Goal: Task Accomplishment & Management: Use online tool/utility

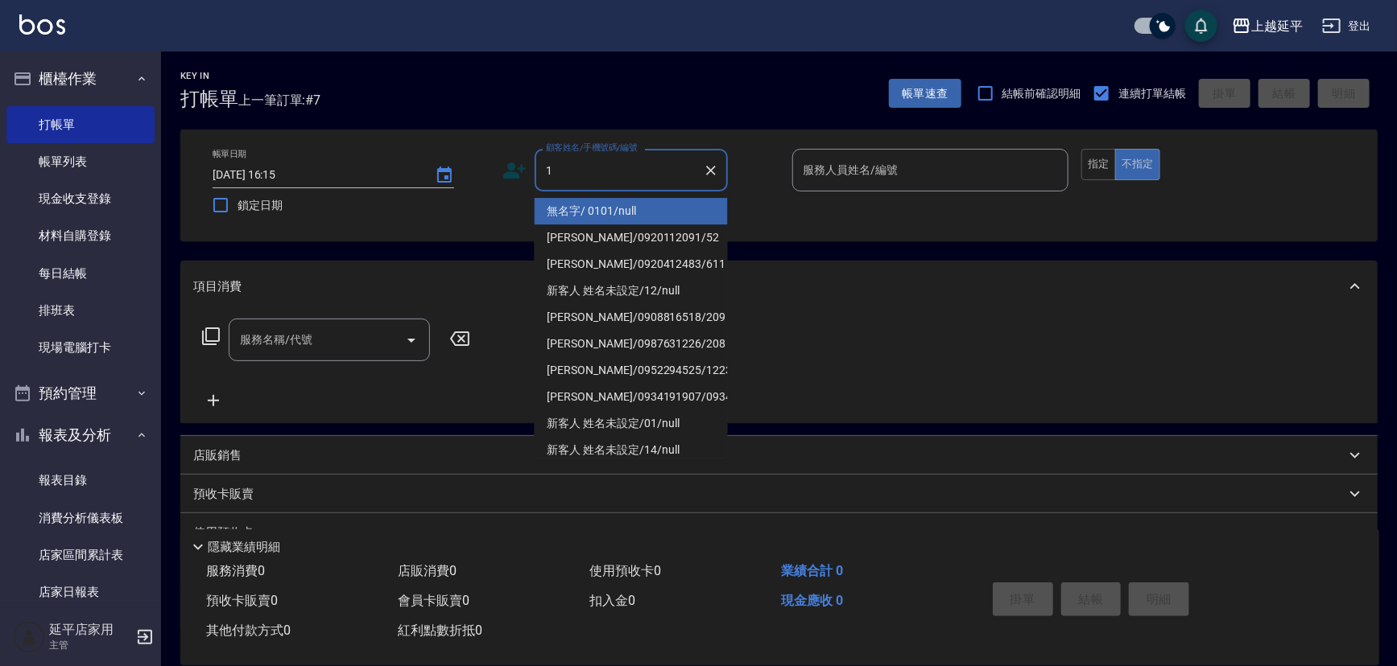
click at [608, 202] on li "無名字/ 0101/null" at bounding box center [630, 211] width 193 height 27
type input "無名字/ 0101/null"
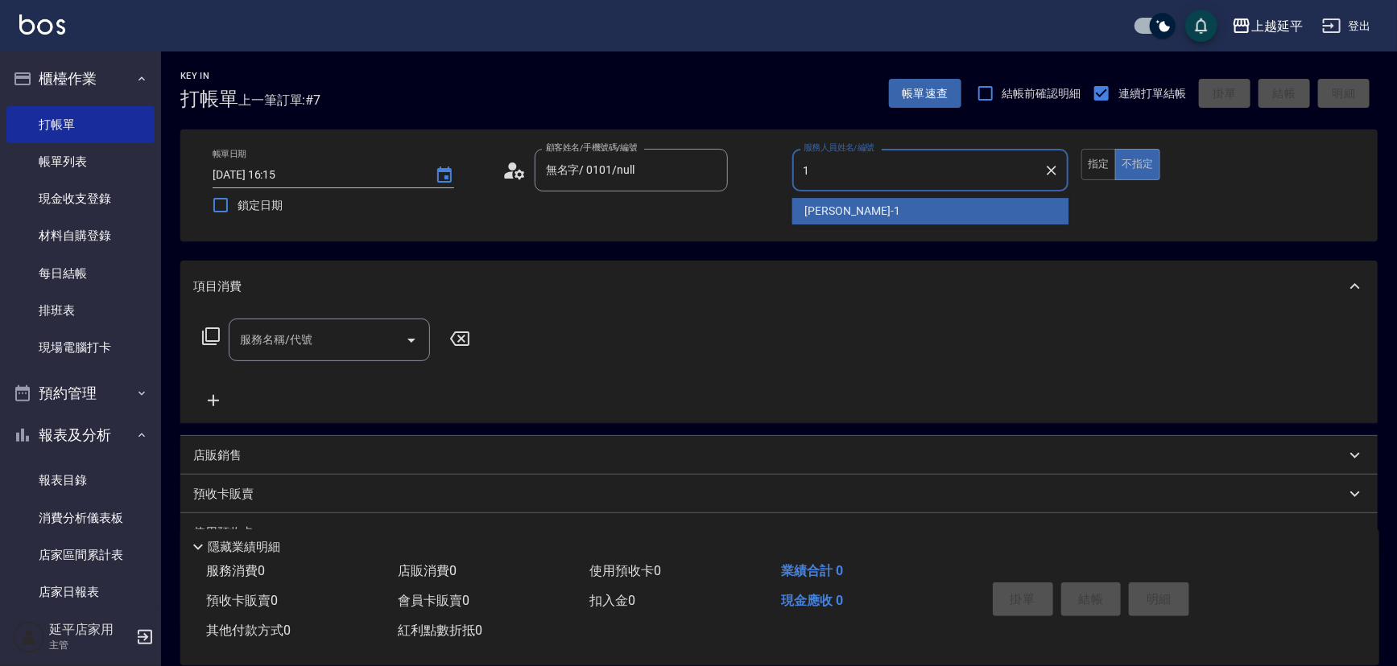
click at [801, 209] on div "[PERSON_NAME]-1" at bounding box center [930, 211] width 277 height 27
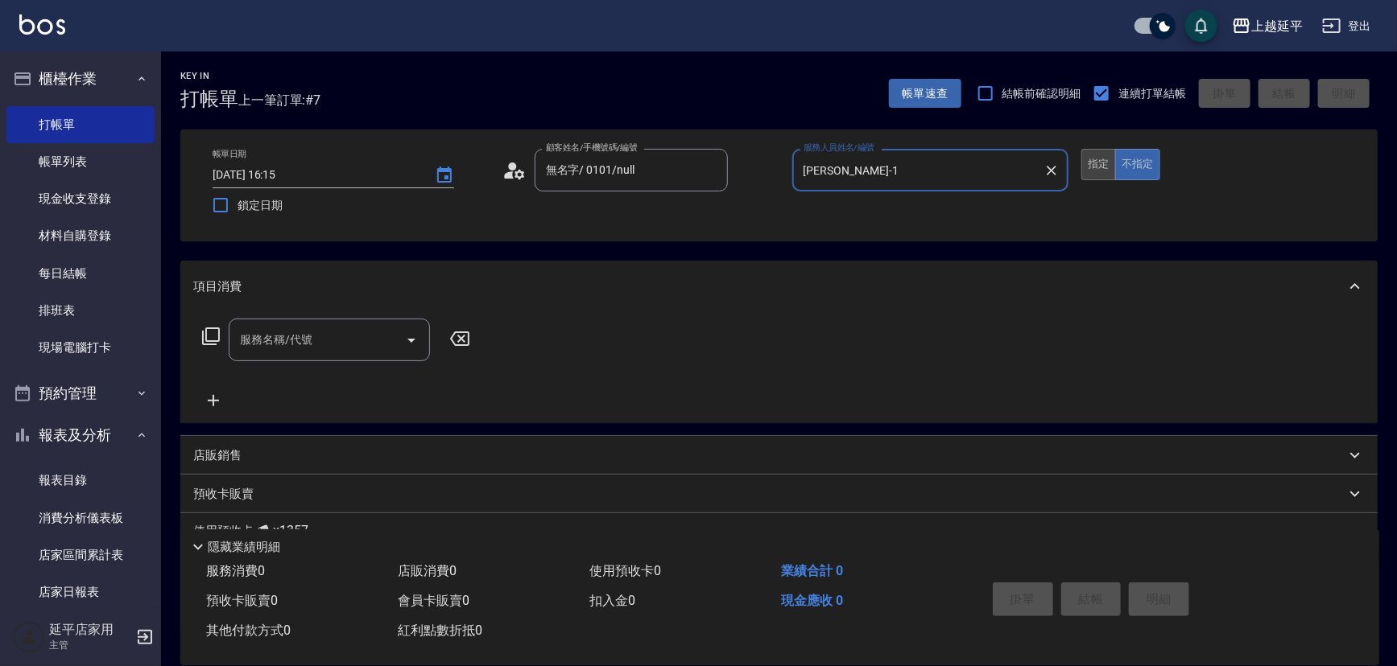
type input "[PERSON_NAME]-1"
click at [1090, 177] on button "指定" at bounding box center [1098, 164] width 35 height 31
click at [415, 336] on icon "Open" at bounding box center [411, 340] width 19 height 19
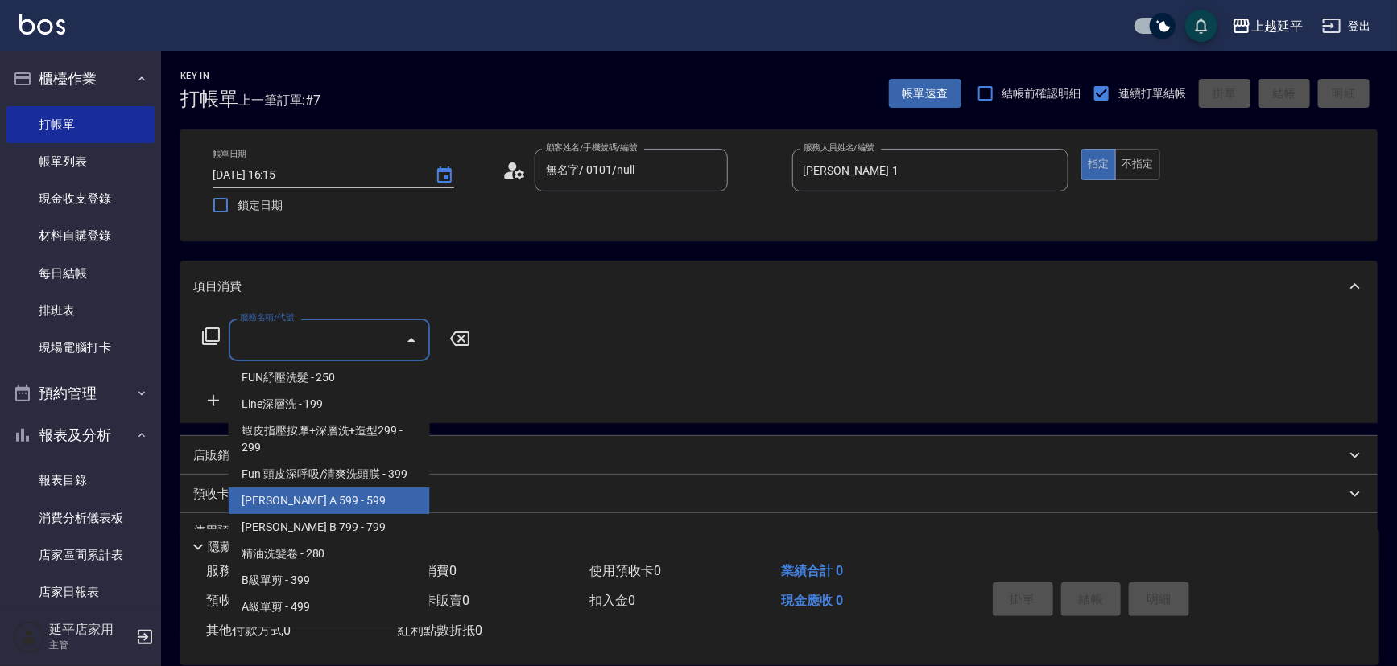
scroll to position [365, 0]
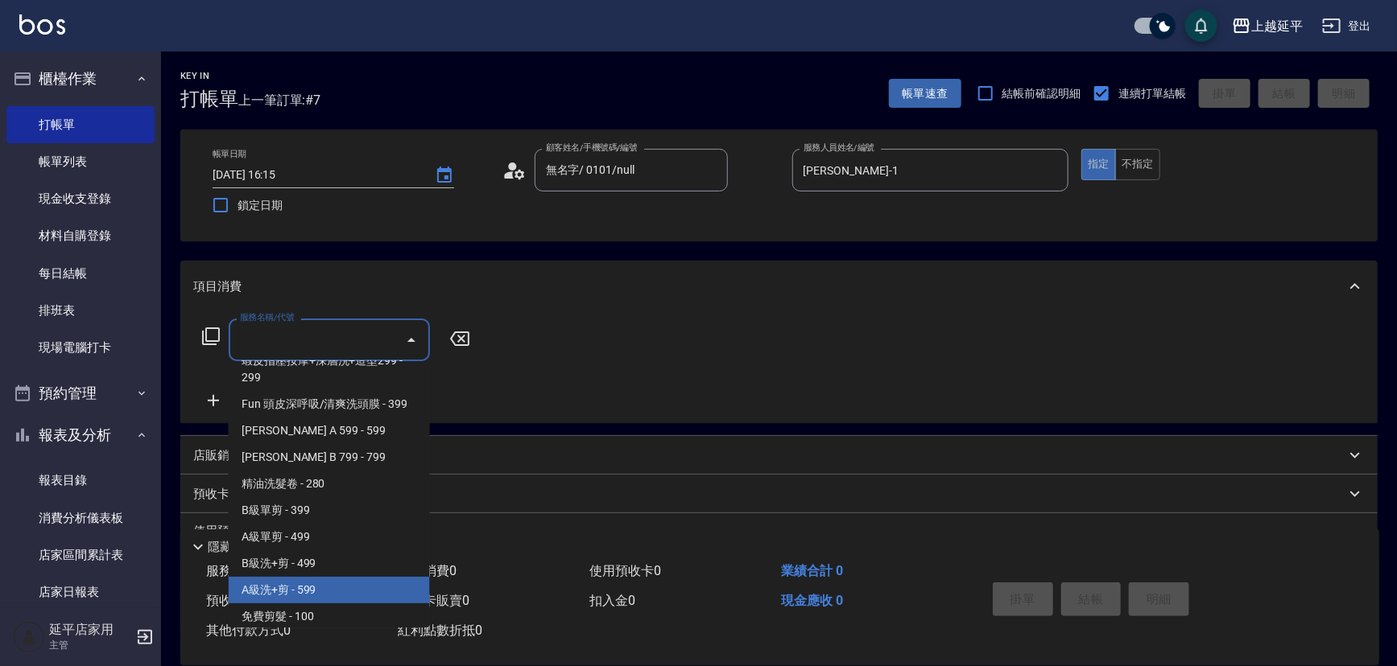
click at [324, 594] on span "A級洗+剪 - 599" at bounding box center [329, 590] width 201 height 27
type input "A級洗+剪(204)"
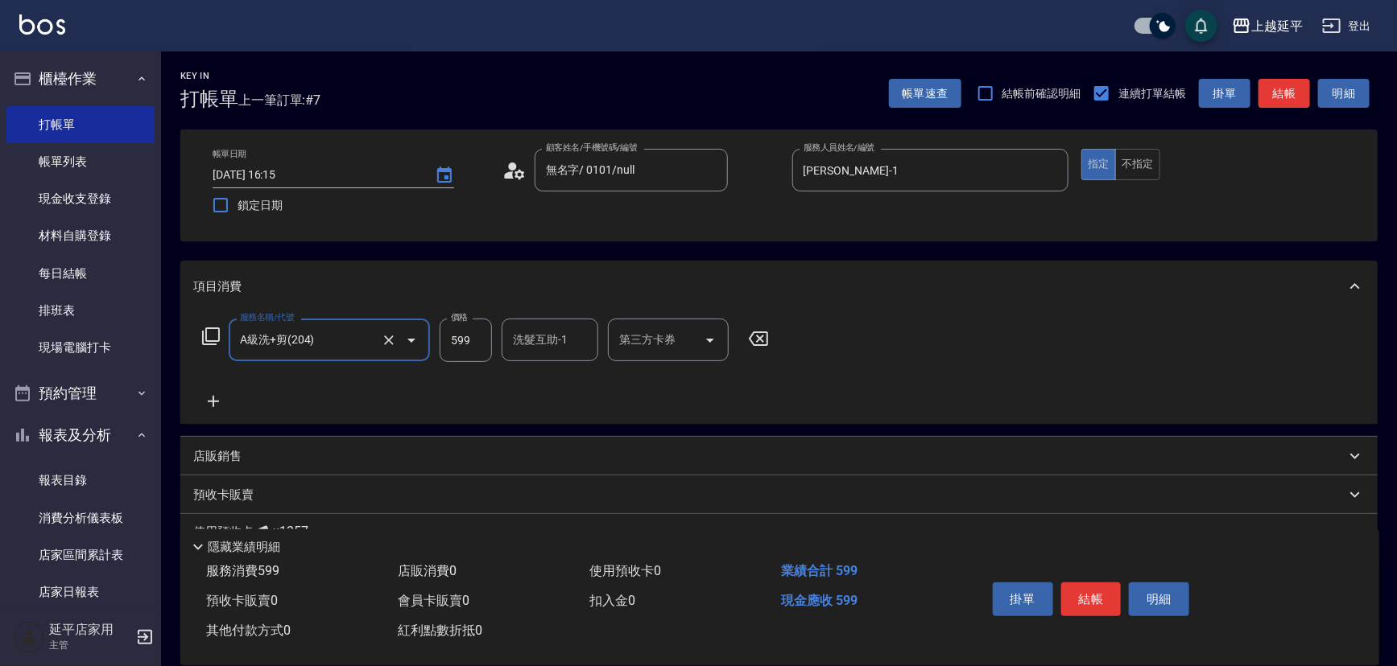
click at [542, 345] on input "洗髮互助-1" at bounding box center [550, 340] width 82 height 28
click at [542, 386] on span "丞宗 -29" at bounding box center [533, 381] width 39 height 17
type input "丞宗-29"
click at [1091, 605] on button "結帳" at bounding box center [1091, 600] width 60 height 34
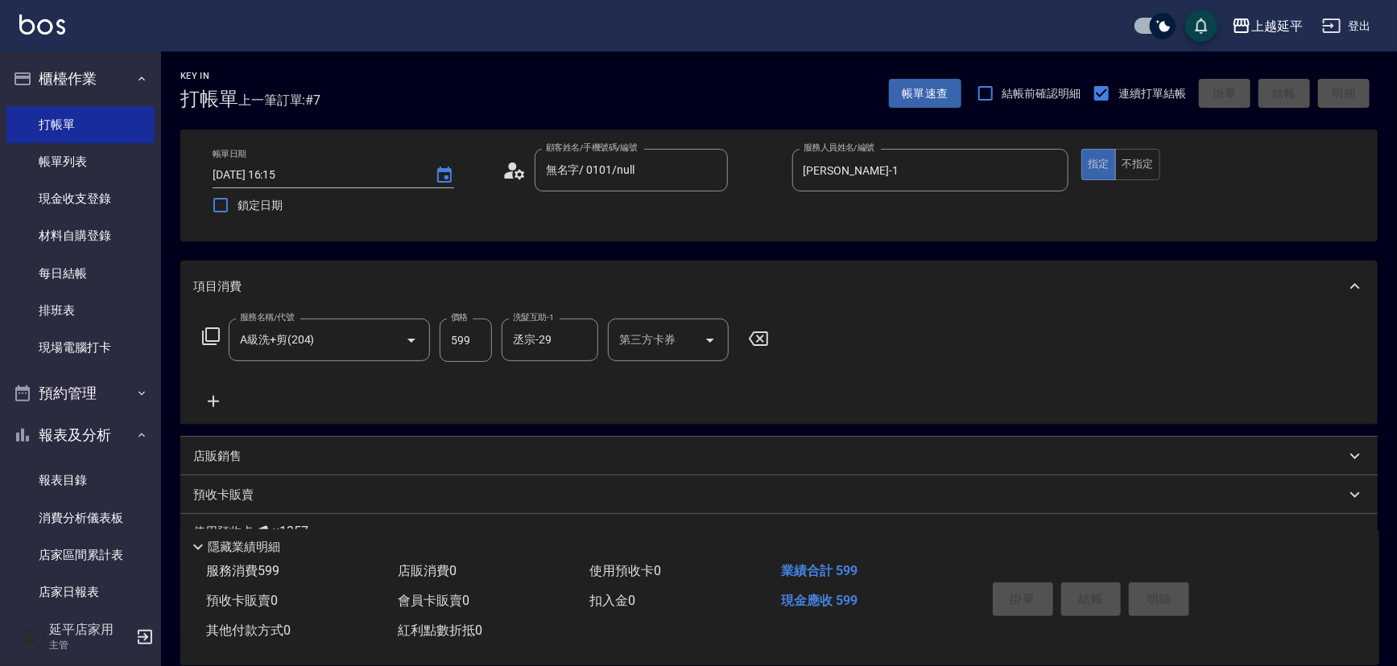
type input "[DATE] 16:55"
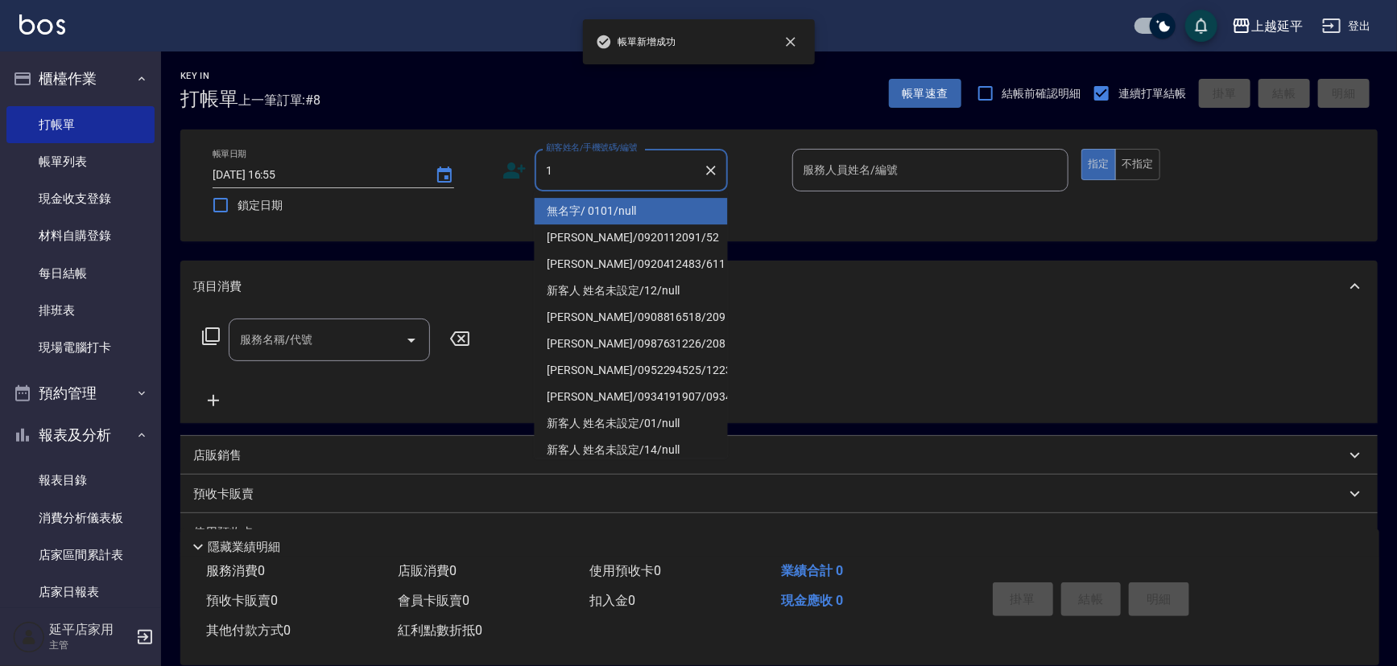
click at [613, 216] on li "無名字/ 0101/null" at bounding box center [630, 211] width 193 height 27
type input "無名字/ 0101/null"
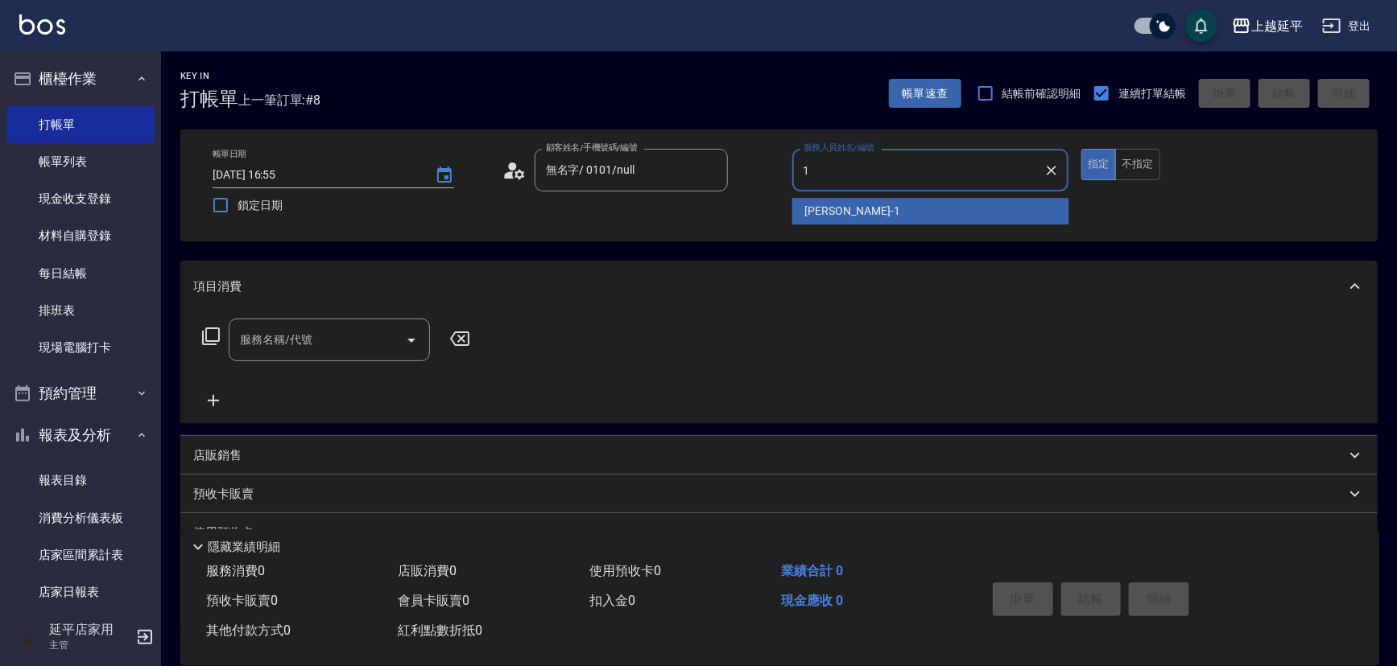
click at [874, 217] on div "[PERSON_NAME]-1" at bounding box center [930, 211] width 277 height 27
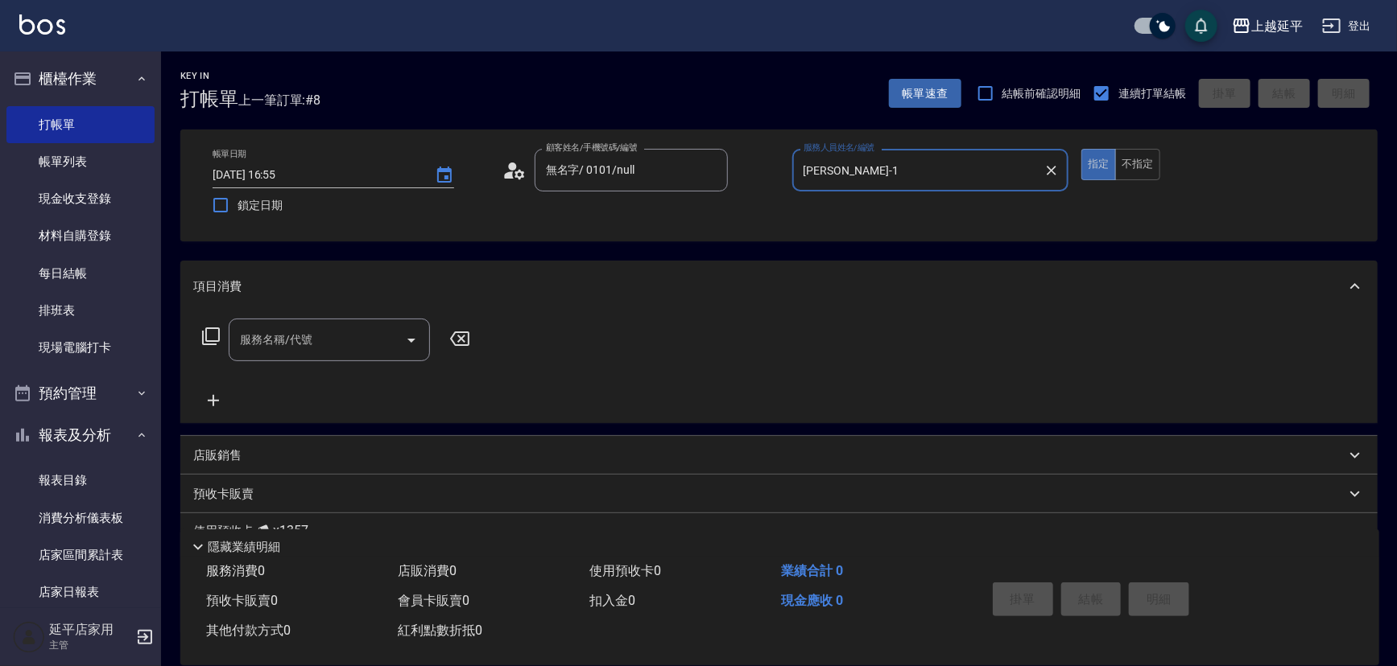
click at [416, 338] on icon "Open" at bounding box center [411, 340] width 19 height 19
type input "[PERSON_NAME]-1"
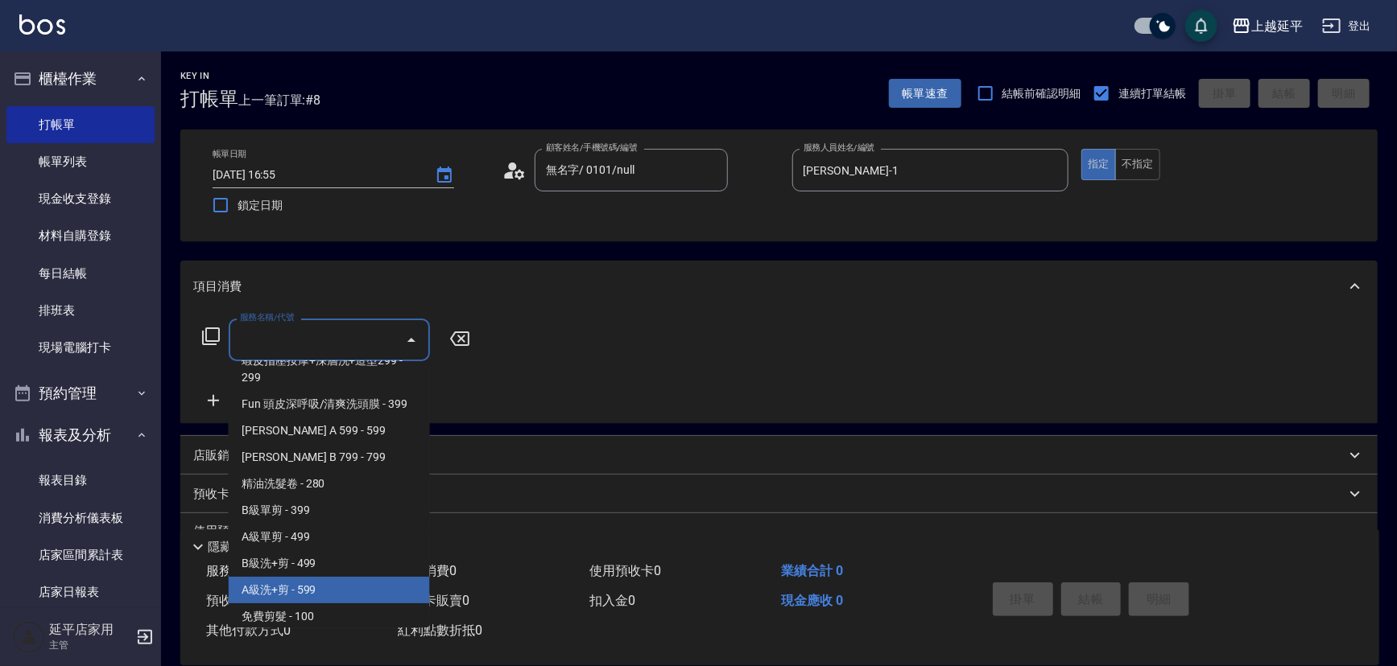
click at [313, 592] on span "A級洗+剪 - 599" at bounding box center [329, 590] width 201 height 27
type input "A級洗+剪(204)"
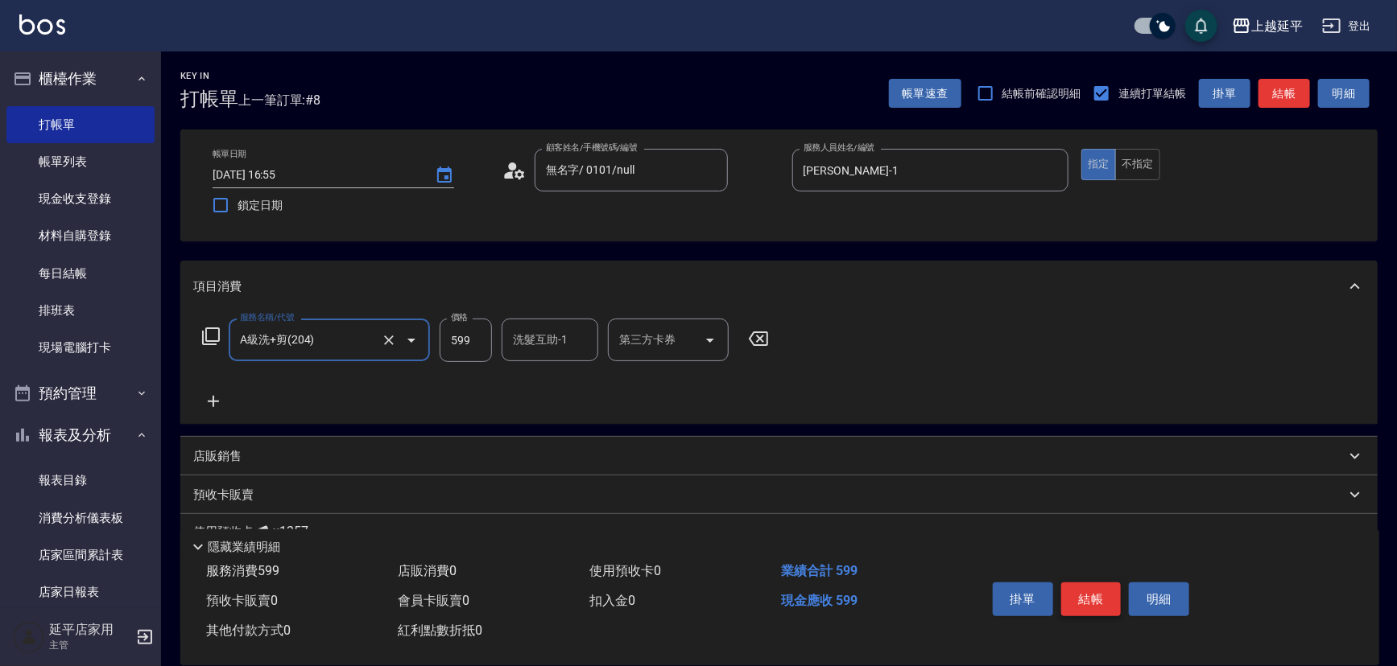
click at [1087, 596] on button "結帳" at bounding box center [1091, 600] width 60 height 34
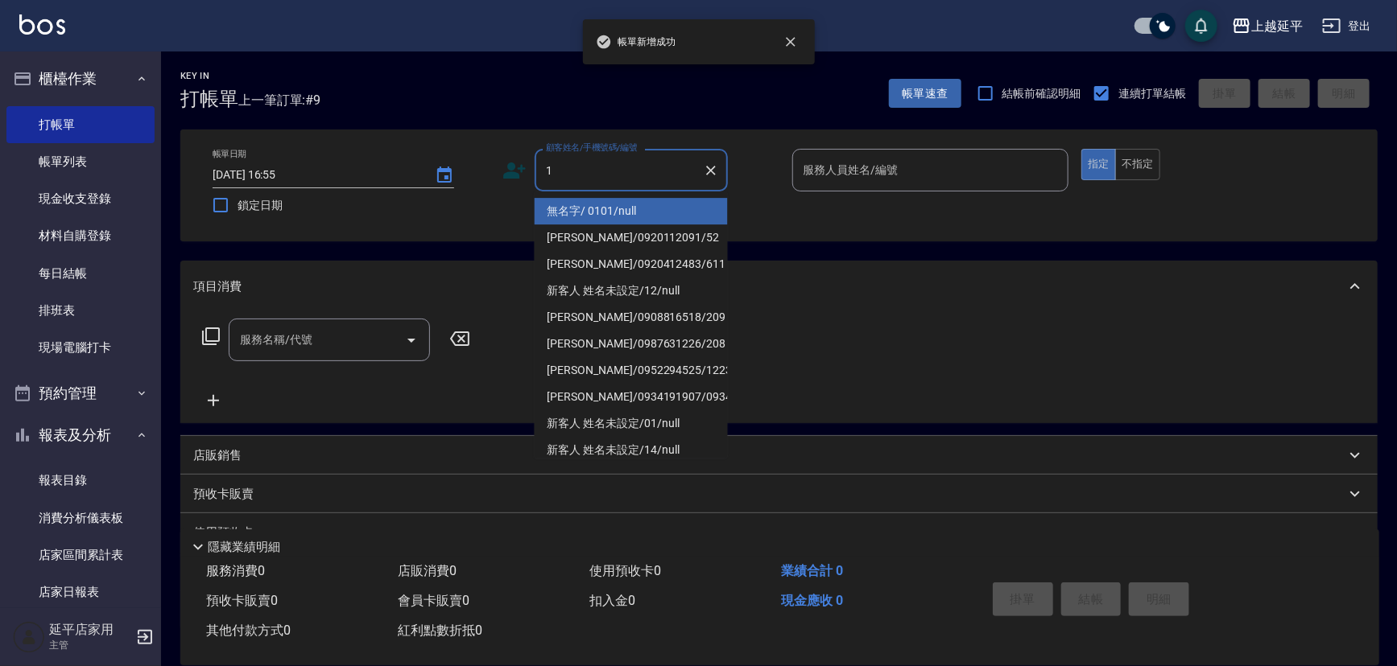
click at [592, 212] on li "無名字/ 0101/null" at bounding box center [630, 211] width 193 height 27
type input "無名字/ 0101/null"
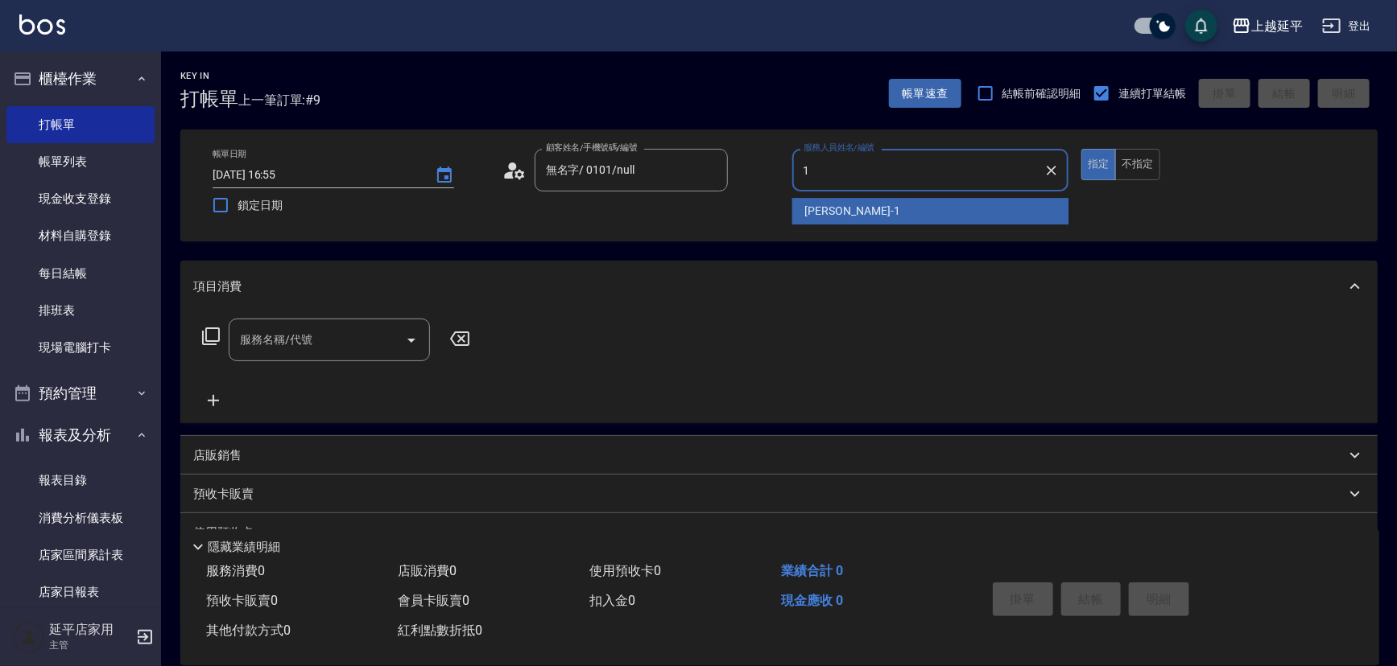
click at [830, 206] on span "[PERSON_NAME]-1" at bounding box center [852, 211] width 95 height 17
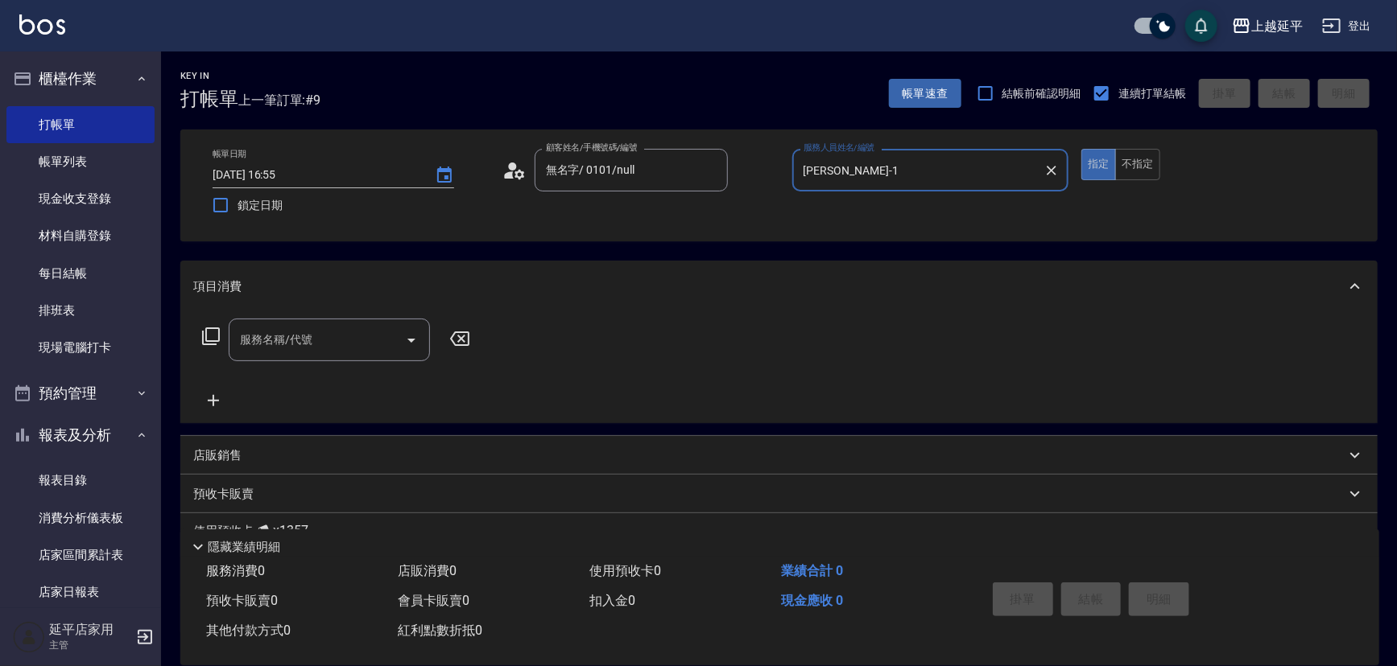
type input "[PERSON_NAME]-1"
click at [203, 334] on icon at bounding box center [211, 337] width 18 height 18
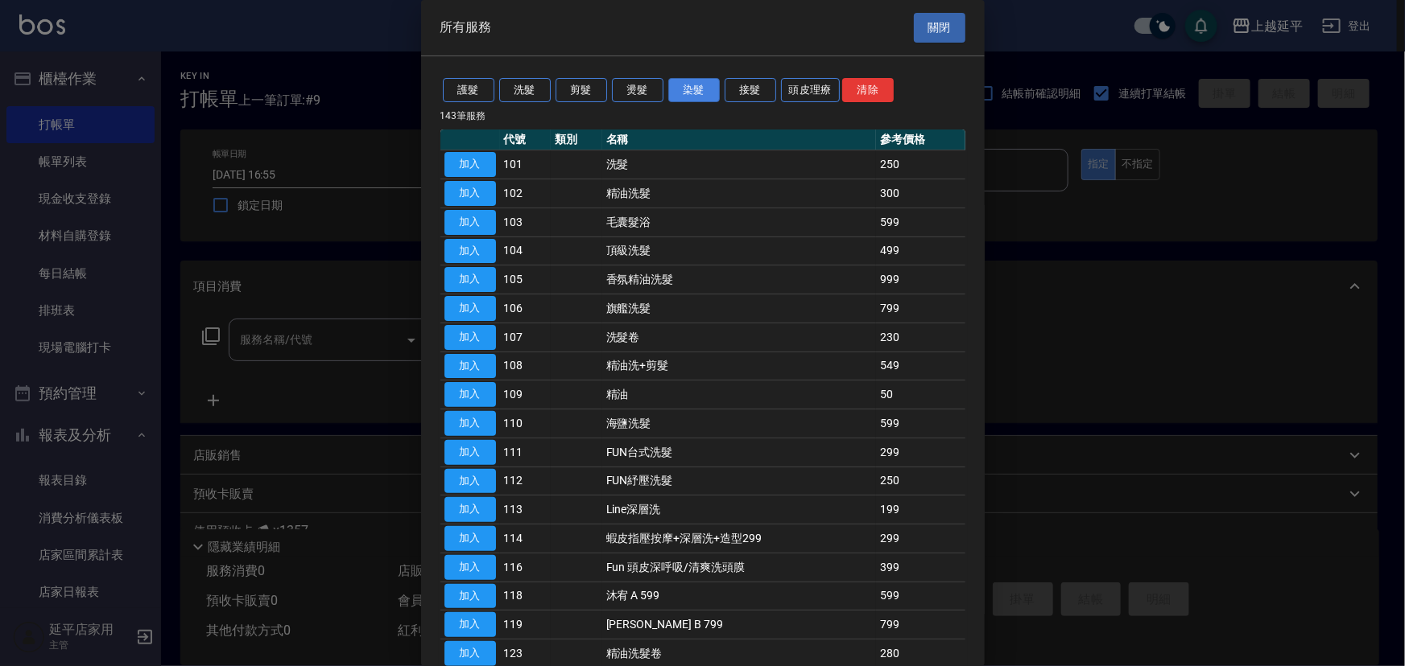
click at [679, 86] on button "染髮" at bounding box center [694, 90] width 52 height 25
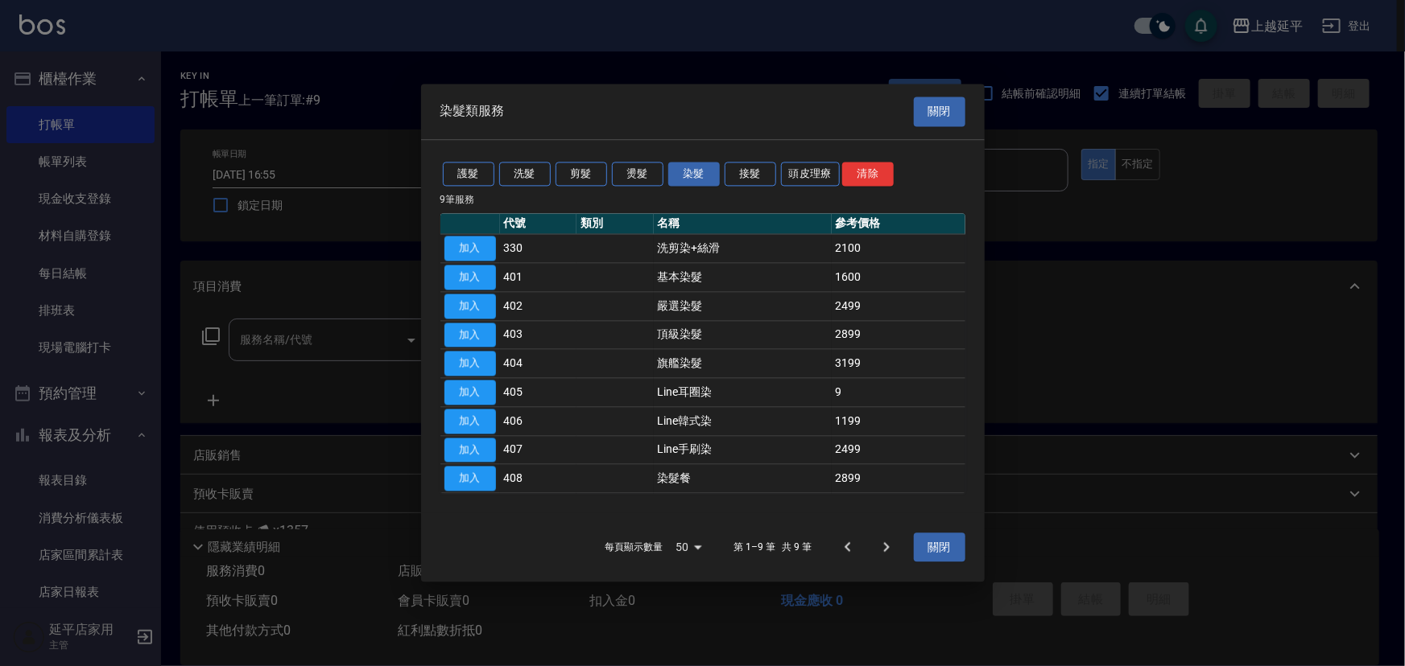
click at [467, 301] on button "加入" at bounding box center [470, 306] width 52 height 25
type input "嚴選染髮(402)"
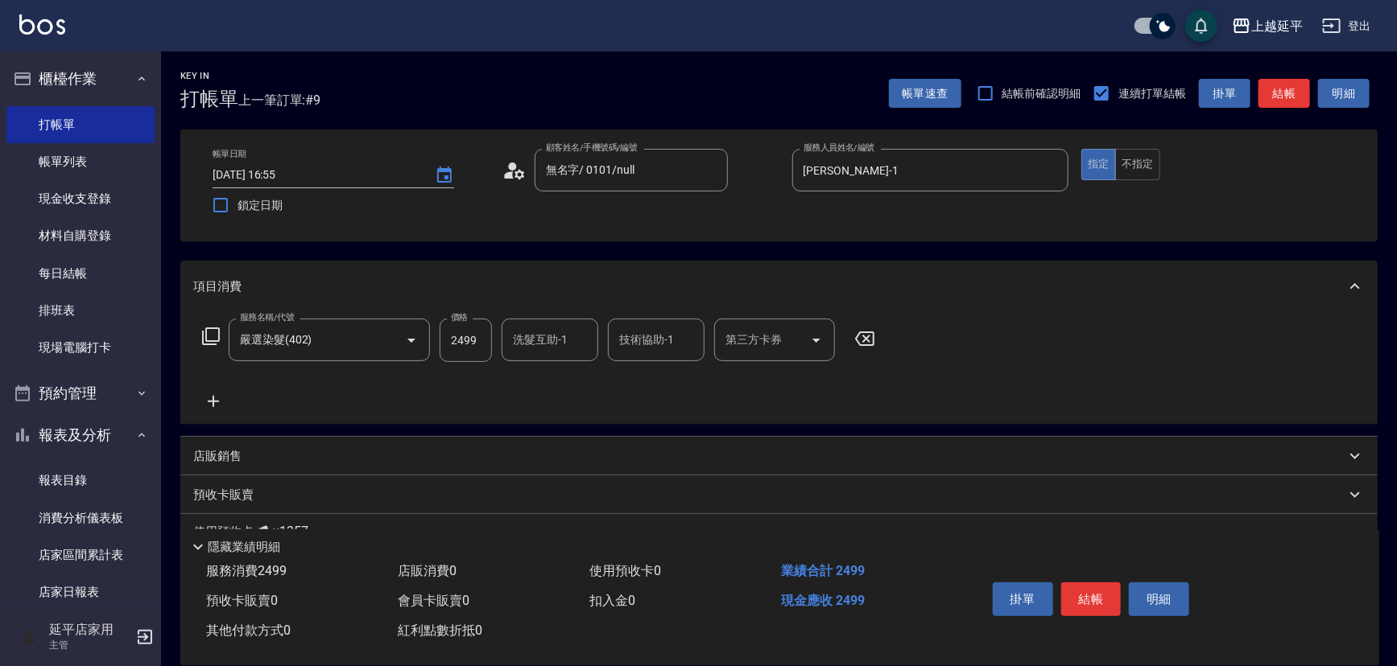
click at [547, 357] on div "洗髮互助-1" at bounding box center [549, 340] width 97 height 43
click at [550, 383] on span "丞宗 -29" at bounding box center [533, 381] width 39 height 17
click at [651, 356] on div "技術協助-1" at bounding box center [656, 340] width 97 height 43
type input "丞宗-29"
click at [650, 373] on span "丞宗 -29" at bounding box center [640, 381] width 39 height 17
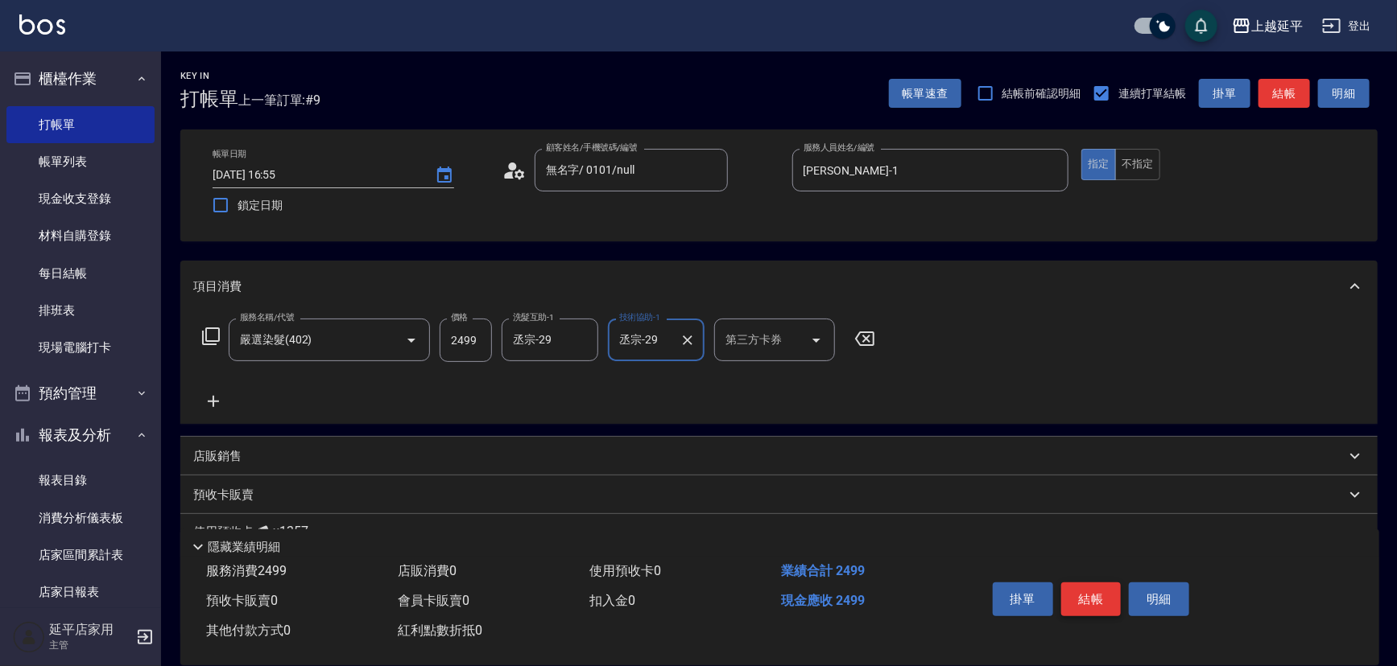
type input "丞宗-29"
click at [1079, 600] on button "結帳" at bounding box center [1091, 600] width 60 height 34
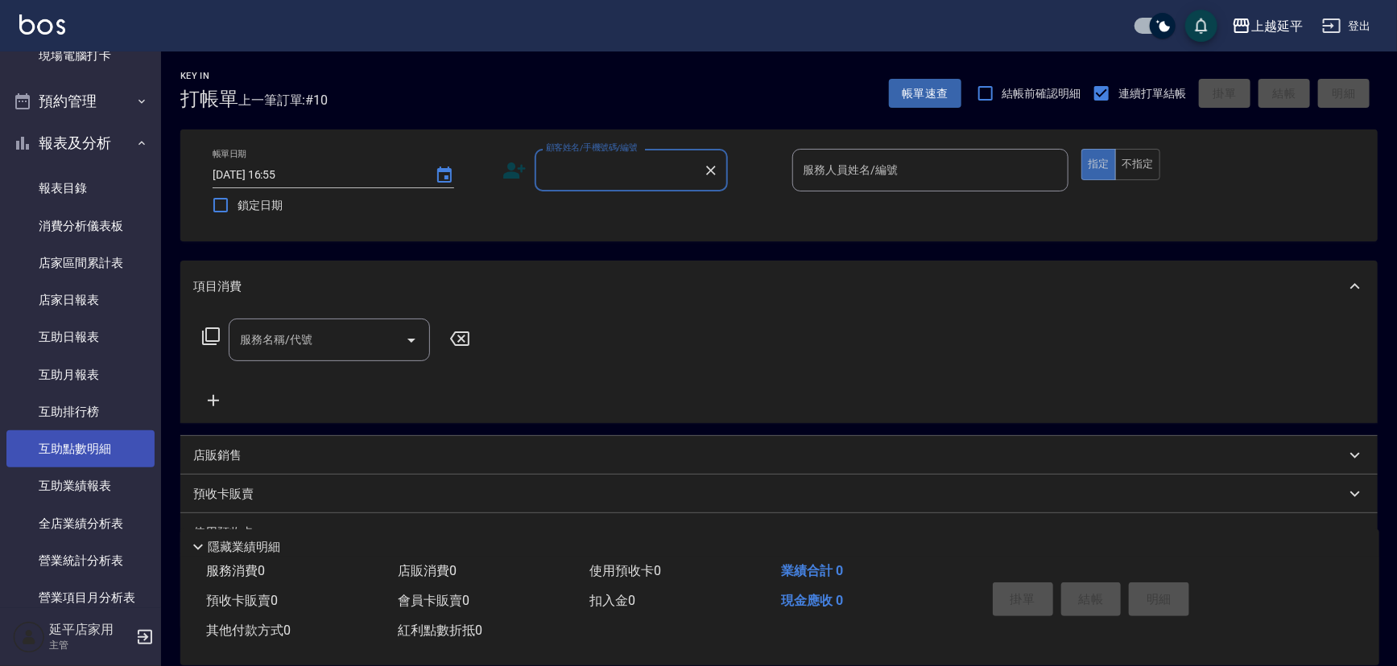
scroll to position [512, 0]
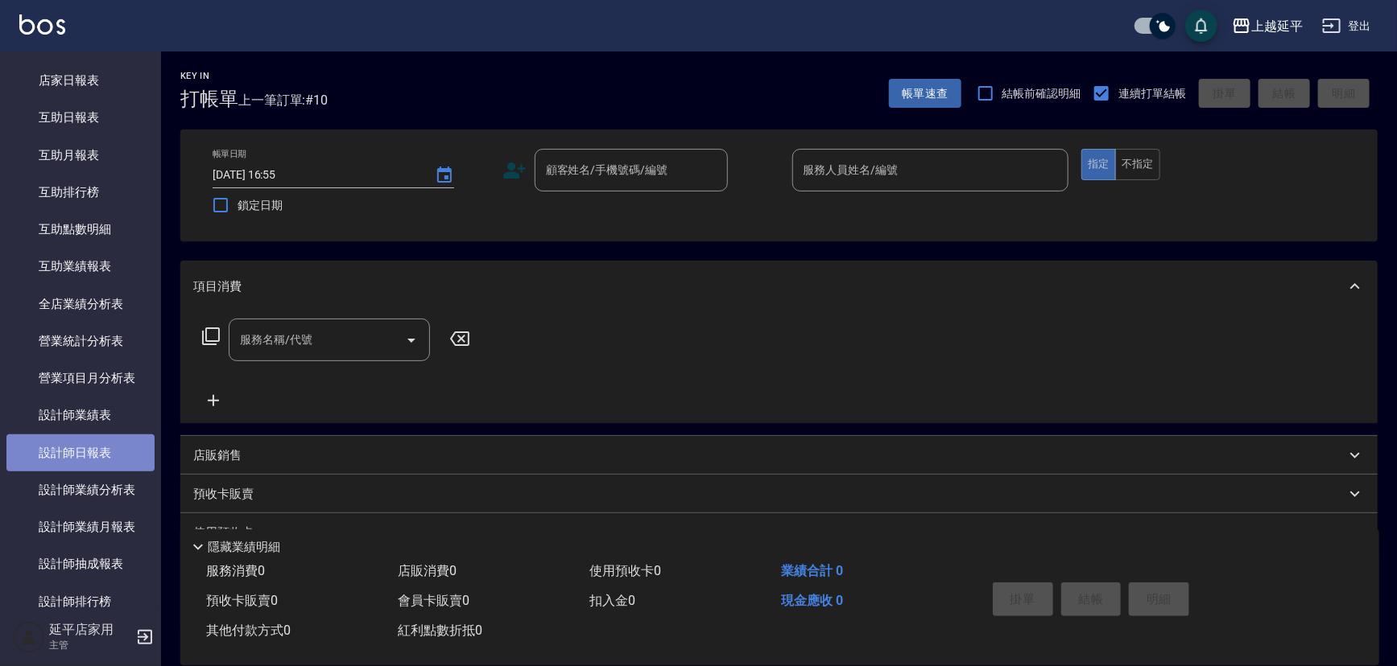
click at [102, 457] on link "設計師日報表" at bounding box center [80, 453] width 148 height 37
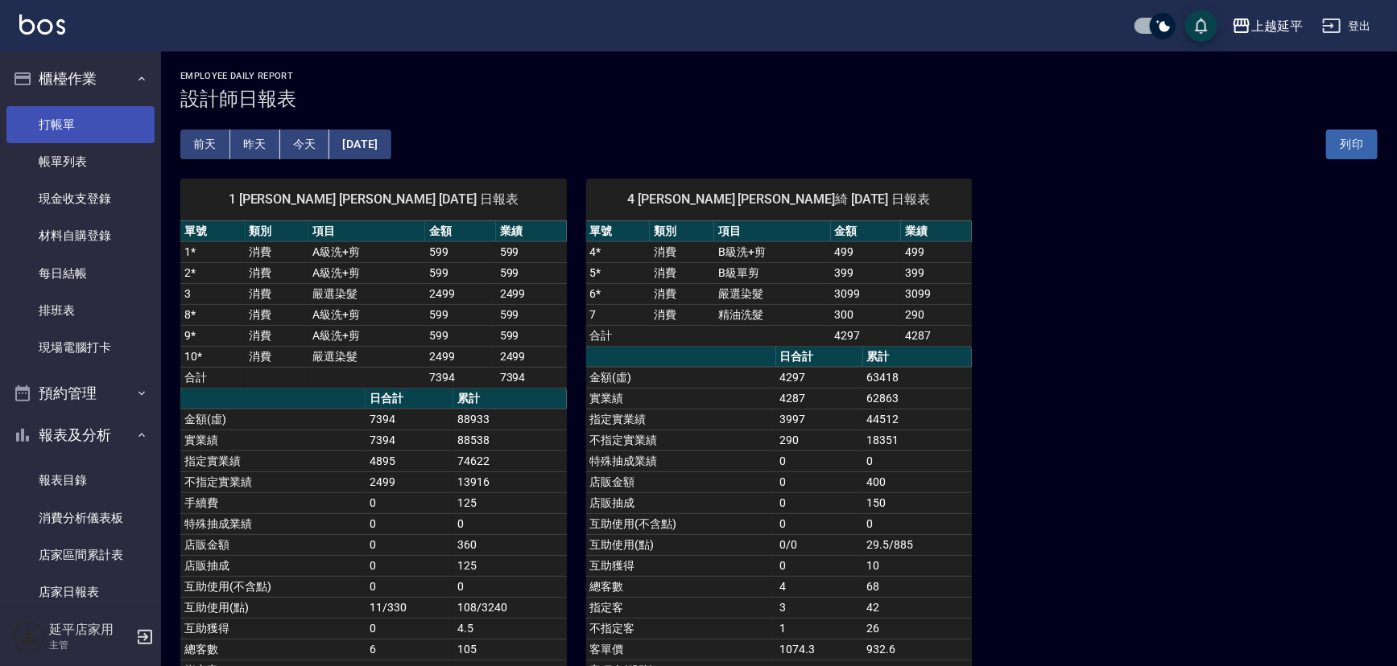
click at [78, 128] on link "打帳單" at bounding box center [80, 124] width 148 height 37
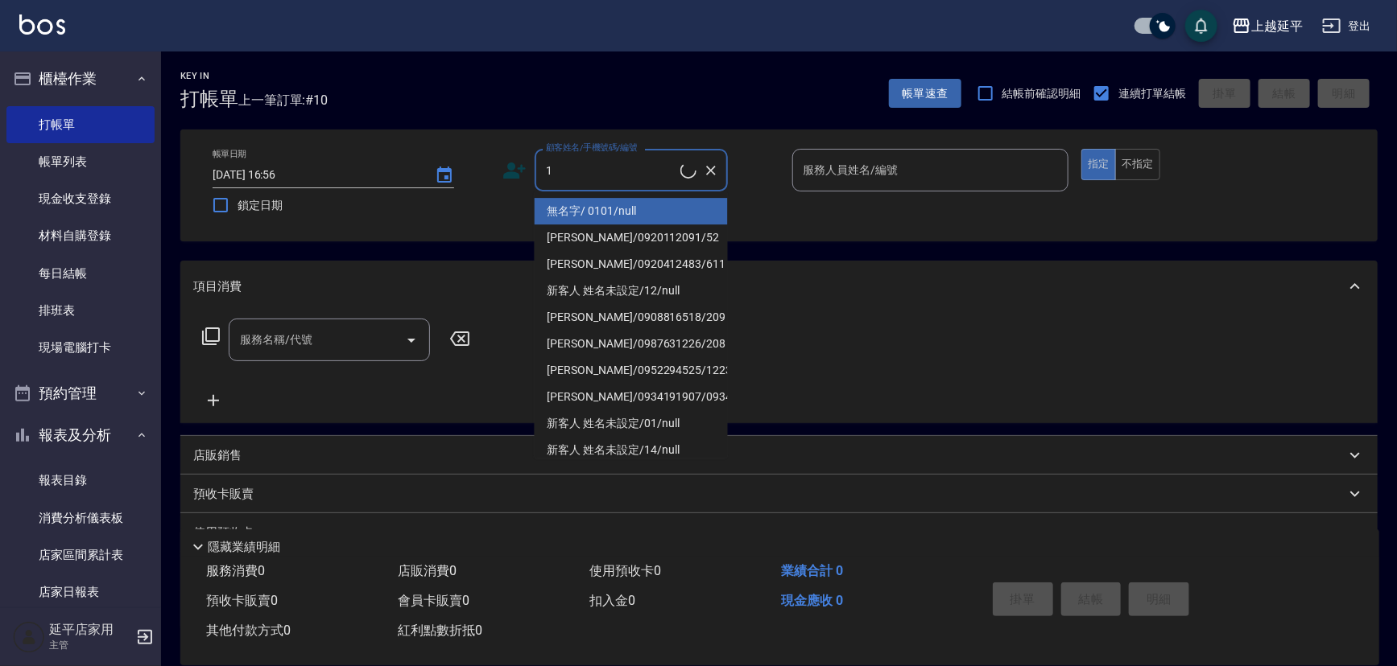
click at [561, 212] on li "無名字/ 0101/null" at bounding box center [630, 211] width 193 height 27
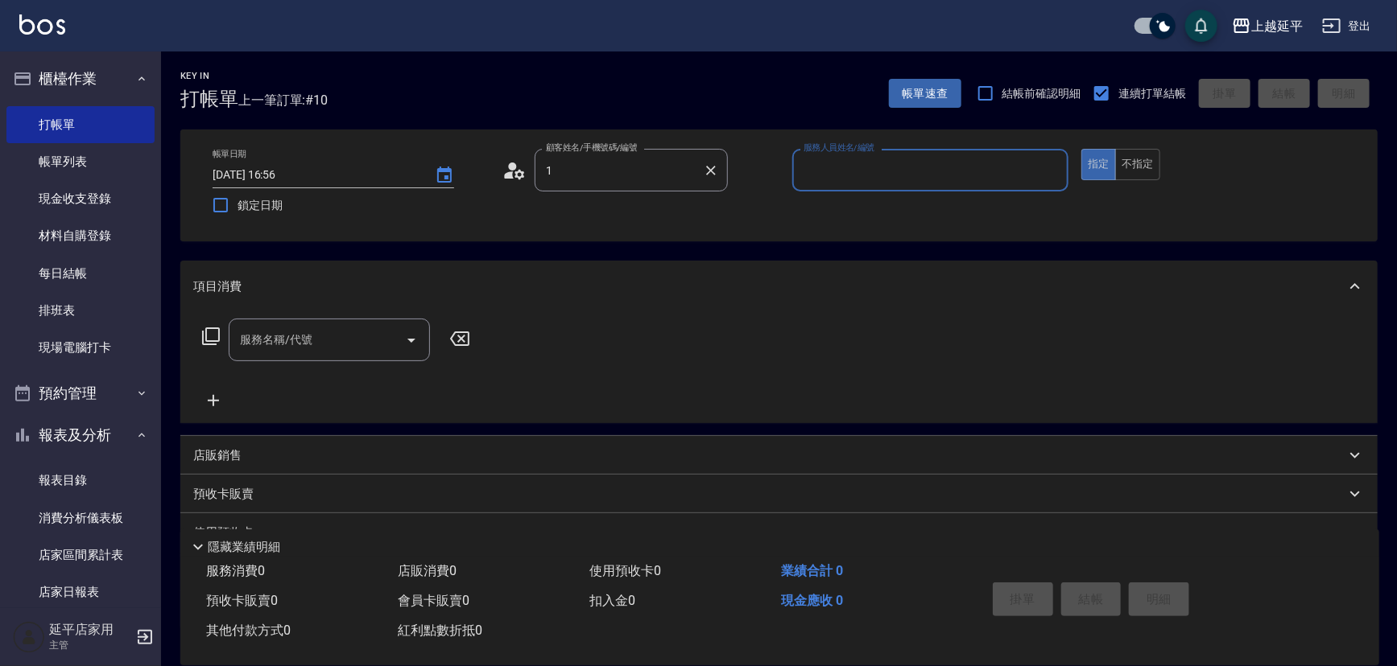
type input "無名字/ 0101/null"
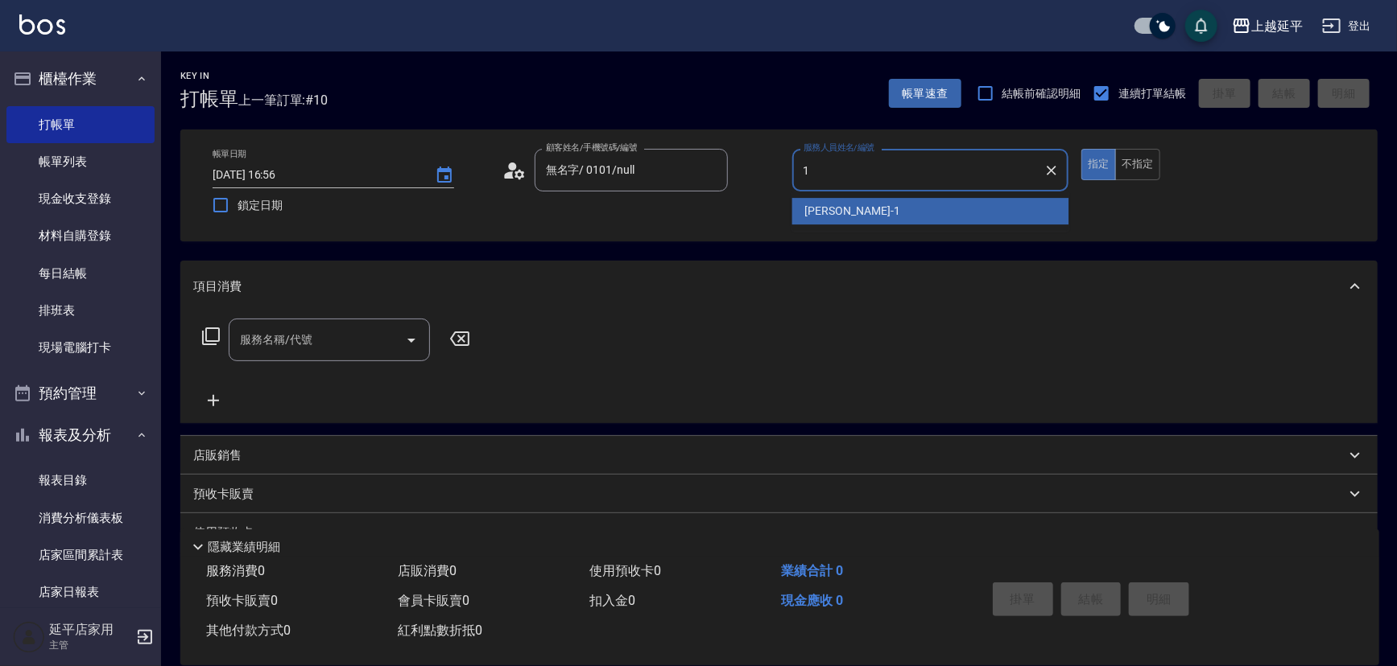
click at [885, 217] on div "[PERSON_NAME]-1" at bounding box center [930, 211] width 277 height 27
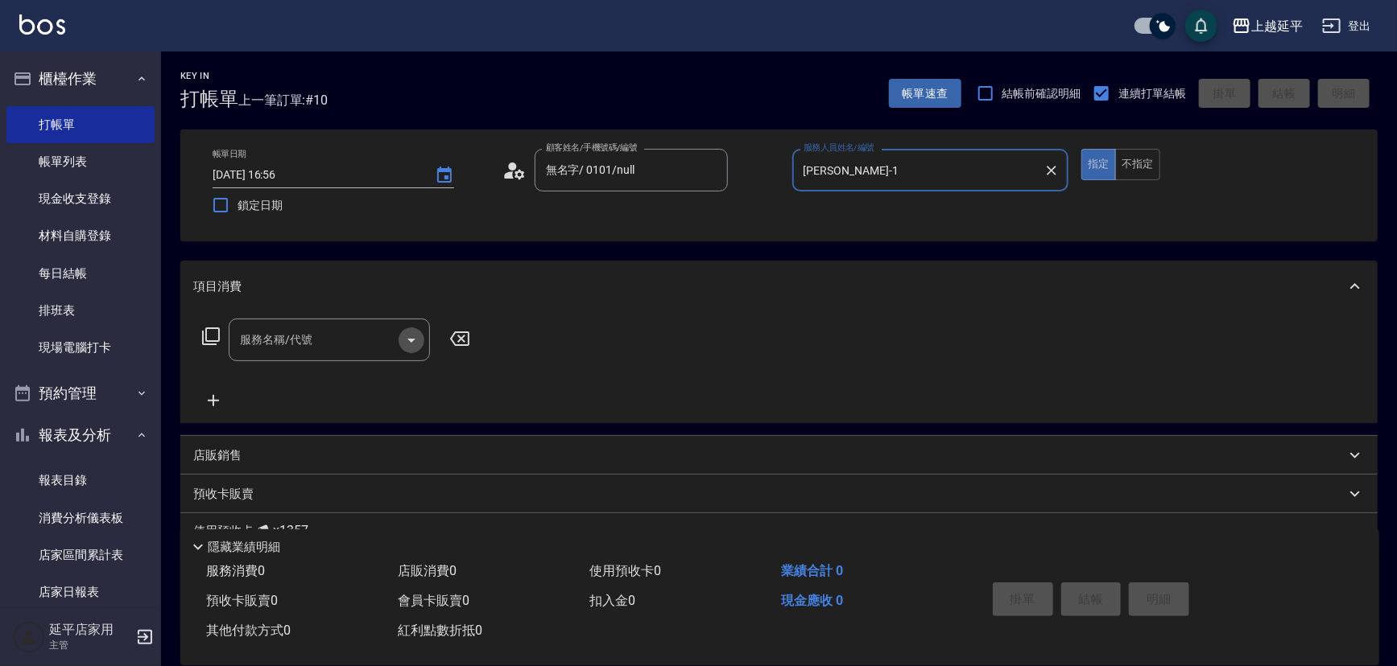
click at [410, 339] on icon "Open" at bounding box center [411, 341] width 8 height 4
type input "[PERSON_NAME]-1"
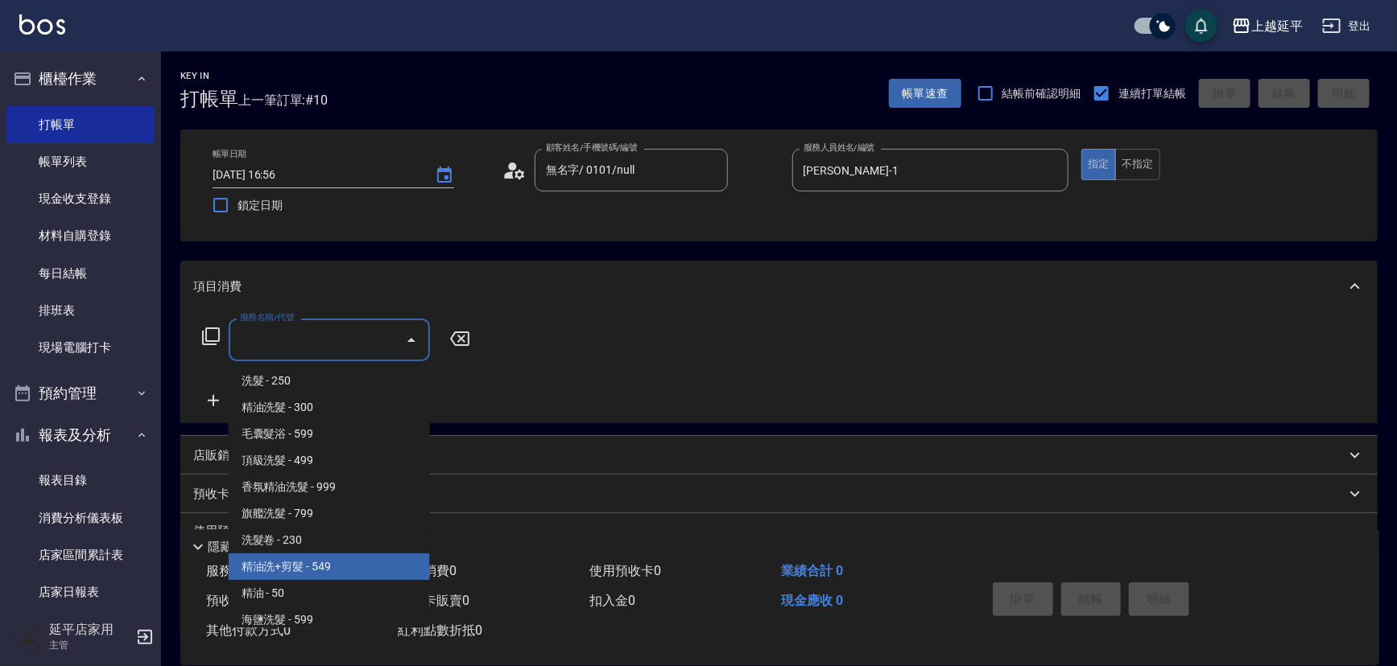
click at [345, 560] on span "精油洗+剪髮 - 549" at bounding box center [329, 567] width 201 height 27
type input "精油洗+剪髮(108)"
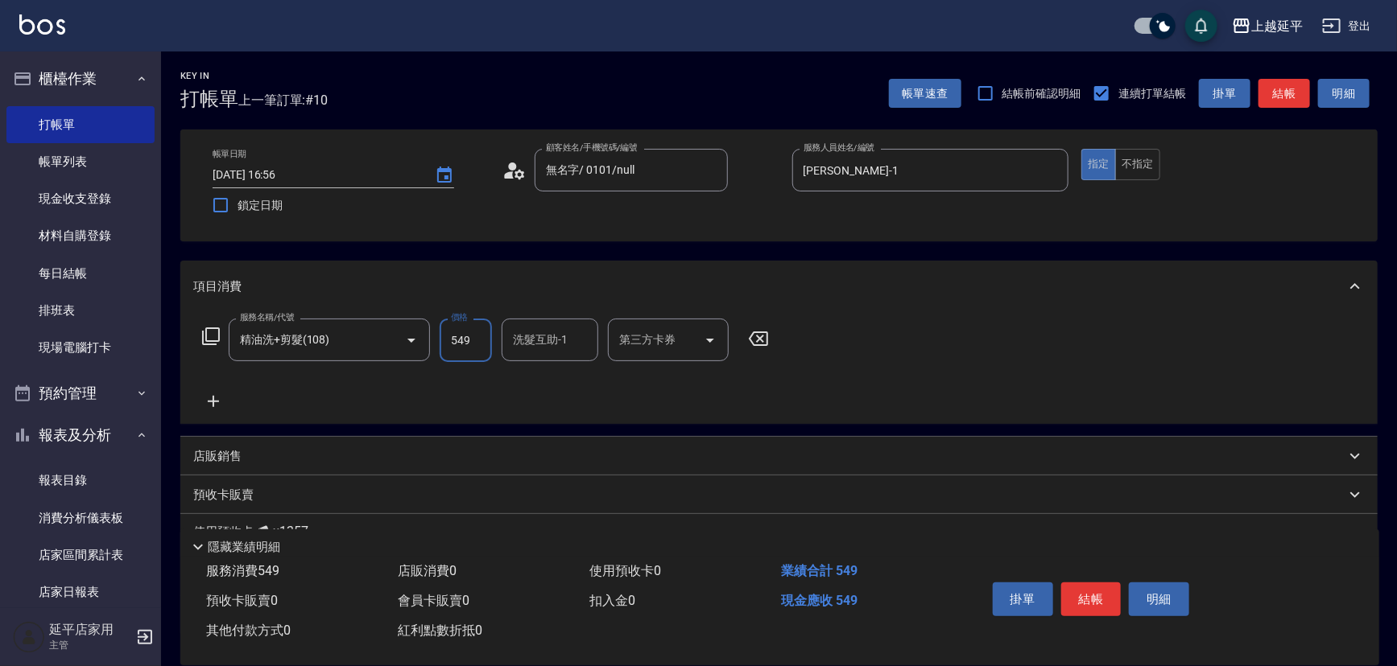
click at [475, 332] on input "549" at bounding box center [465, 340] width 52 height 43
type input "649"
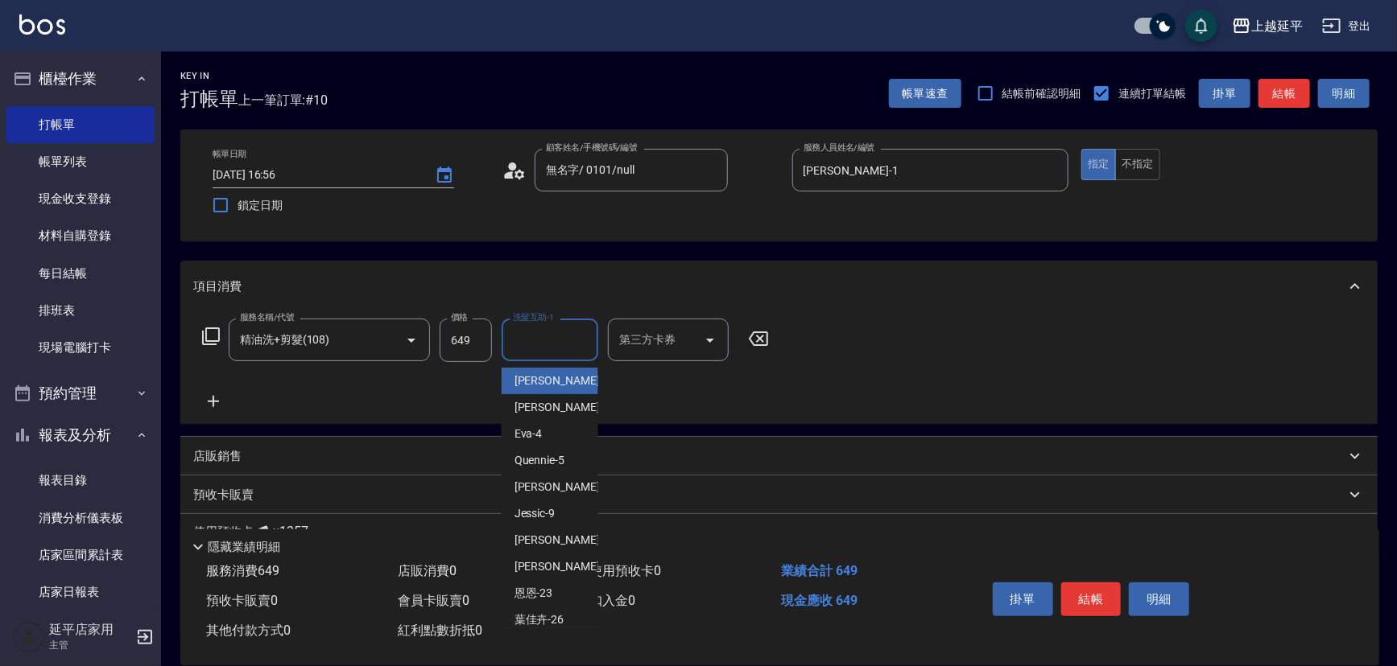
click at [534, 345] on input "洗髮互助-1" at bounding box center [550, 340] width 82 height 28
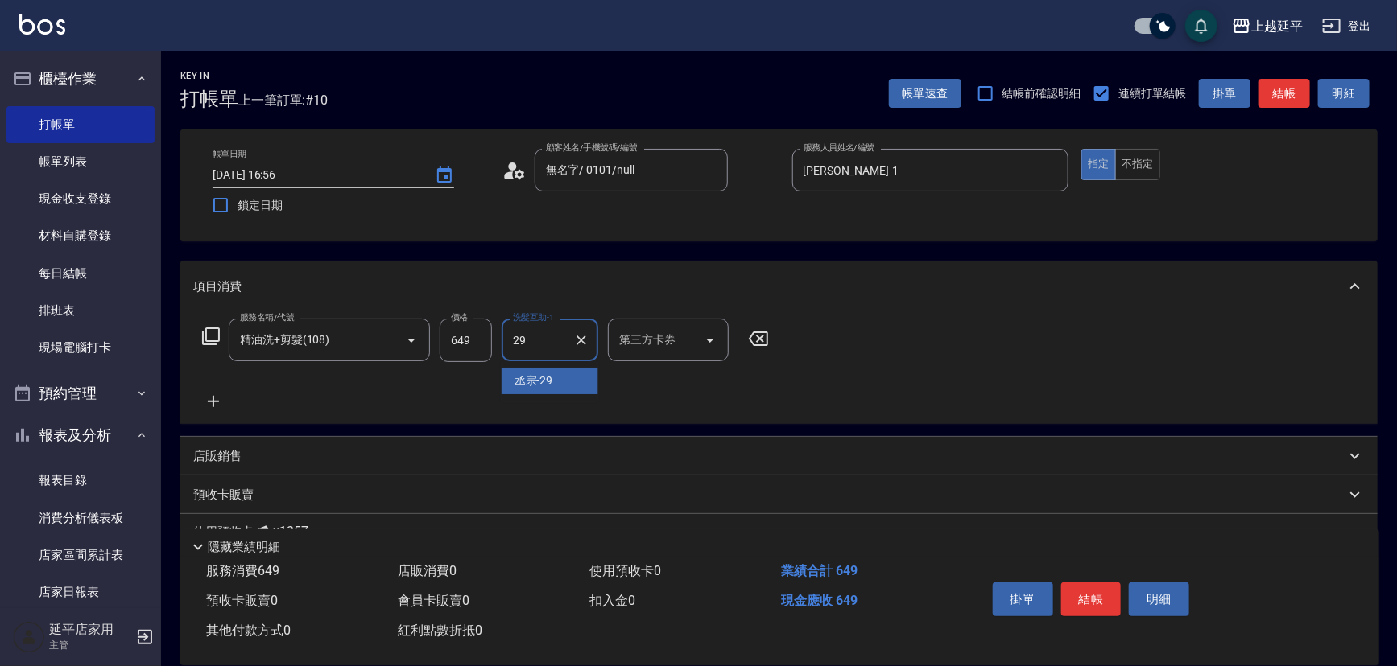
click at [527, 380] on span "丞宗 -29" at bounding box center [533, 381] width 39 height 17
type input "丞宗-29"
click at [1097, 592] on button "結帳" at bounding box center [1091, 600] width 60 height 34
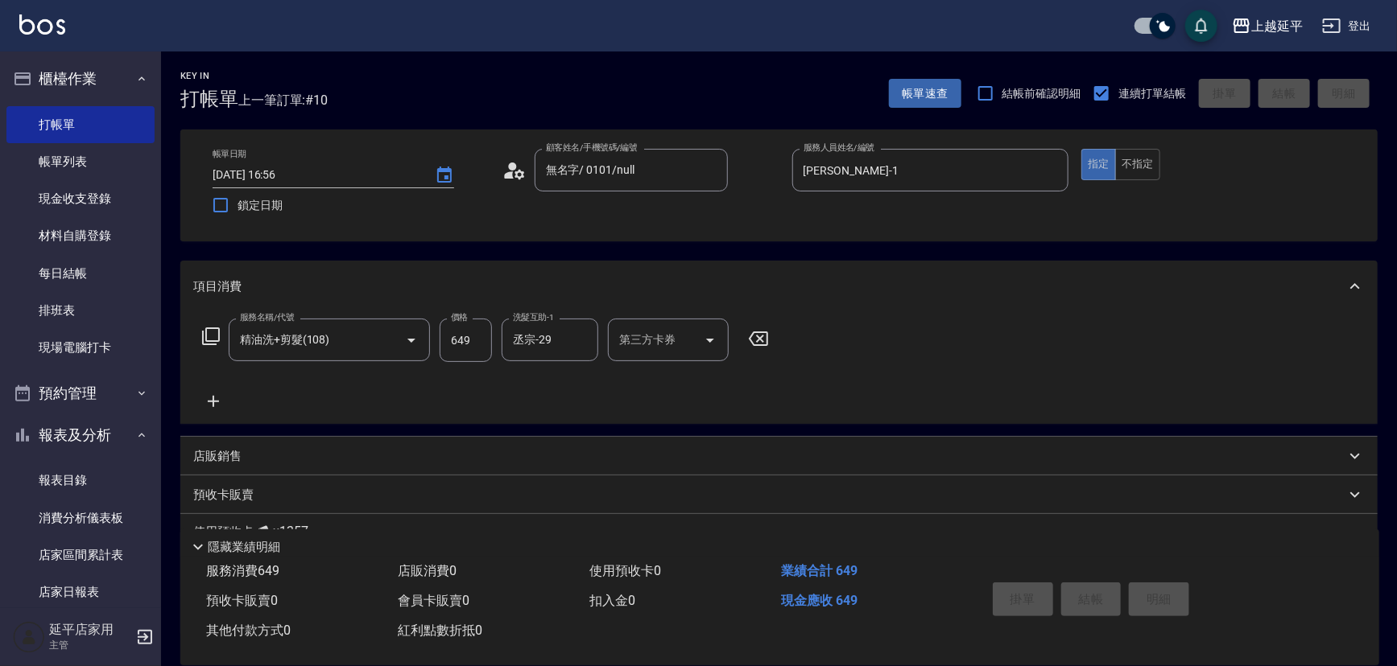
type input "[DATE] 17:04"
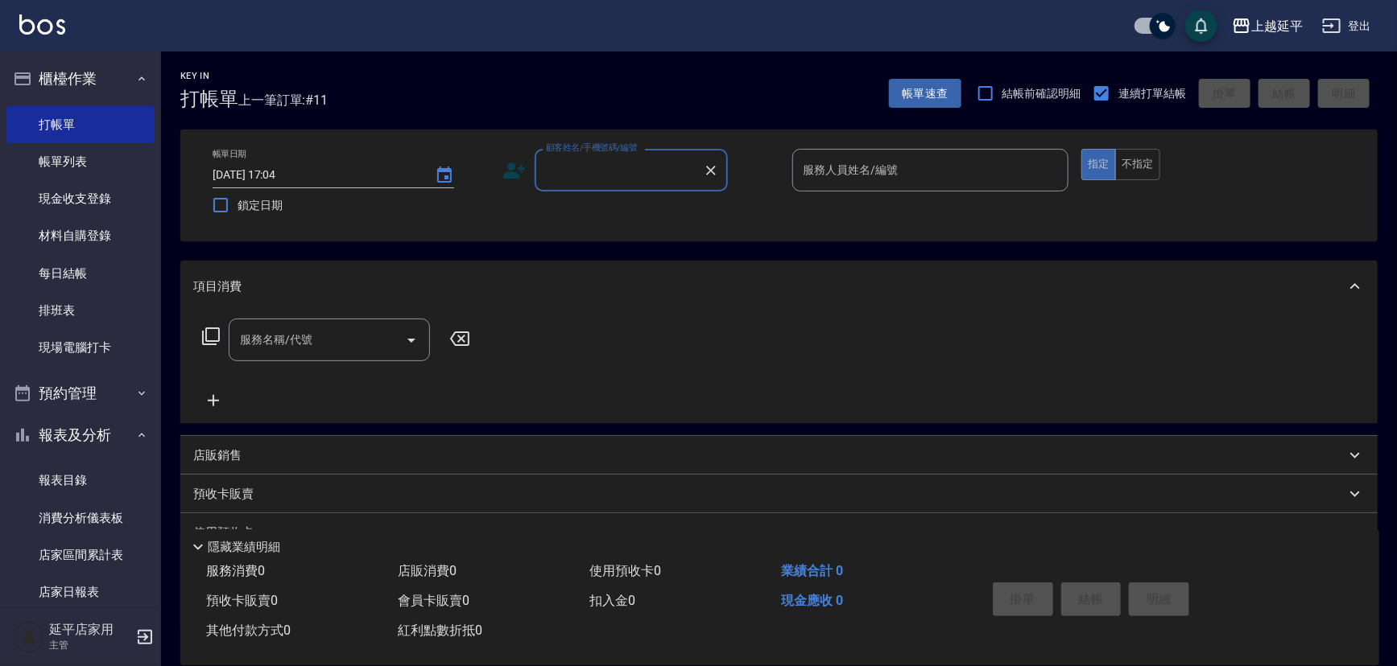
click at [633, 164] on input "顧客姓名/手機號碼/編號" at bounding box center [619, 170] width 155 height 28
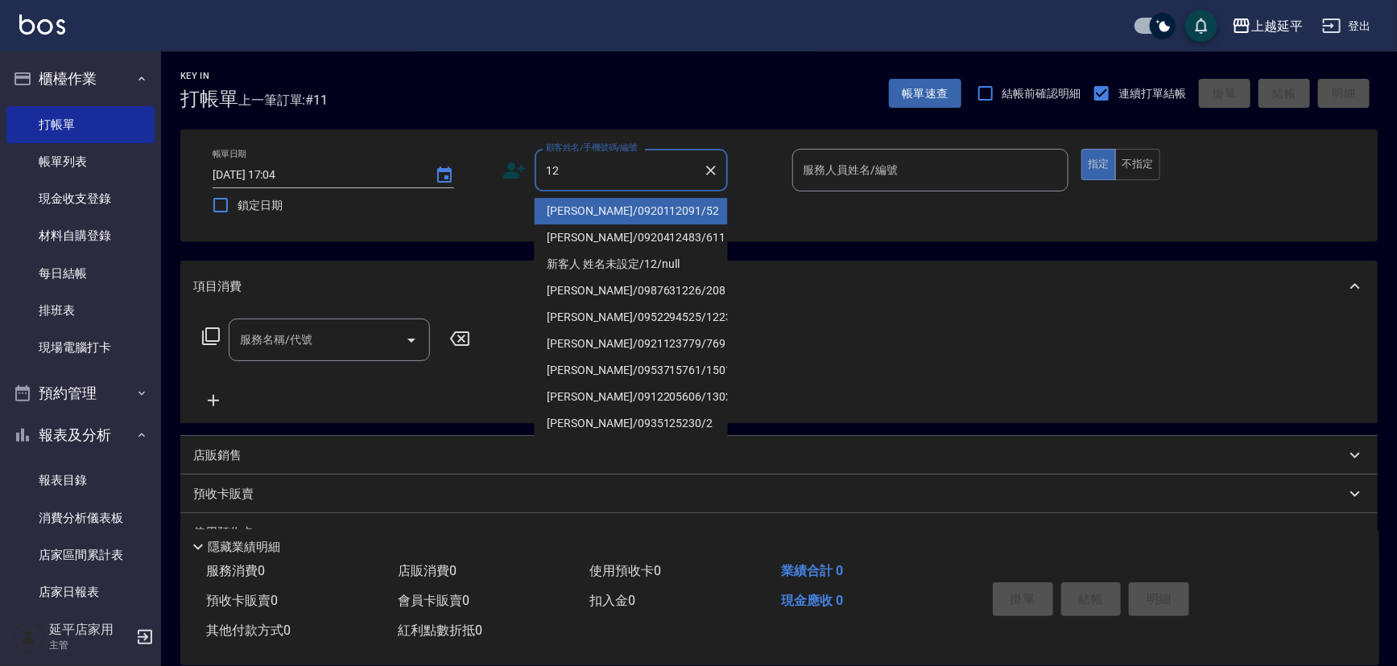
click at [647, 209] on li "[PERSON_NAME]/0920112091/52" at bounding box center [630, 211] width 193 height 27
type input "[PERSON_NAME]/0920112091/52"
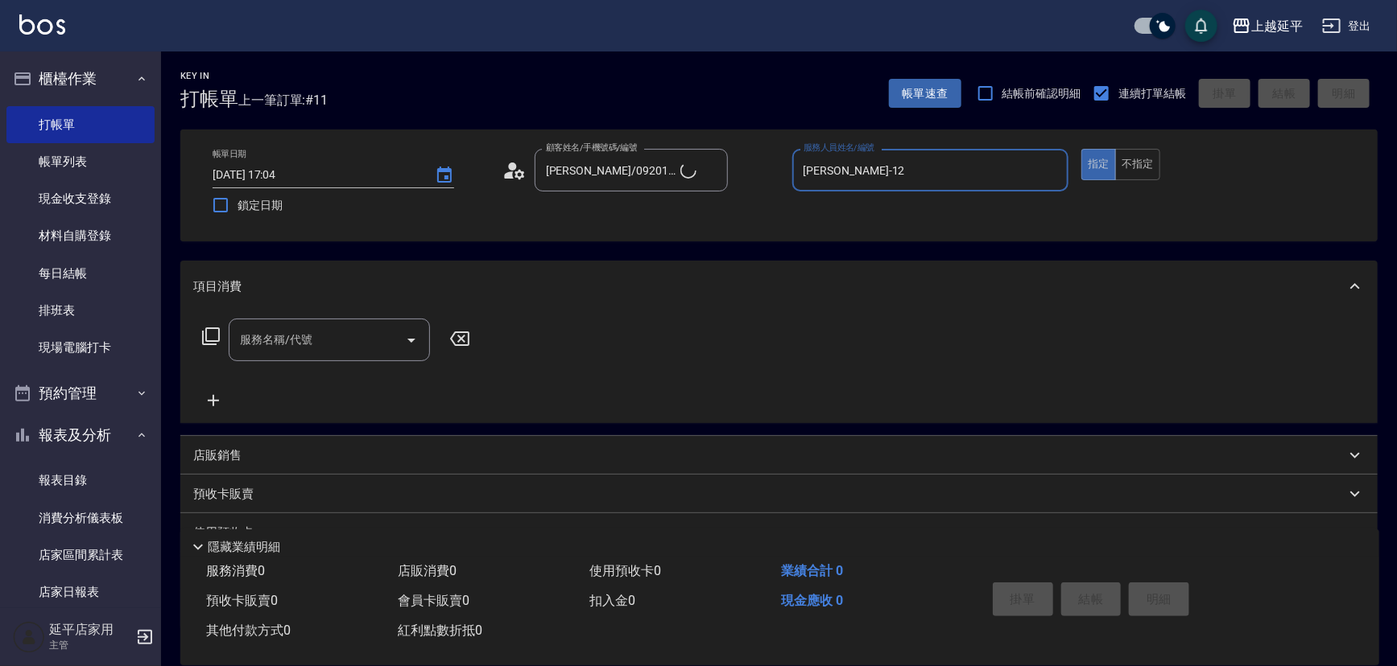
click at [838, 176] on input "[PERSON_NAME]-12" at bounding box center [930, 170] width 262 height 28
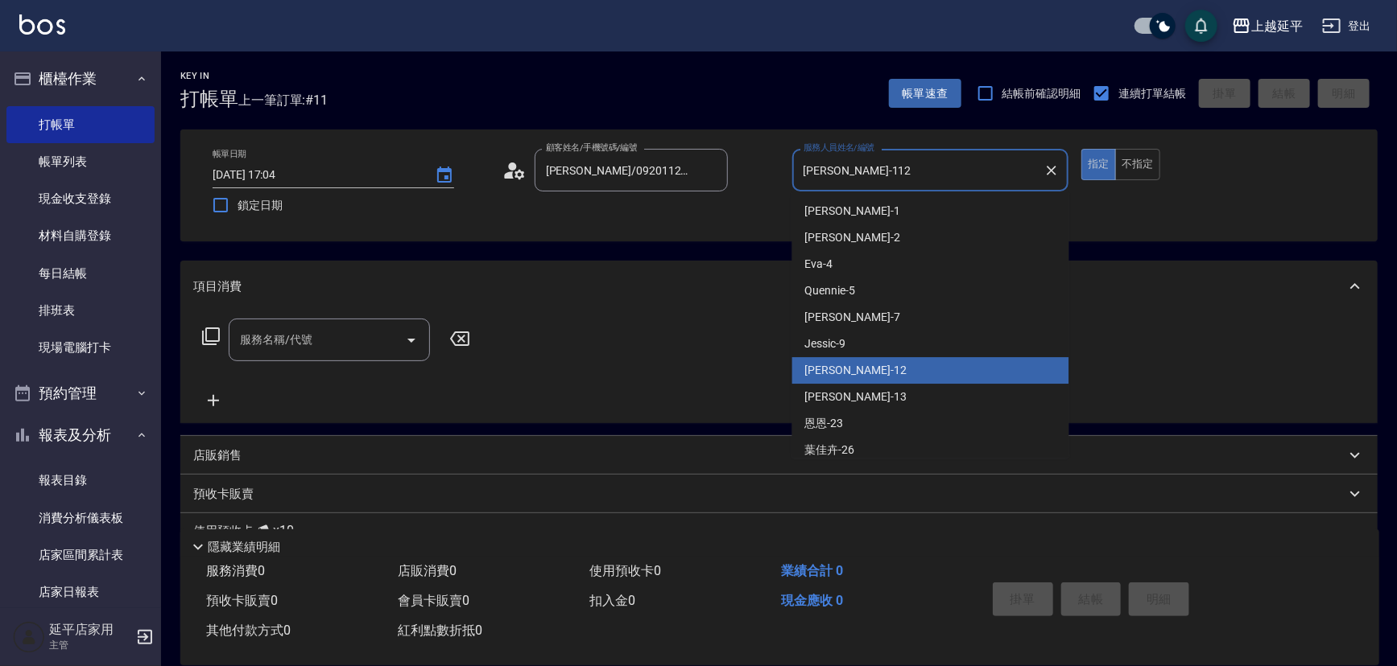
type input "[PERSON_NAME]-1122"
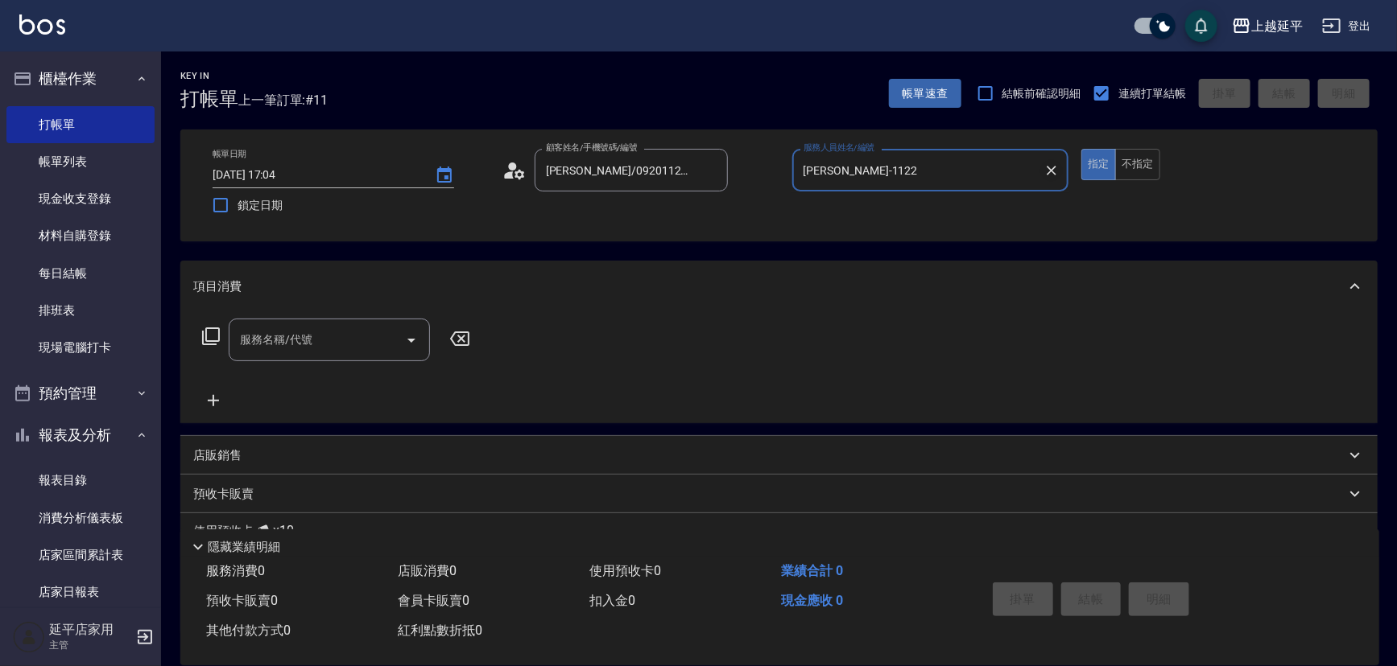
click at [1056, 167] on icon "Clear" at bounding box center [1051, 171] width 16 height 16
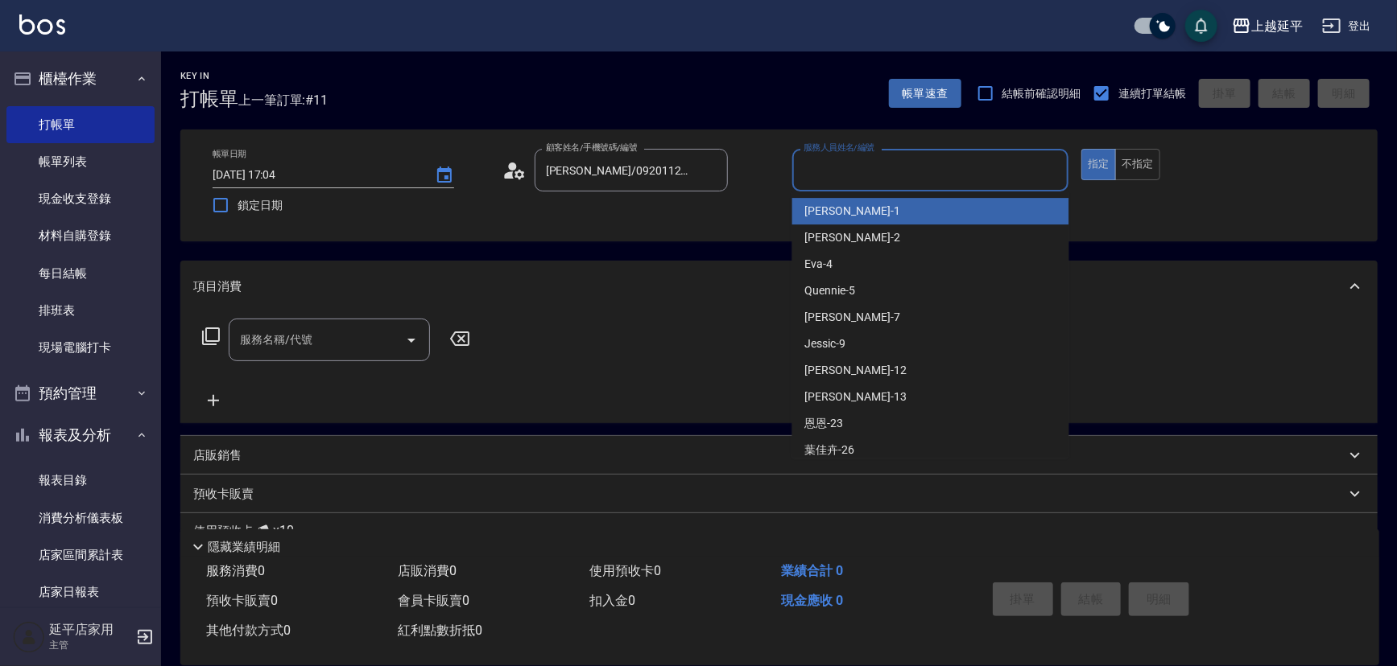
click at [1019, 169] on input "服務人員姓名/編號" at bounding box center [930, 170] width 262 height 28
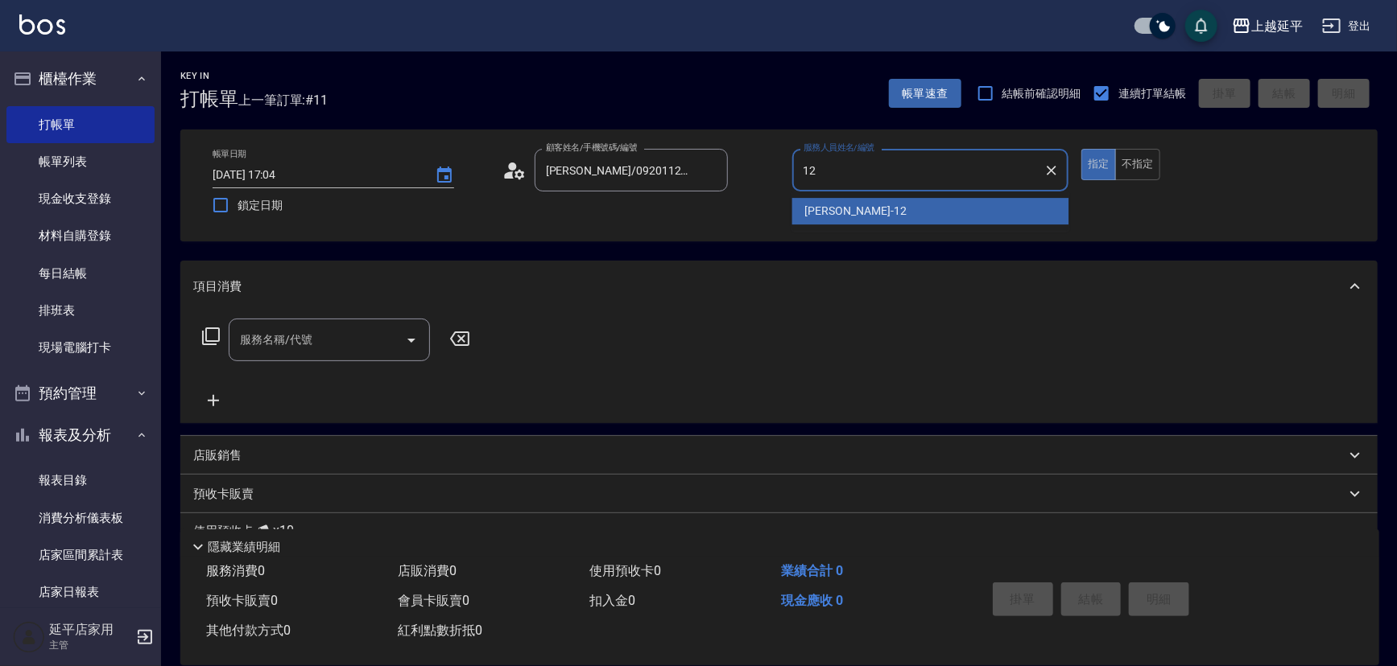
click at [891, 211] on div "[PERSON_NAME] -12" at bounding box center [930, 211] width 277 height 27
type input "[PERSON_NAME]-12"
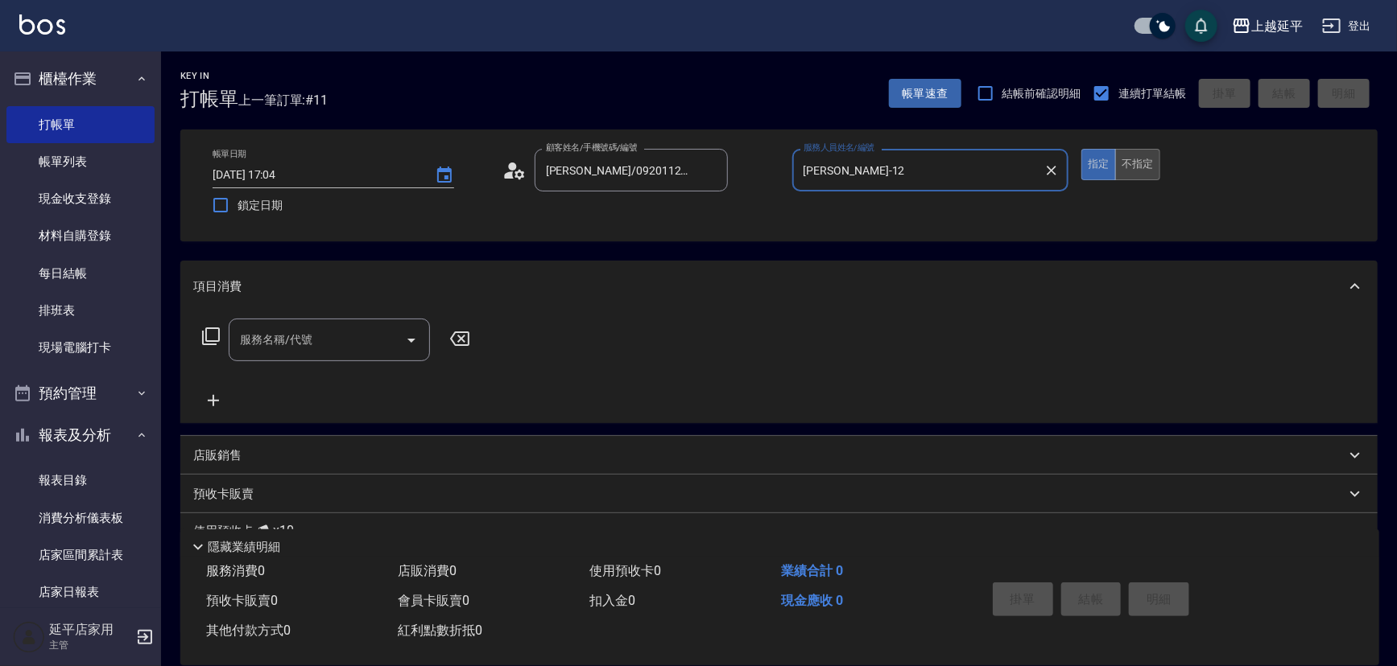
click at [1141, 163] on button "不指定" at bounding box center [1137, 164] width 45 height 31
click at [306, 339] on div "服務名稱/代號 服務名稱/代號" at bounding box center [329, 340] width 201 height 43
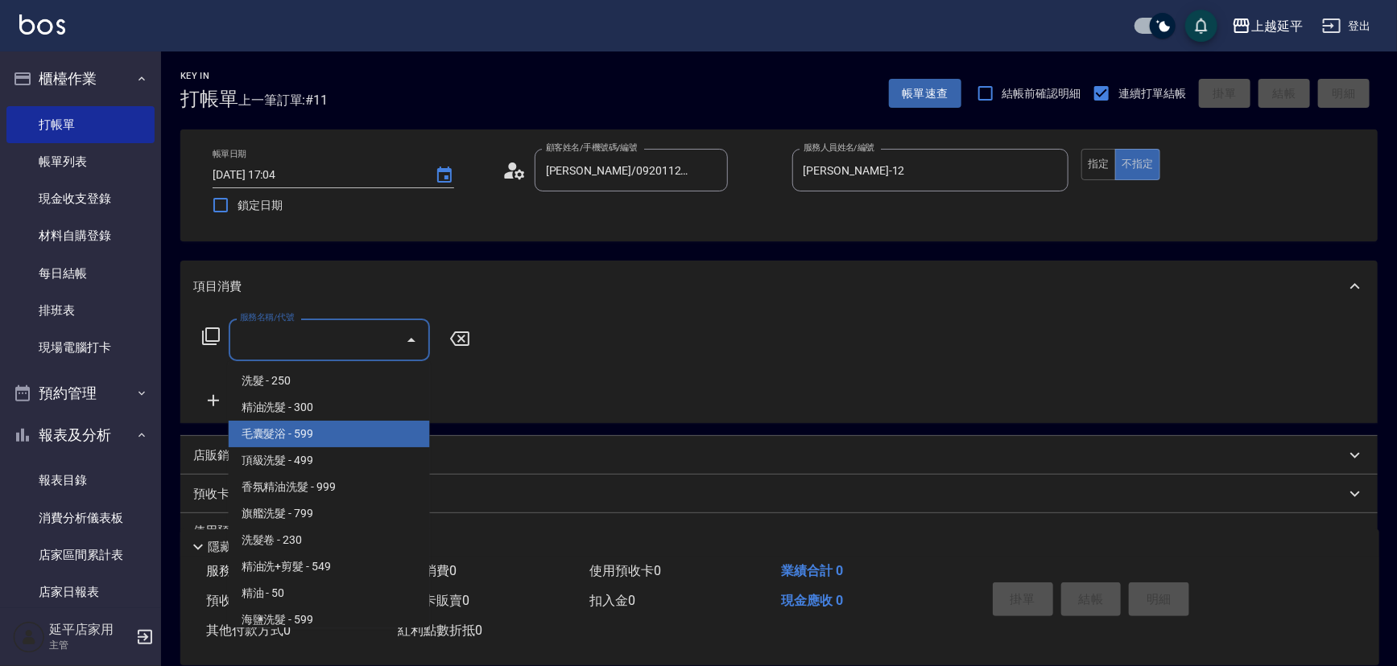
drag, startPoint x: 306, startPoint y: 431, endPoint x: 329, endPoint y: 419, distance: 26.7
click at [306, 431] on span "毛囊髮浴 - 599" at bounding box center [329, 434] width 201 height 27
type input "毛囊髮浴(103)"
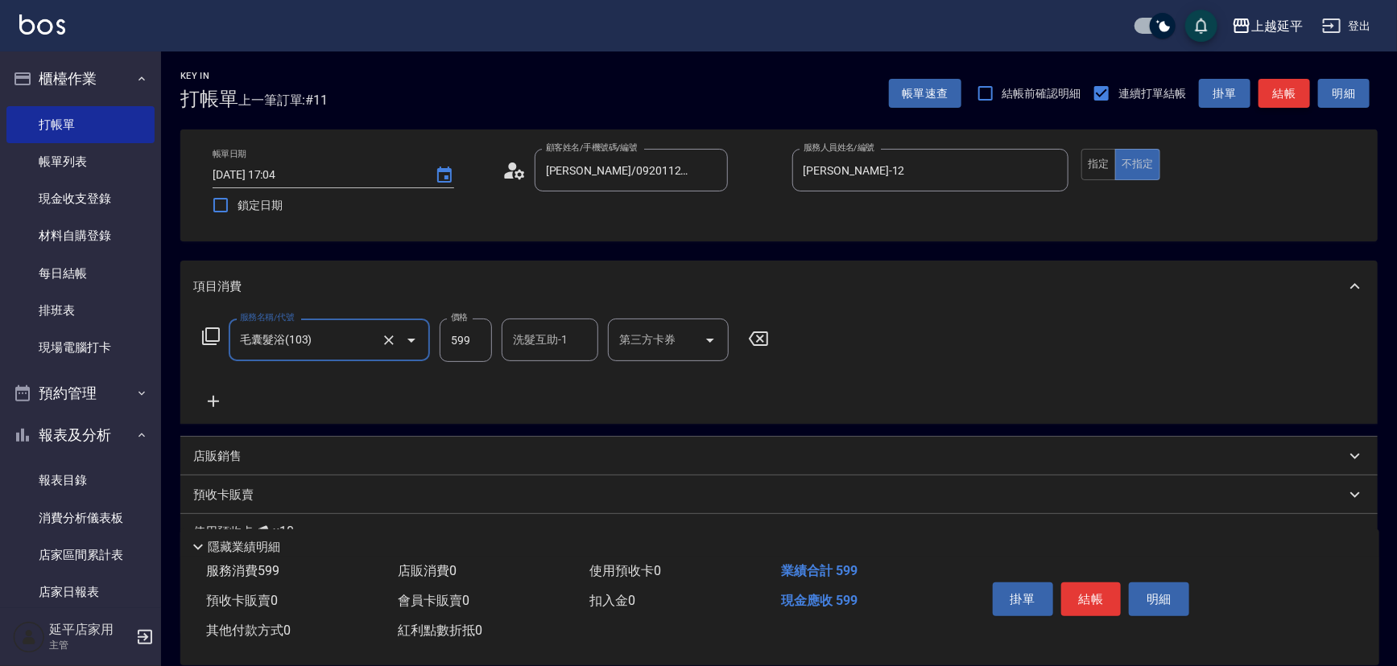
click at [1289, 101] on button "結帳" at bounding box center [1284, 94] width 52 height 30
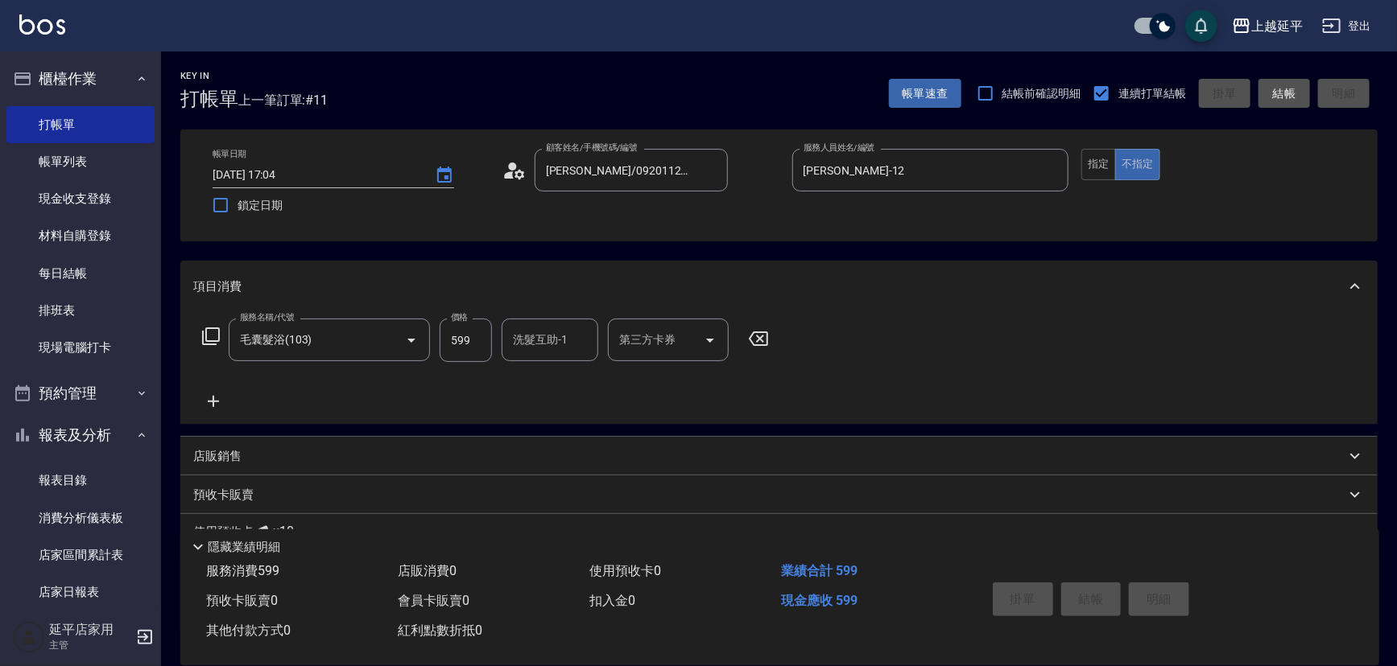
type input "[DATE] 17:28"
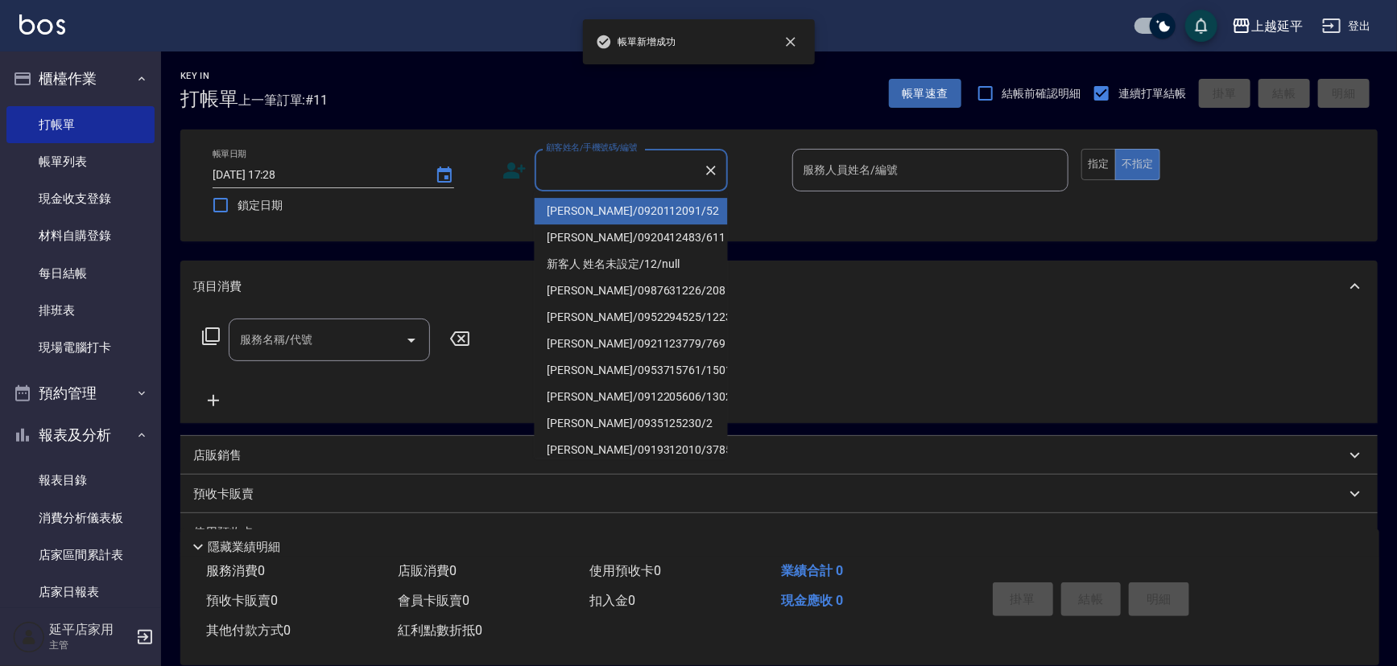
click at [636, 172] on input "顧客姓名/手機號碼/編號" at bounding box center [619, 170] width 155 height 28
click at [640, 217] on li "[PERSON_NAME]/0920112091/52" at bounding box center [630, 211] width 193 height 27
type input "[PERSON_NAME]/0920112091/52"
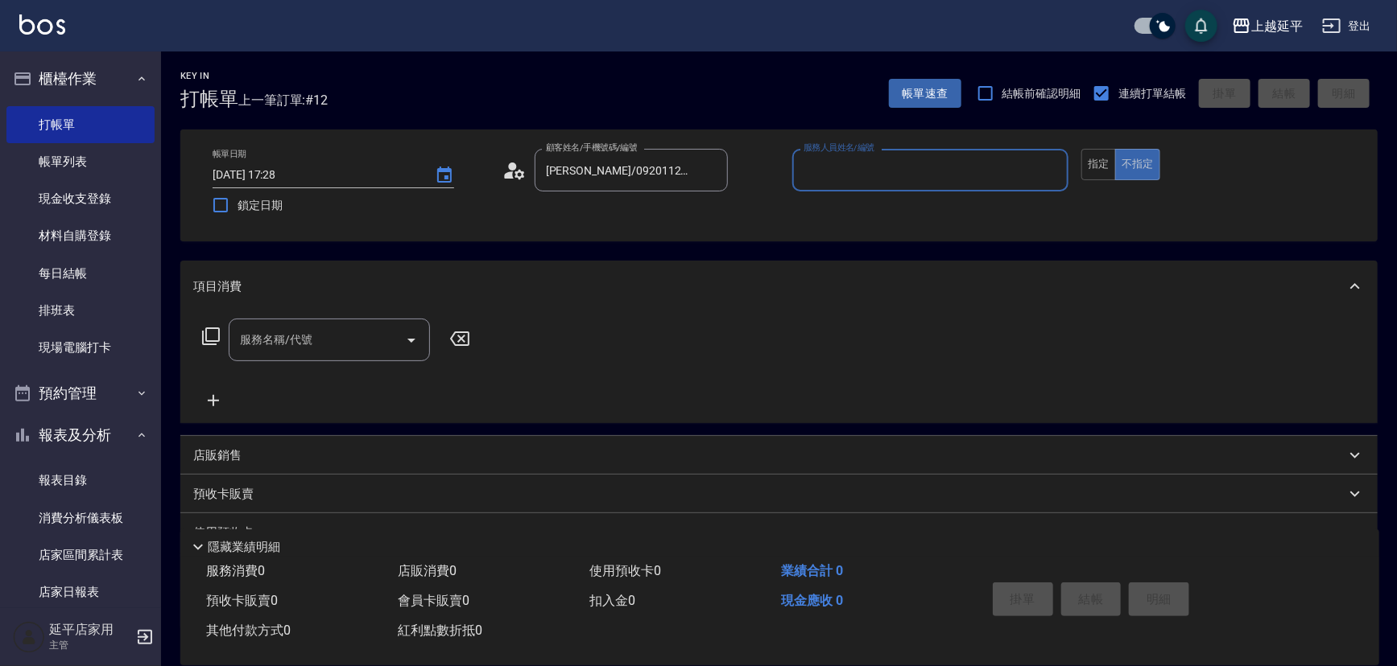
type input "[PERSON_NAME]-12"
click at [1103, 169] on button "指定" at bounding box center [1098, 164] width 35 height 31
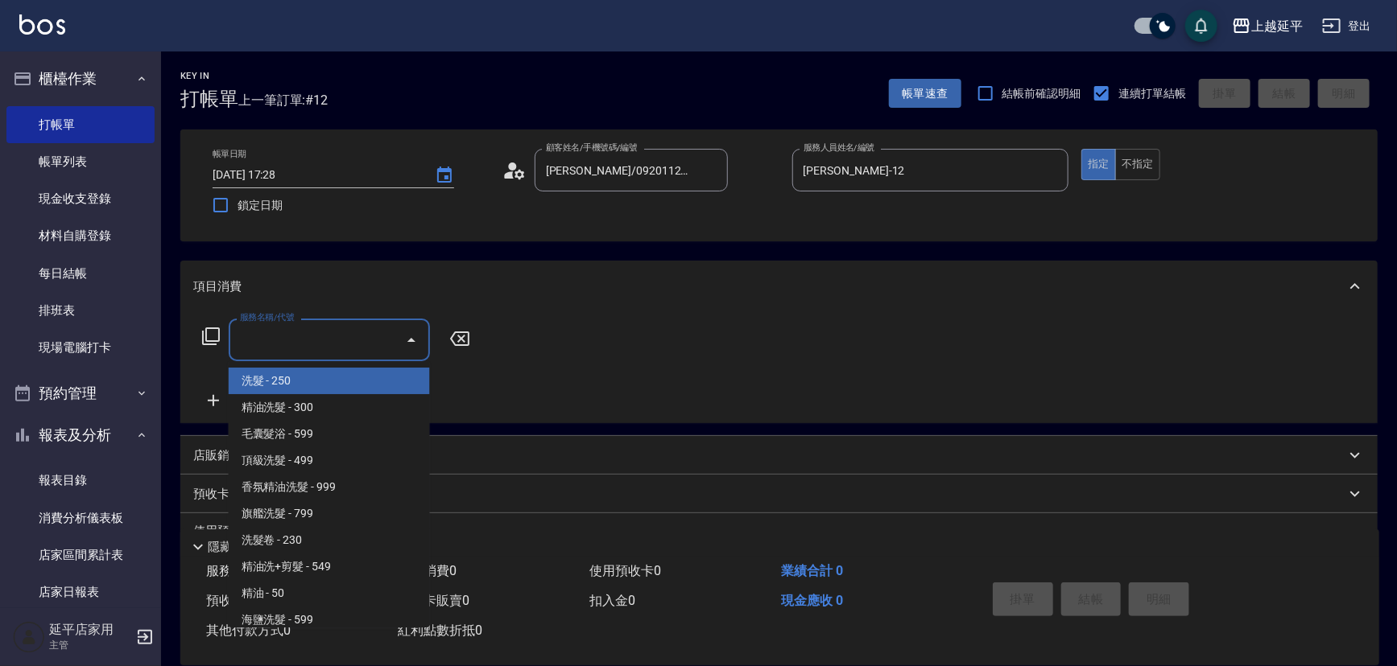
click at [373, 341] on input "服務名稱/代號" at bounding box center [317, 340] width 163 height 28
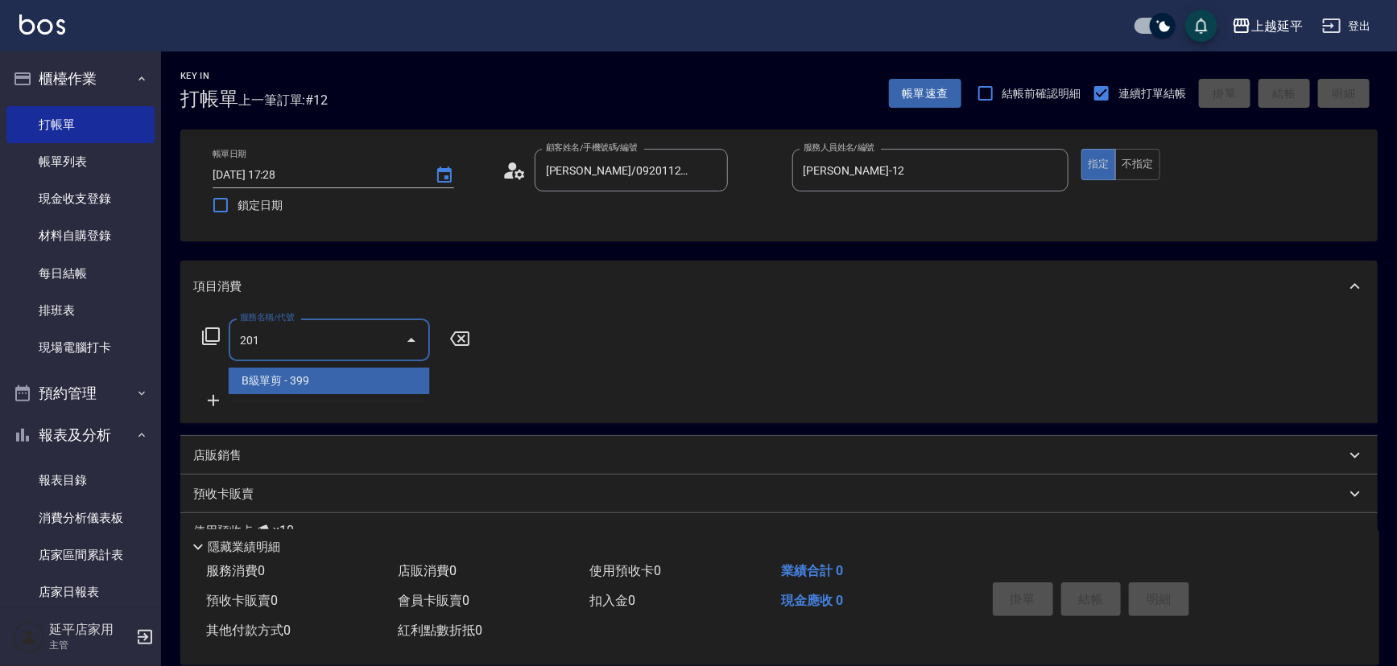
drag, startPoint x: 390, startPoint y: 373, endPoint x: 417, endPoint y: 365, distance: 28.8
click at [390, 373] on span "B級單剪 - 399" at bounding box center [329, 381] width 201 height 27
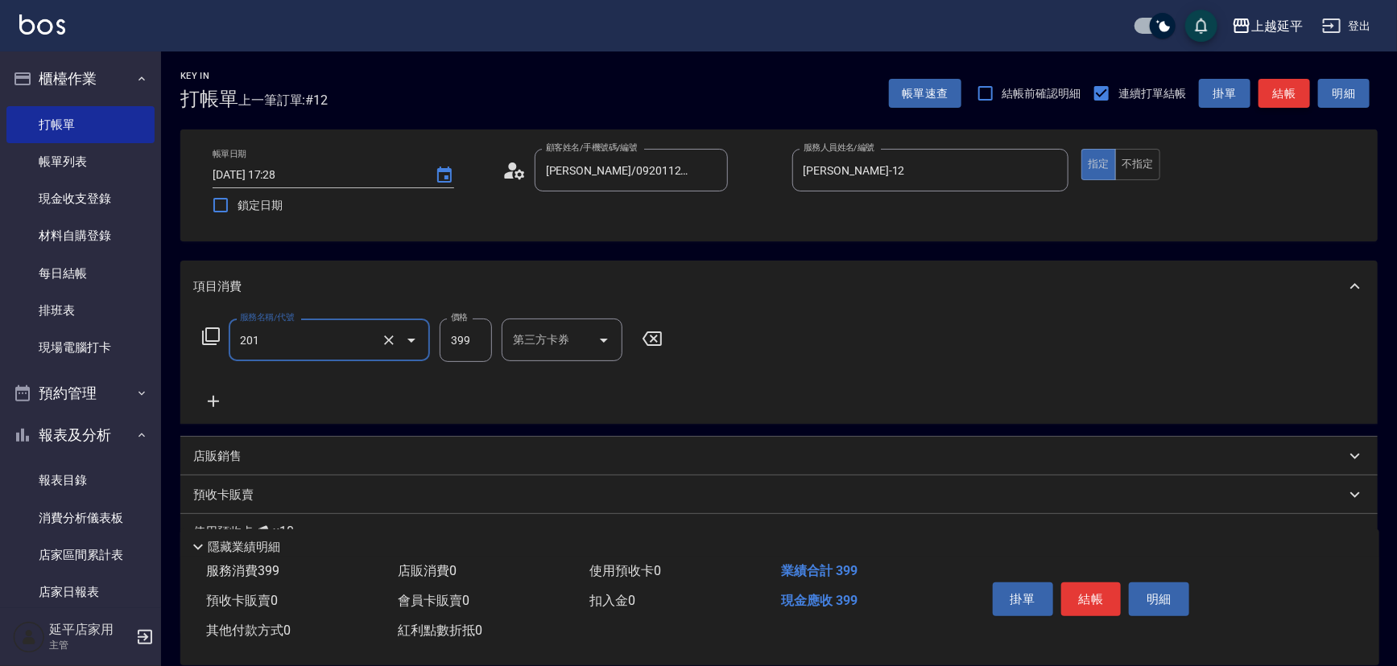
type input "B級單剪(201)"
click at [1285, 96] on button "結帳" at bounding box center [1284, 94] width 52 height 30
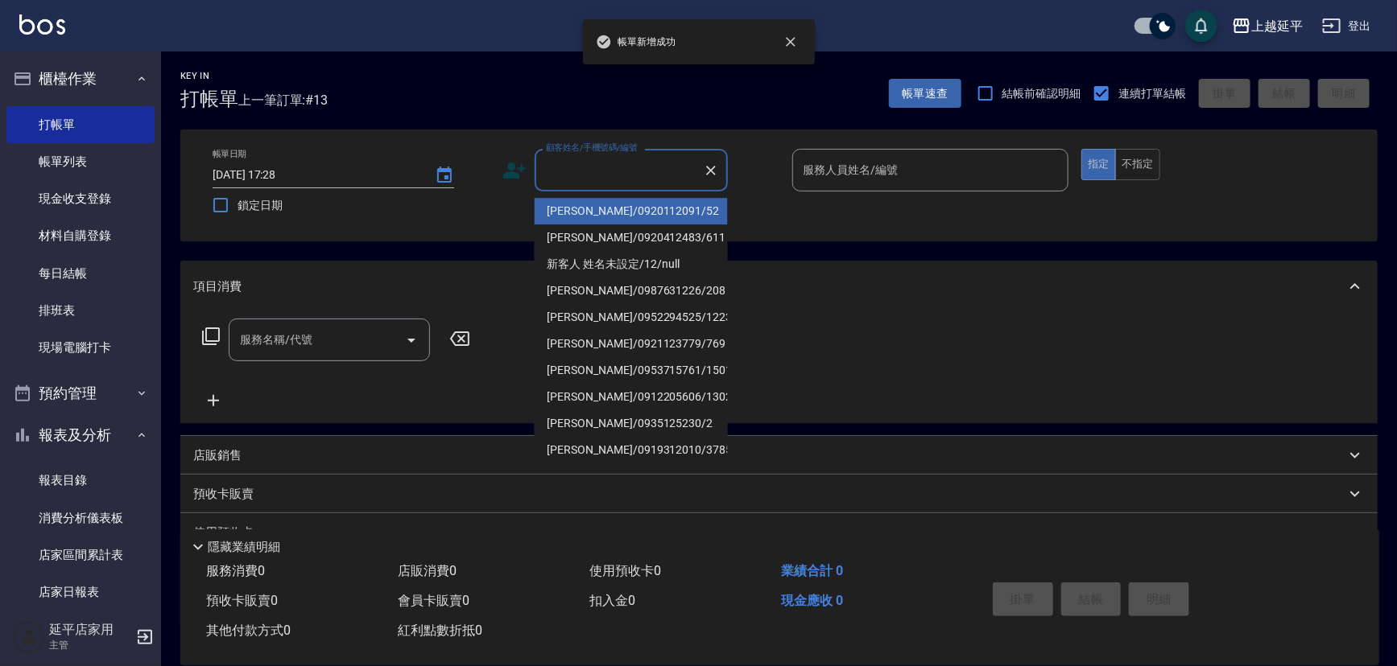
click at [632, 175] on input "顧客姓名/手機號碼/編號" at bounding box center [619, 170] width 155 height 28
click at [641, 207] on li "[PERSON_NAME]/0920112091/52" at bounding box center [630, 211] width 193 height 27
type input "[PERSON_NAME]/0920112091/52"
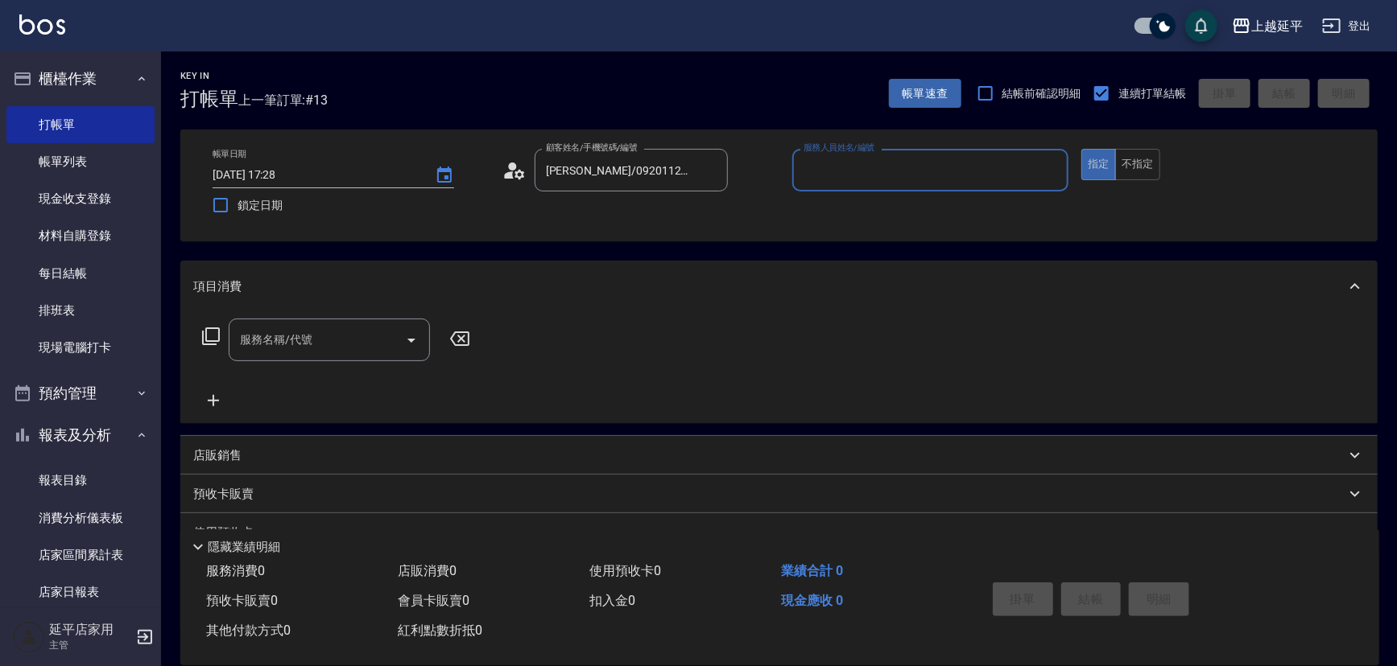
type input "[PERSON_NAME]-12"
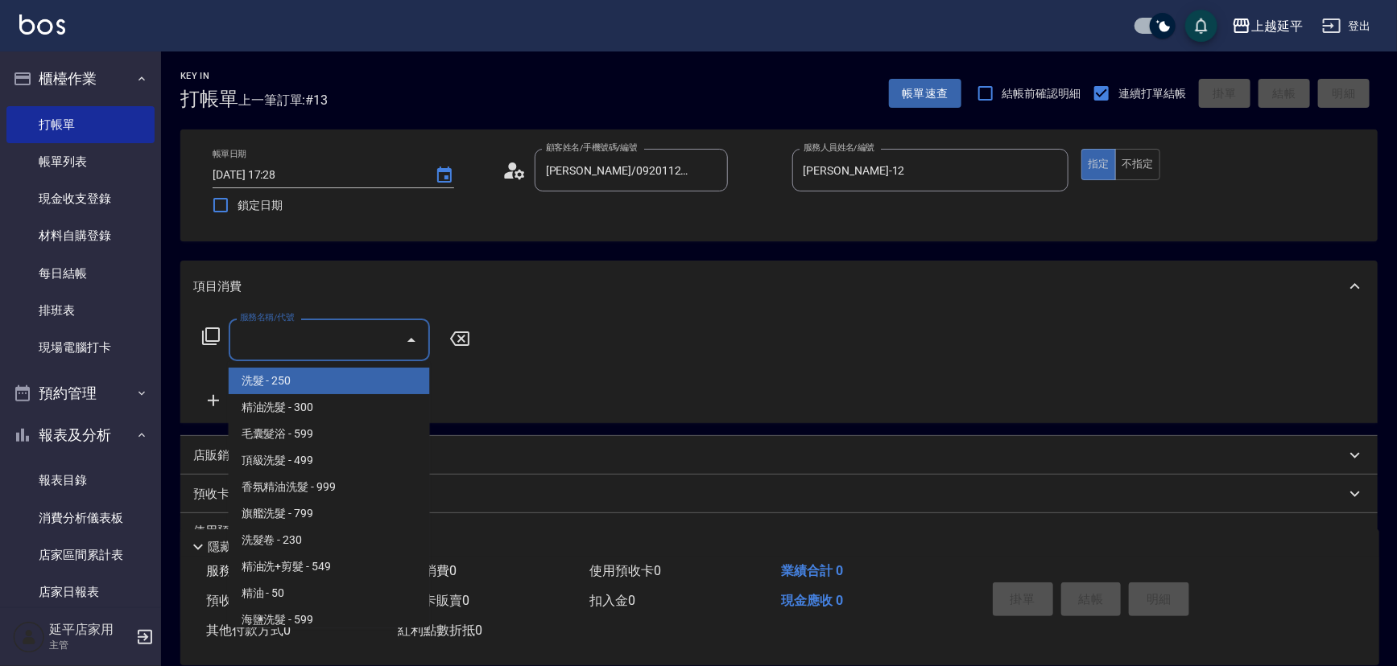
drag, startPoint x: 363, startPoint y: 332, endPoint x: 361, endPoint y: 349, distance: 17.1
click at [363, 333] on input "服務名稱/代號" at bounding box center [317, 340] width 163 height 28
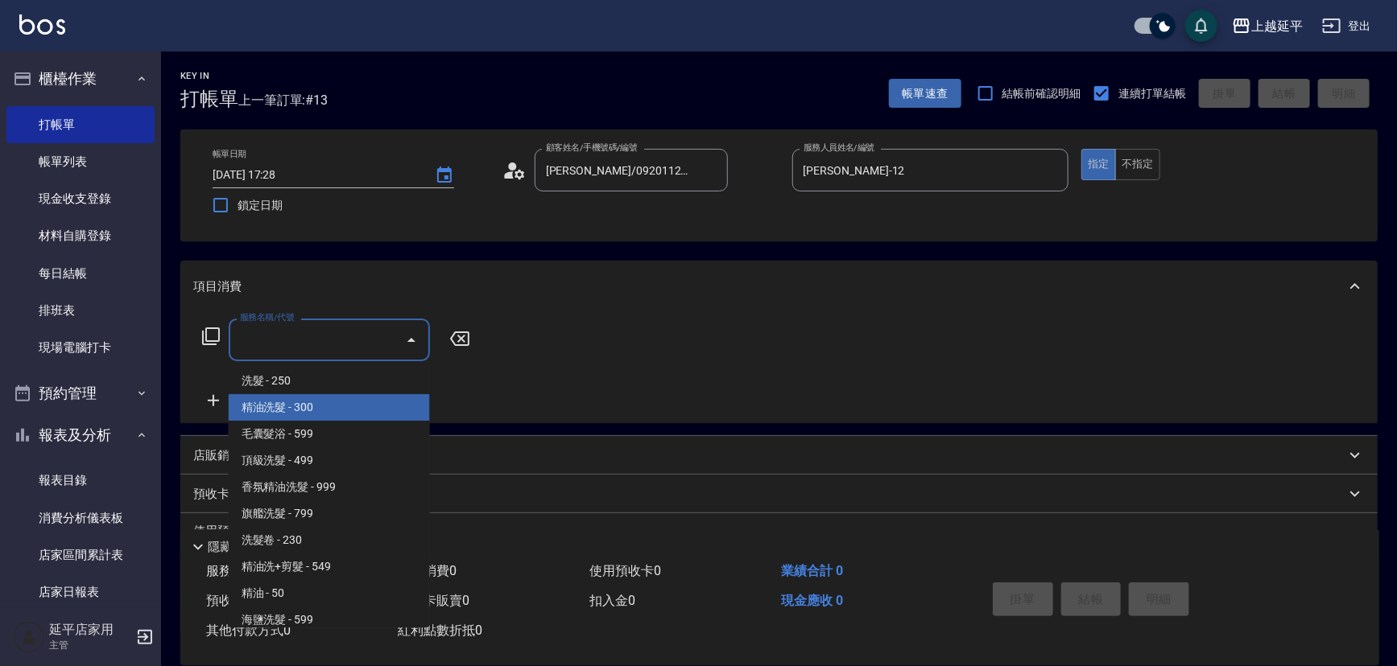
click at [344, 407] on span "精油洗髮 - 300" at bounding box center [329, 407] width 201 height 27
type input "精油洗髮(102)"
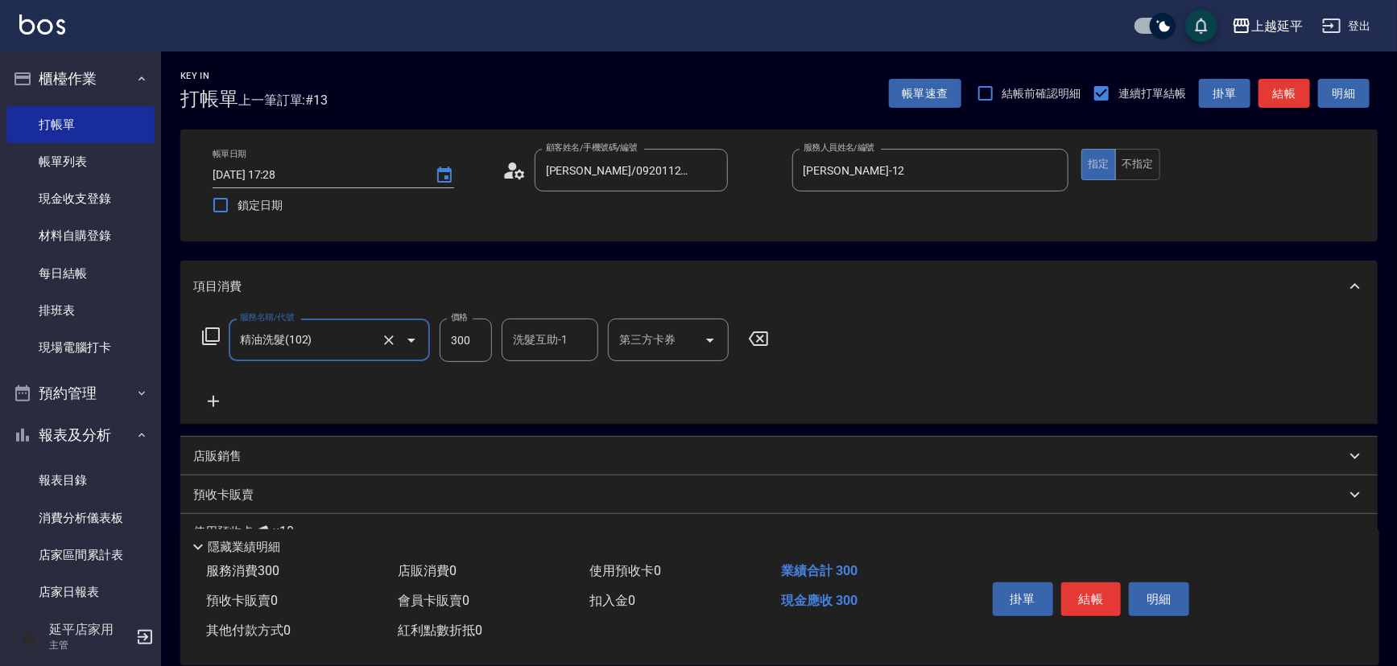
click at [555, 332] on div "洗髮互助-1 洗髮互助-1" at bounding box center [549, 340] width 97 height 43
click at [547, 376] on span "[PERSON_NAME]-34" at bounding box center [539, 381] width 50 height 17
type input "方彩姿-34"
click at [1286, 88] on button "結帳" at bounding box center [1284, 94] width 52 height 30
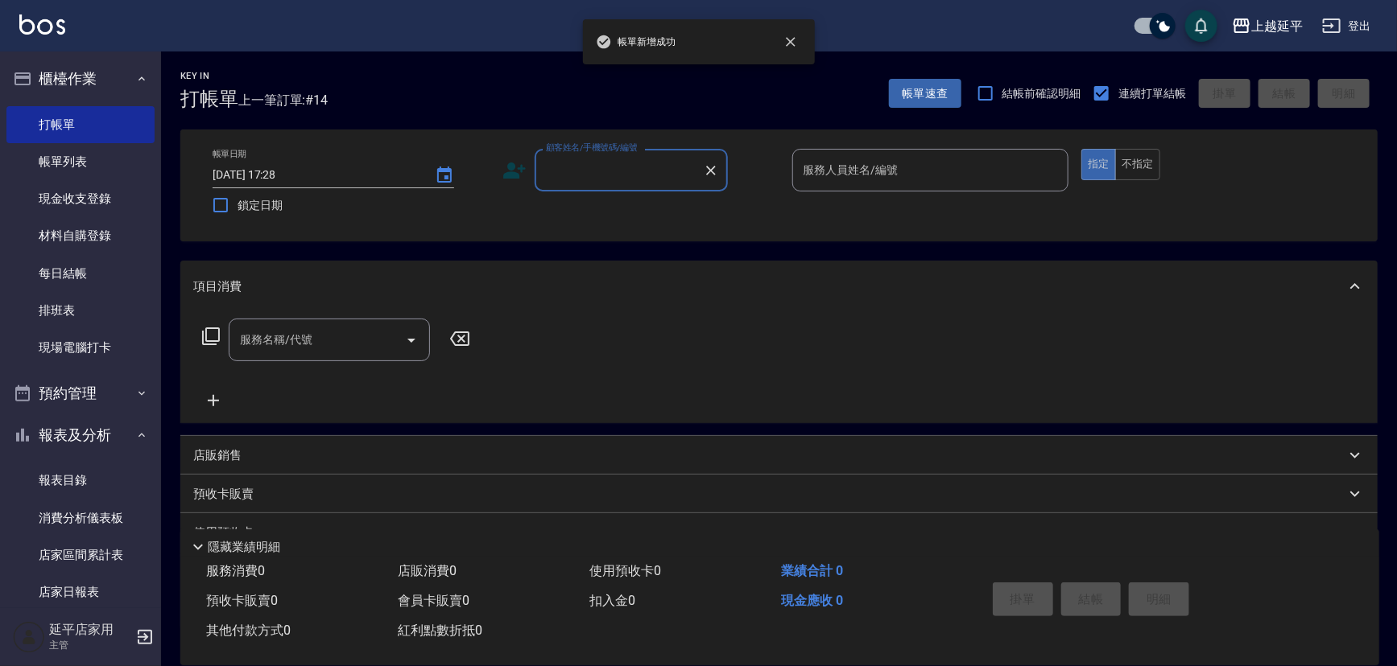
click at [634, 179] on input "顧客姓名/手機號碼/編號" at bounding box center [619, 170] width 155 height 28
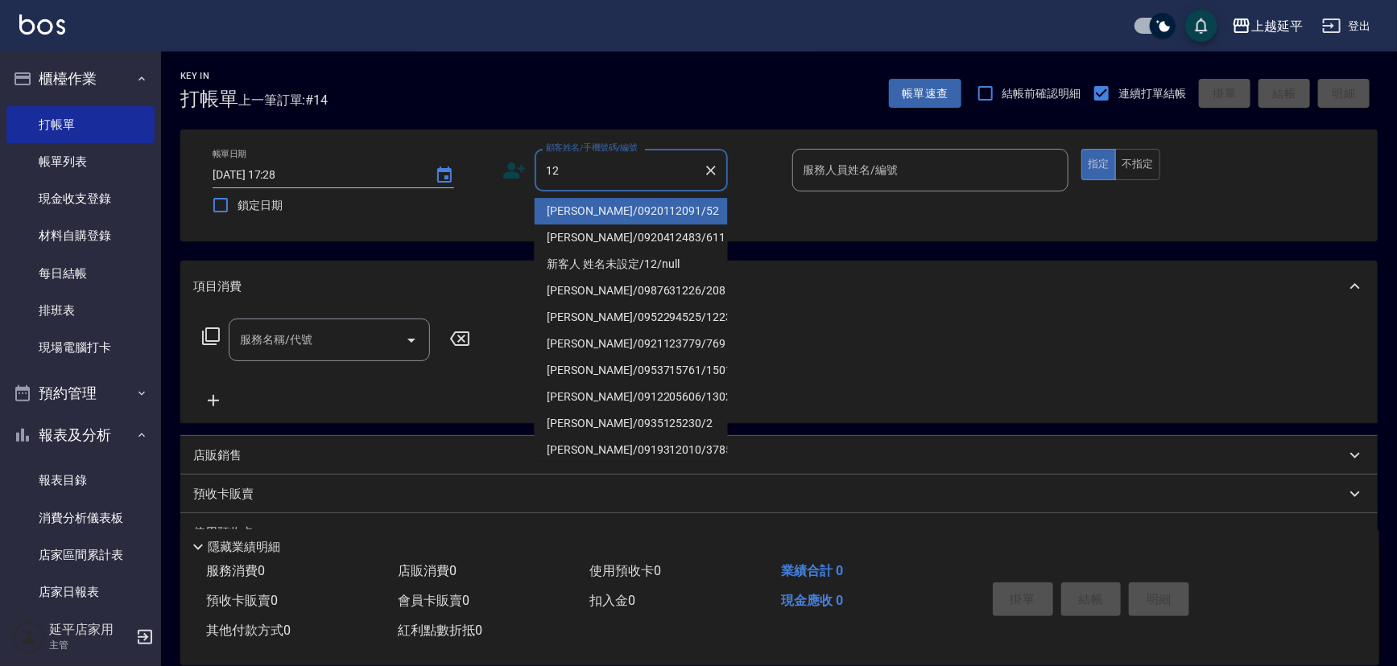
click at [624, 209] on li "[PERSON_NAME]/0920112091/52" at bounding box center [630, 211] width 193 height 27
type input "[PERSON_NAME]/0920112091/52"
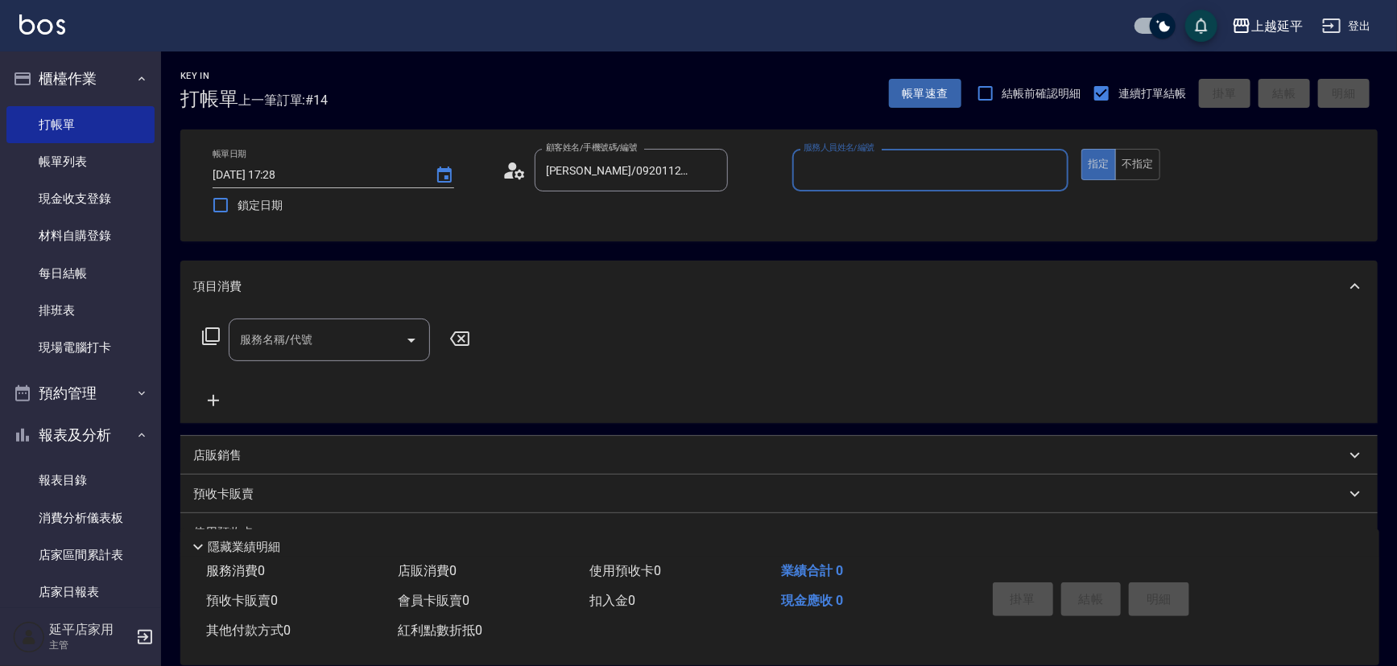
type input "[PERSON_NAME]-12"
drag, startPoint x: 1138, startPoint y: 166, endPoint x: 1127, endPoint y: 169, distance: 11.7
click at [1138, 165] on button "不指定" at bounding box center [1137, 164] width 45 height 31
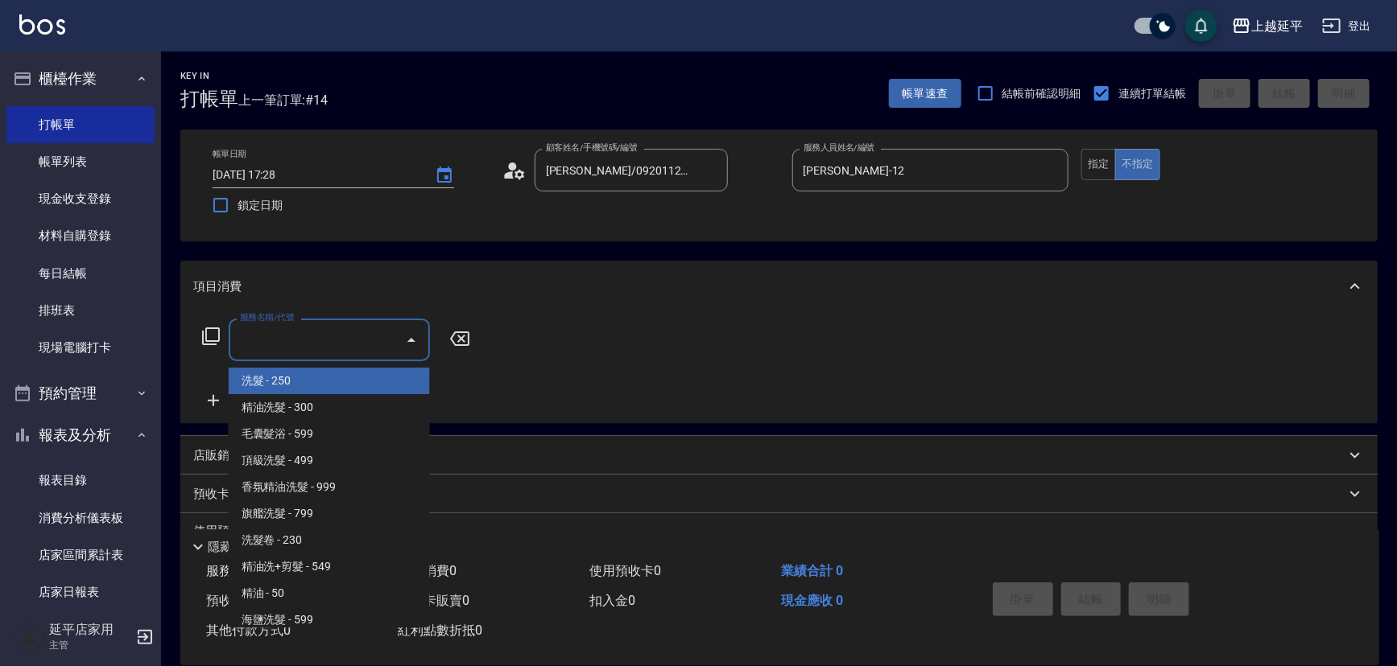
click at [316, 346] on input "服務名稱/代號" at bounding box center [317, 340] width 163 height 28
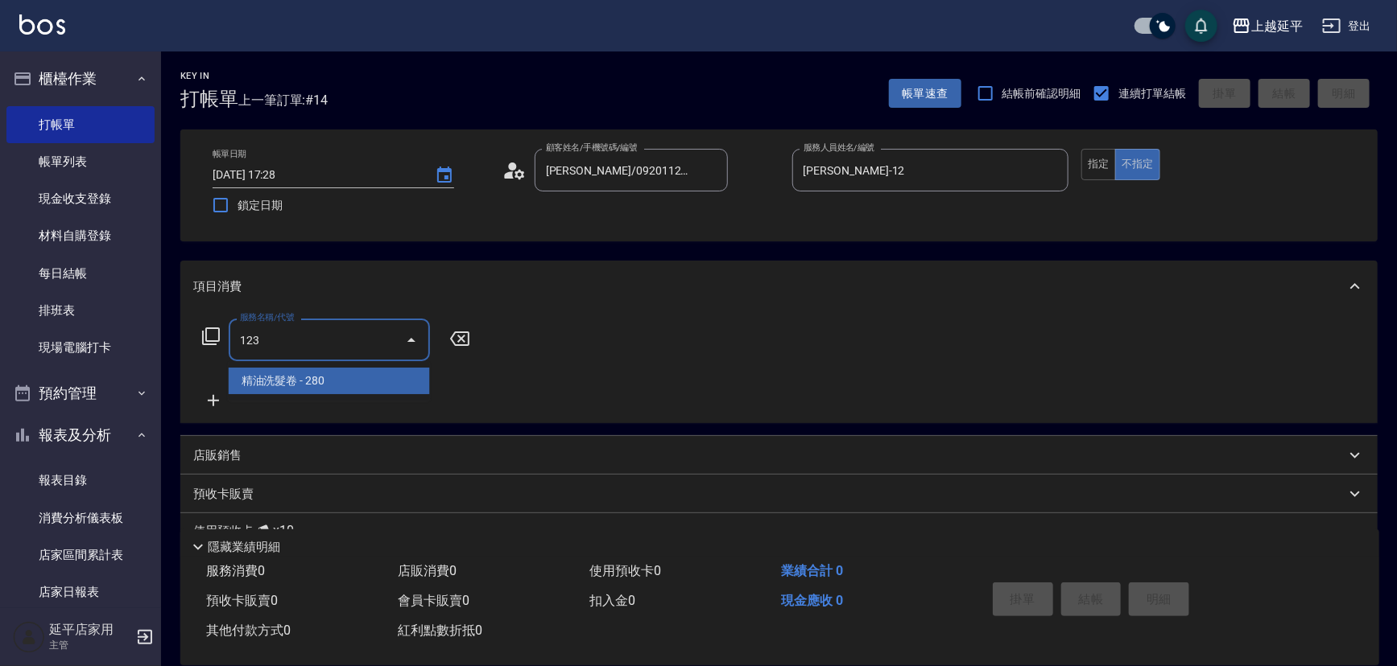
click at [376, 386] on span "精油洗髮卷 - 280" at bounding box center [329, 381] width 201 height 27
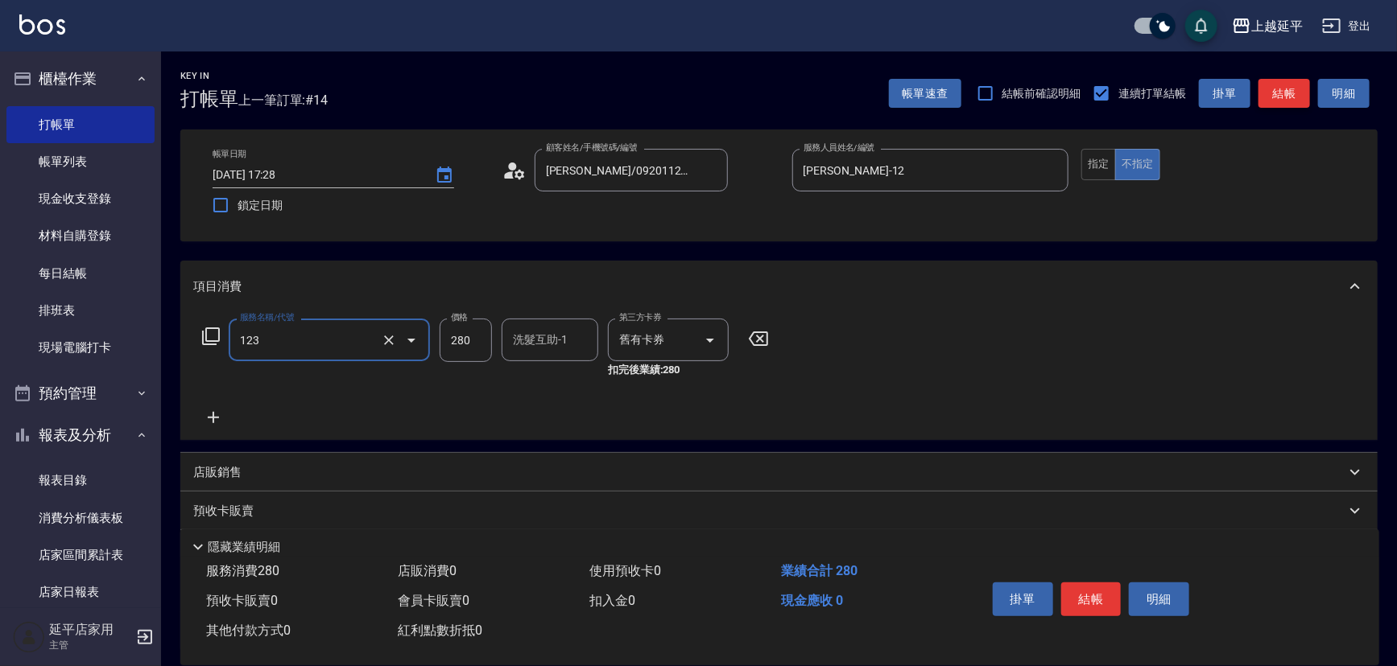
type input "精油洗髮卷(123)"
drag, startPoint x: 1281, startPoint y: 98, endPoint x: 1254, endPoint y: 101, distance: 27.5
click at [1281, 97] on button "結帳" at bounding box center [1284, 94] width 52 height 30
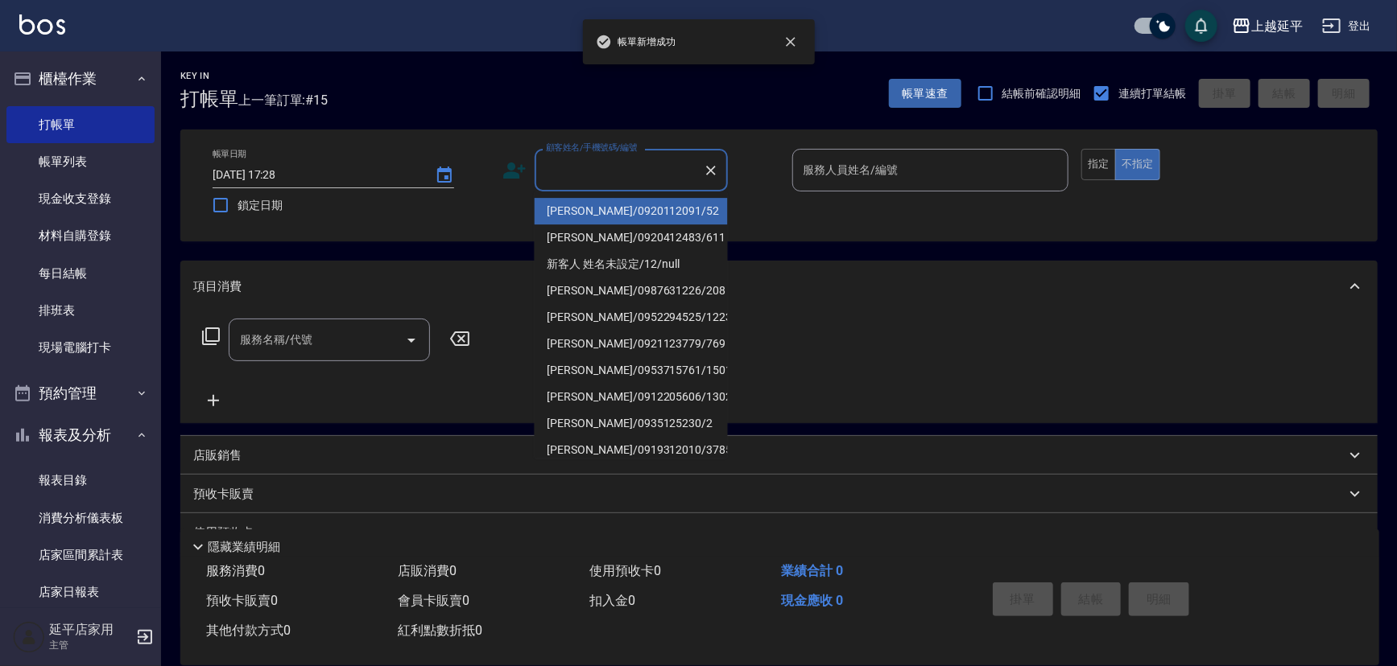
click at [611, 174] on input "顧客姓名/手機號碼/編號" at bounding box center [619, 170] width 155 height 28
click at [613, 208] on li "[PERSON_NAME]/0920112091/52" at bounding box center [630, 211] width 193 height 27
type input "[PERSON_NAME]/0920112091/52"
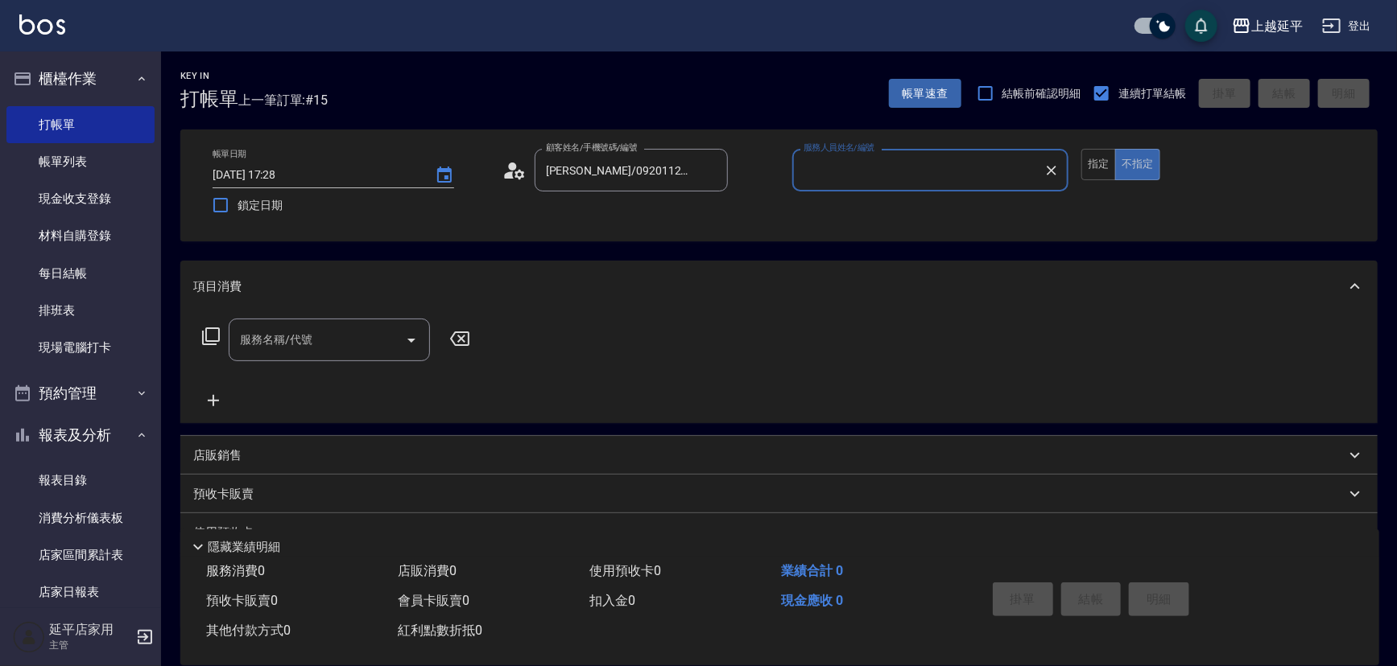
type input "[PERSON_NAME]-12"
click at [357, 340] on input "服務名稱/代號" at bounding box center [317, 340] width 163 height 28
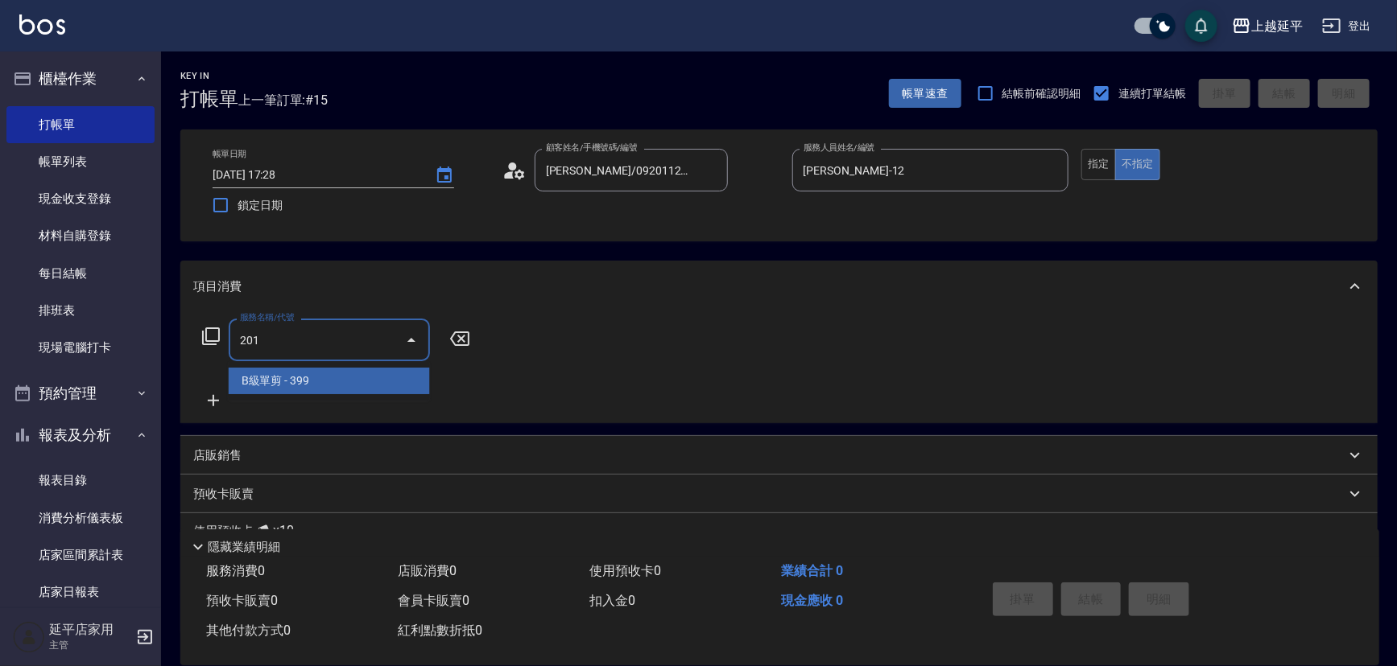
click at [369, 372] on span "B級單剪 - 399" at bounding box center [329, 381] width 201 height 27
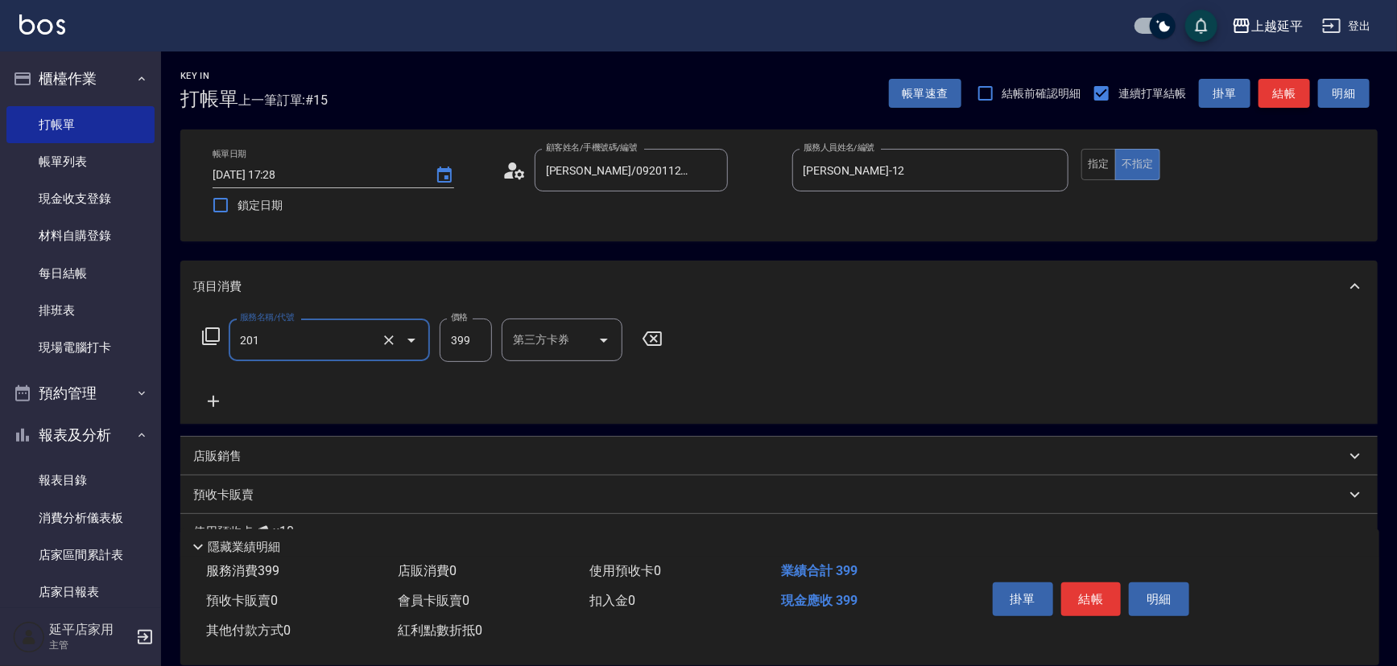
type input "B級單剪(201)"
click at [1277, 93] on button "結帳" at bounding box center [1284, 94] width 52 height 30
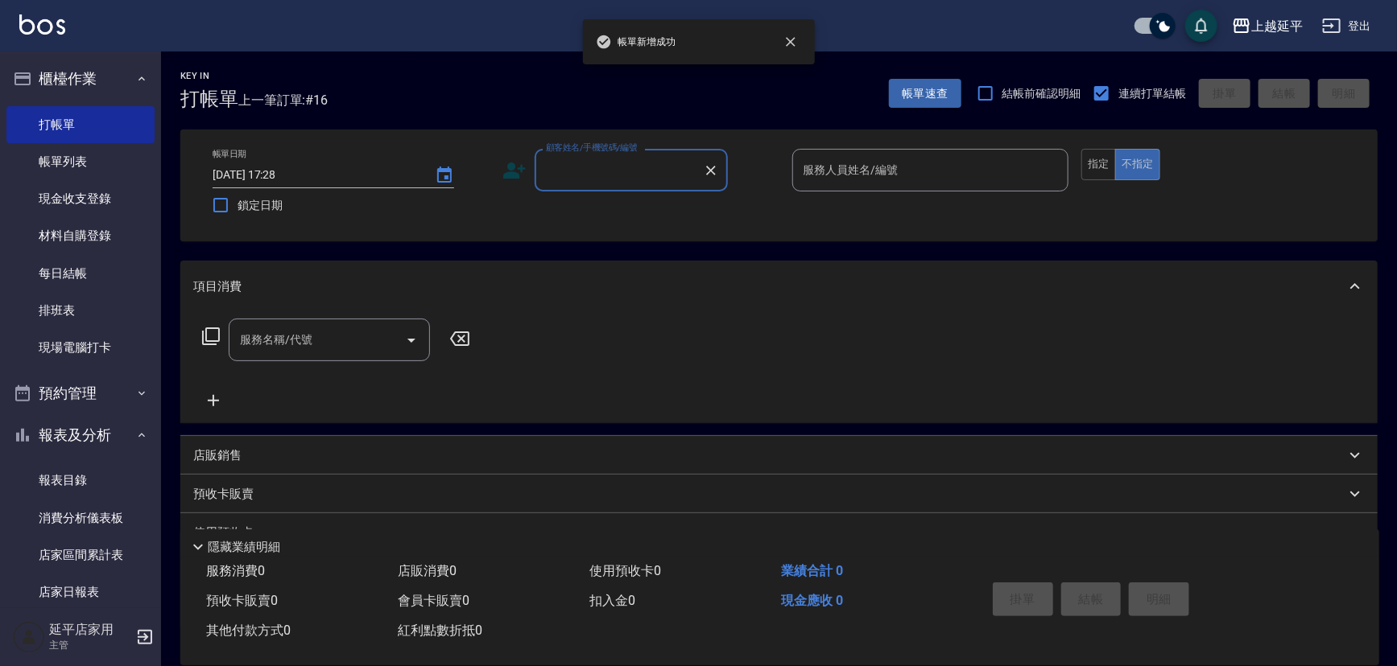
click at [616, 162] on input "顧客姓名/手機號碼/編號" at bounding box center [619, 170] width 155 height 28
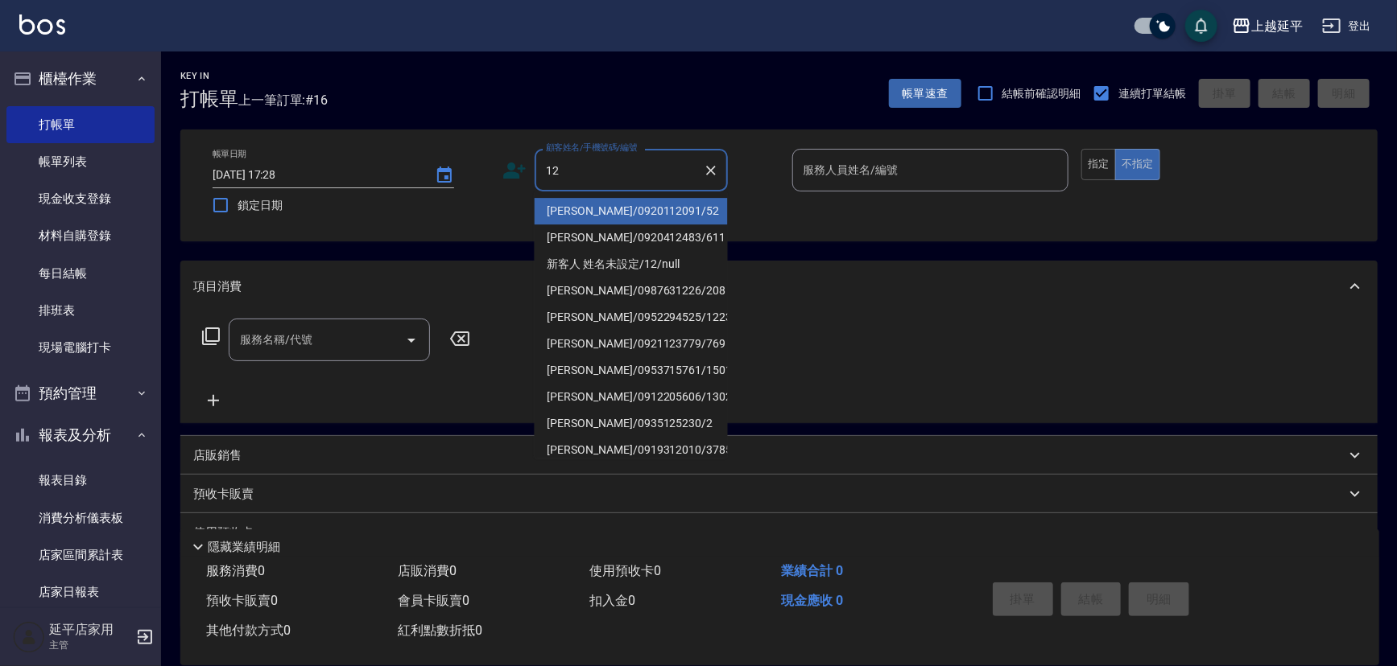
drag, startPoint x: 632, startPoint y: 204, endPoint x: 898, endPoint y: 167, distance: 269.0
click at [635, 205] on li "[PERSON_NAME]/0920112091/52" at bounding box center [630, 211] width 193 height 27
type input "[PERSON_NAME]/0920112091/52"
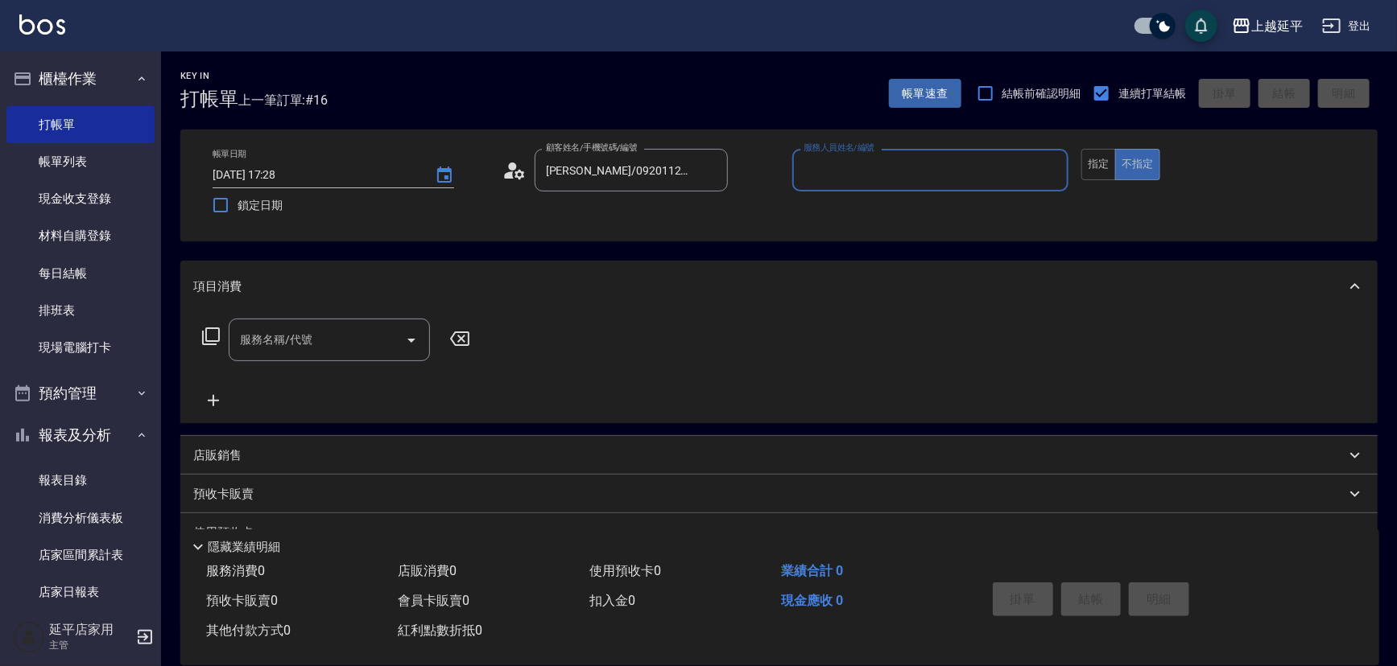
type input "[PERSON_NAME]-12"
click at [1091, 161] on button "指定" at bounding box center [1098, 164] width 35 height 31
click at [348, 343] on input "服務名稱/代號" at bounding box center [317, 340] width 163 height 28
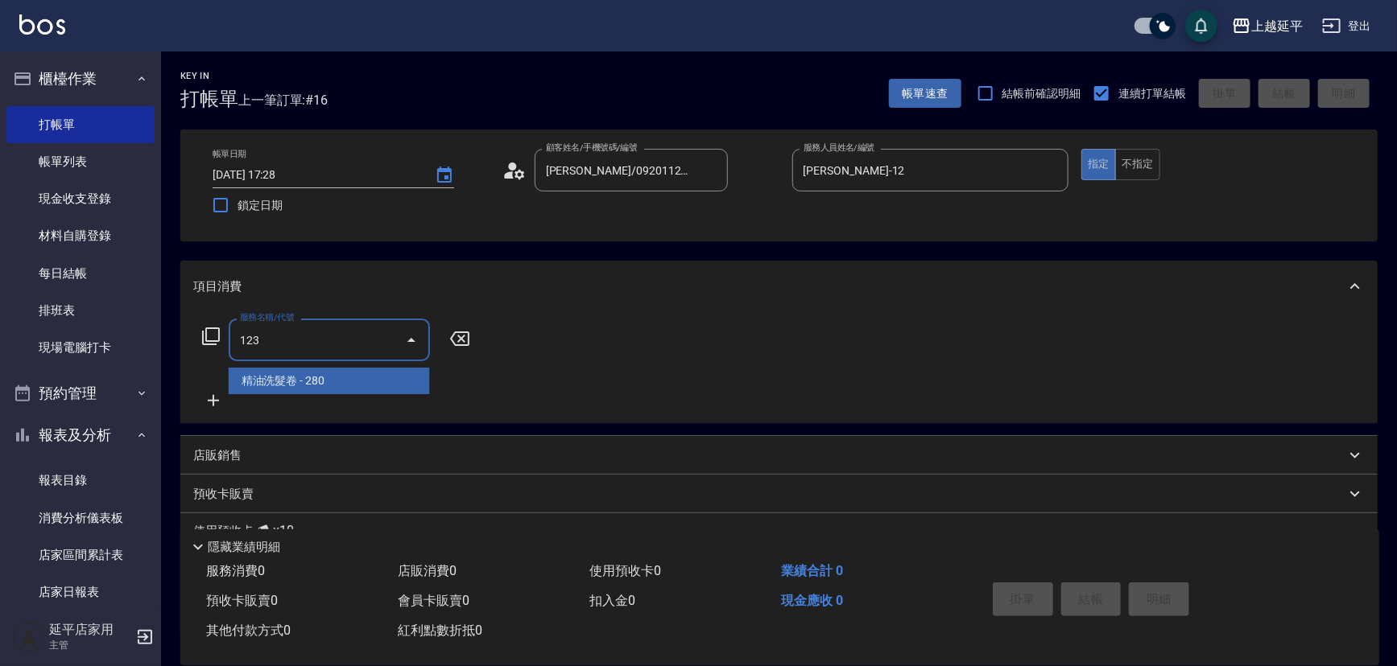
click at [353, 370] on span "精油洗髮卷 - 280" at bounding box center [329, 381] width 201 height 27
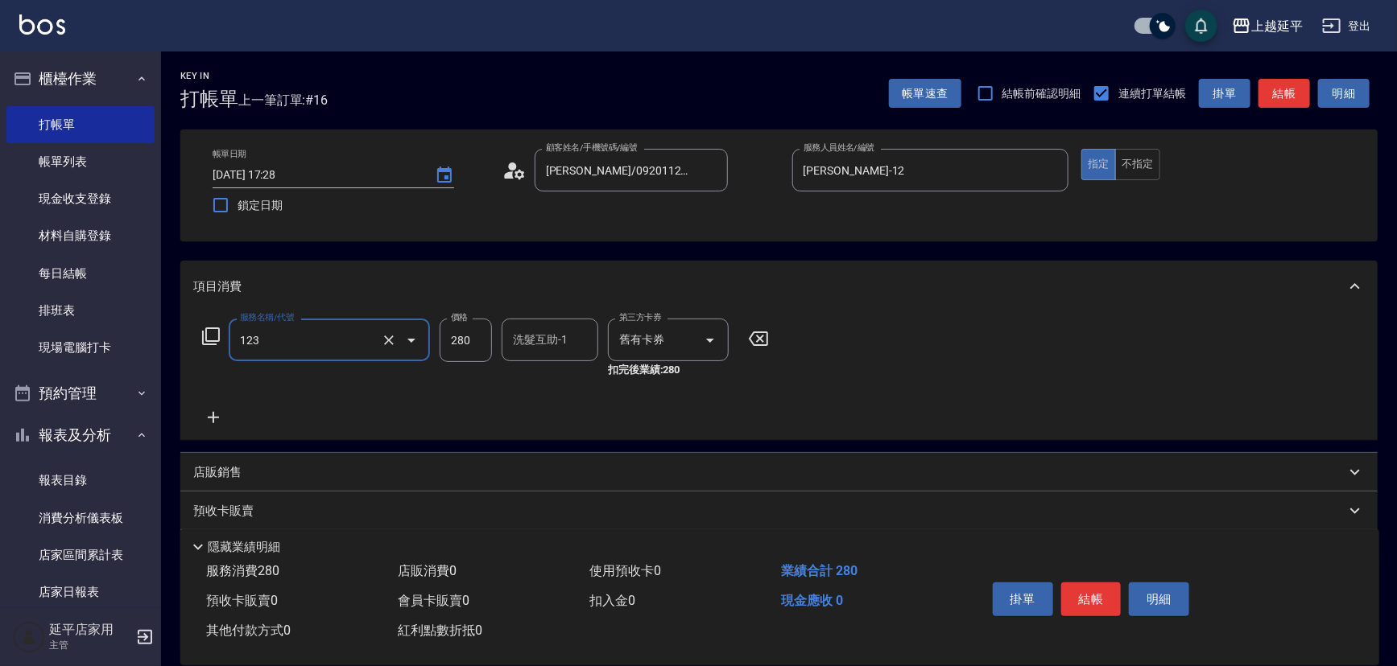
type input "精油洗髮卷(123)"
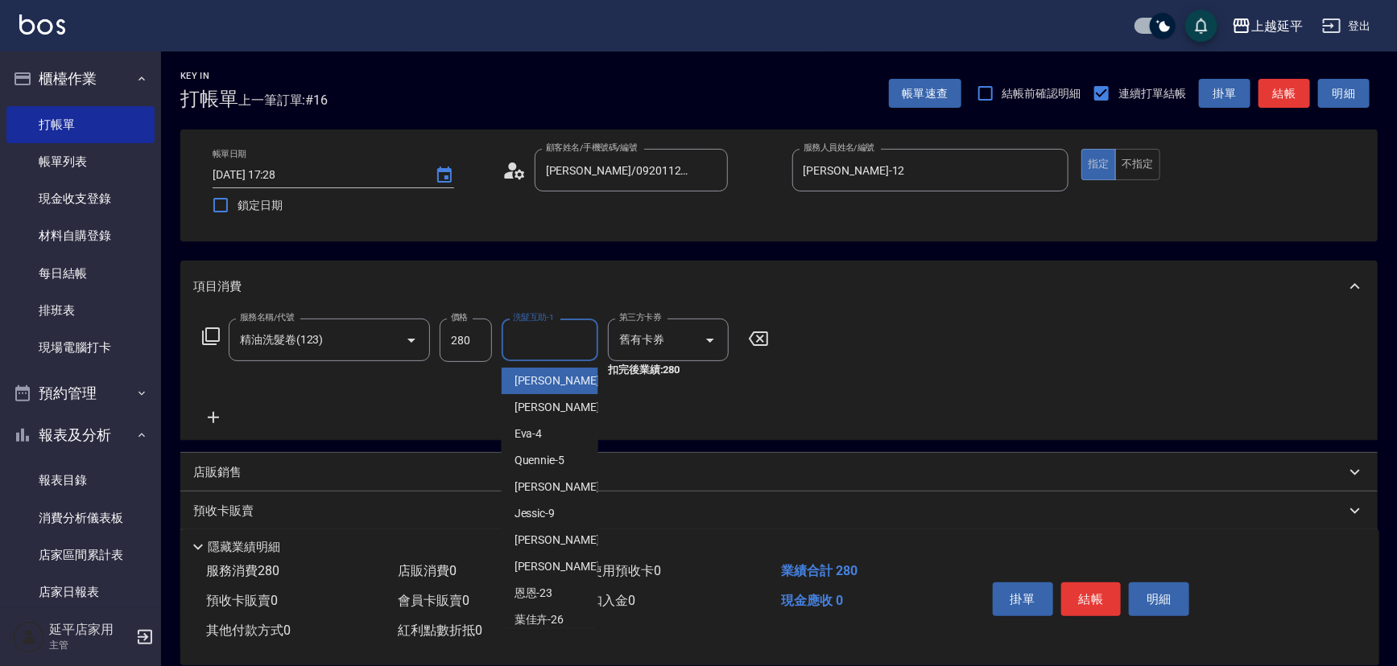
click at [522, 348] on input "洗髮互助-1" at bounding box center [550, 340] width 82 height 28
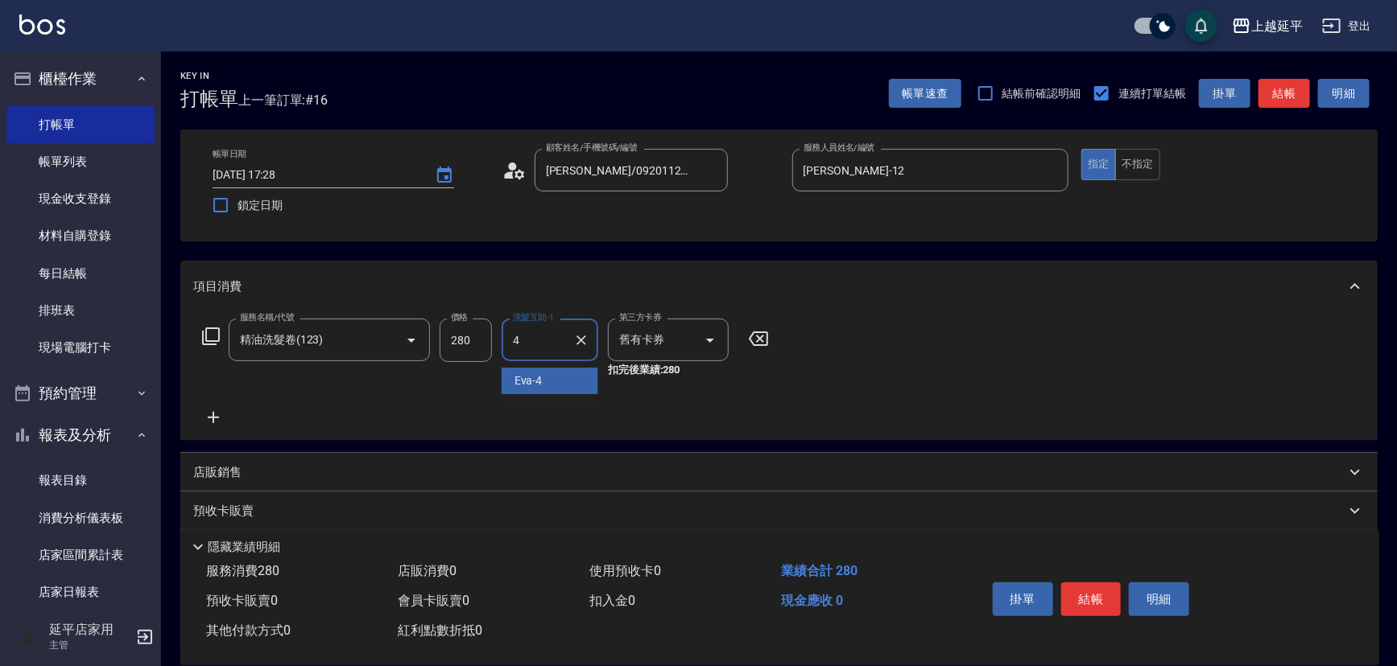
click at [542, 385] on div "[PERSON_NAME] -4" at bounding box center [549, 381] width 97 height 27
type input "[PERSON_NAME]-4"
click at [1108, 600] on button "結帳" at bounding box center [1091, 600] width 60 height 34
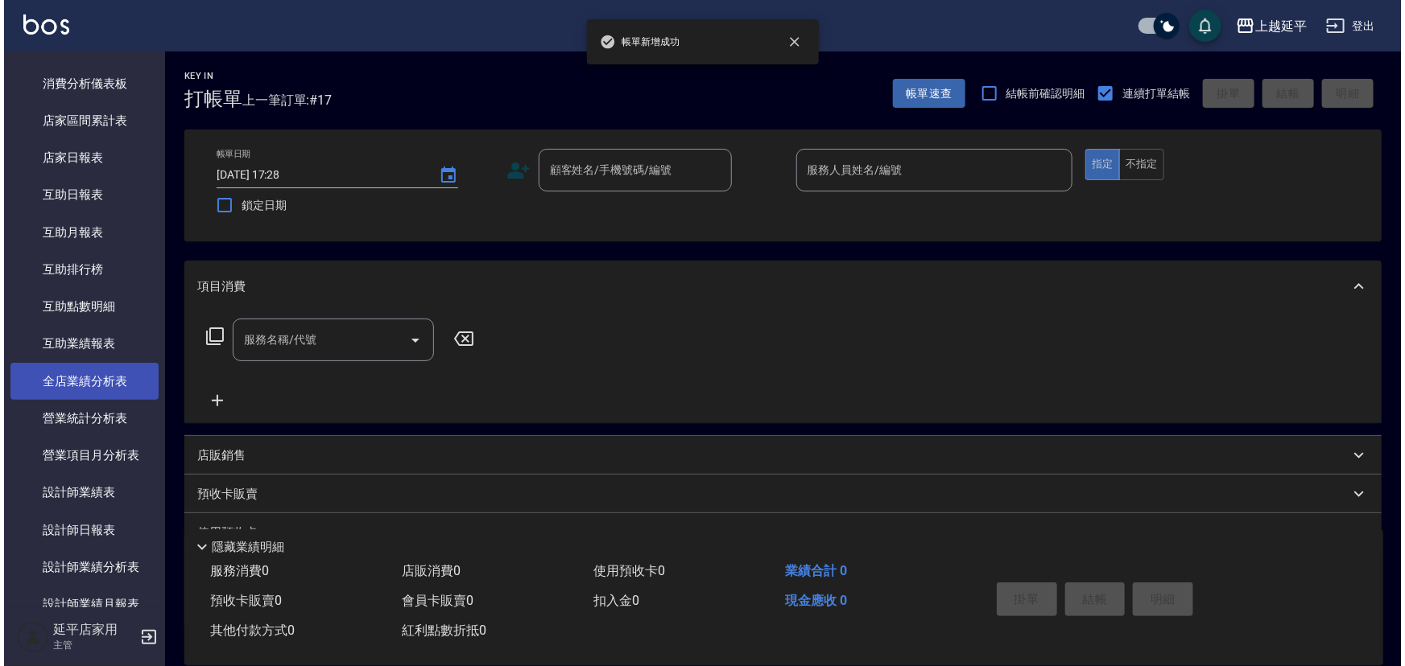
scroll to position [439, 0]
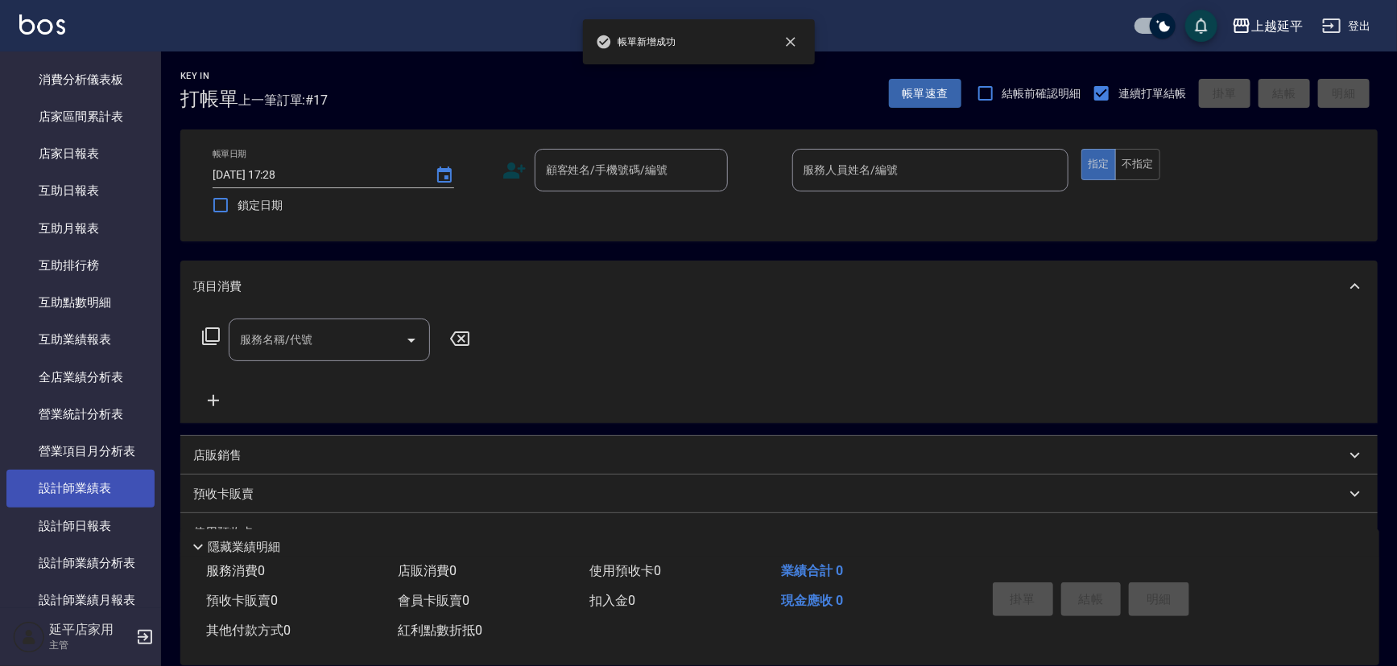
click at [114, 488] on link "設計師業績表" at bounding box center [80, 488] width 148 height 37
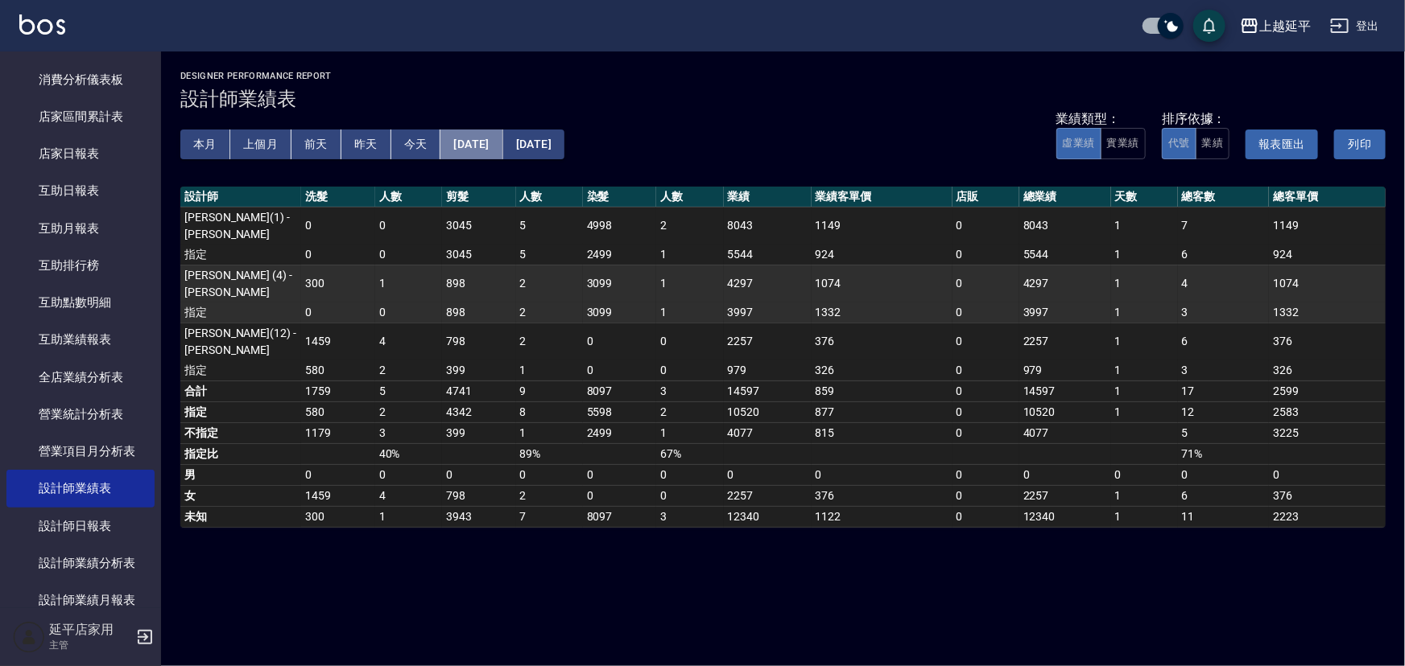
click at [501, 146] on button "[DATE]" at bounding box center [471, 145] width 62 height 30
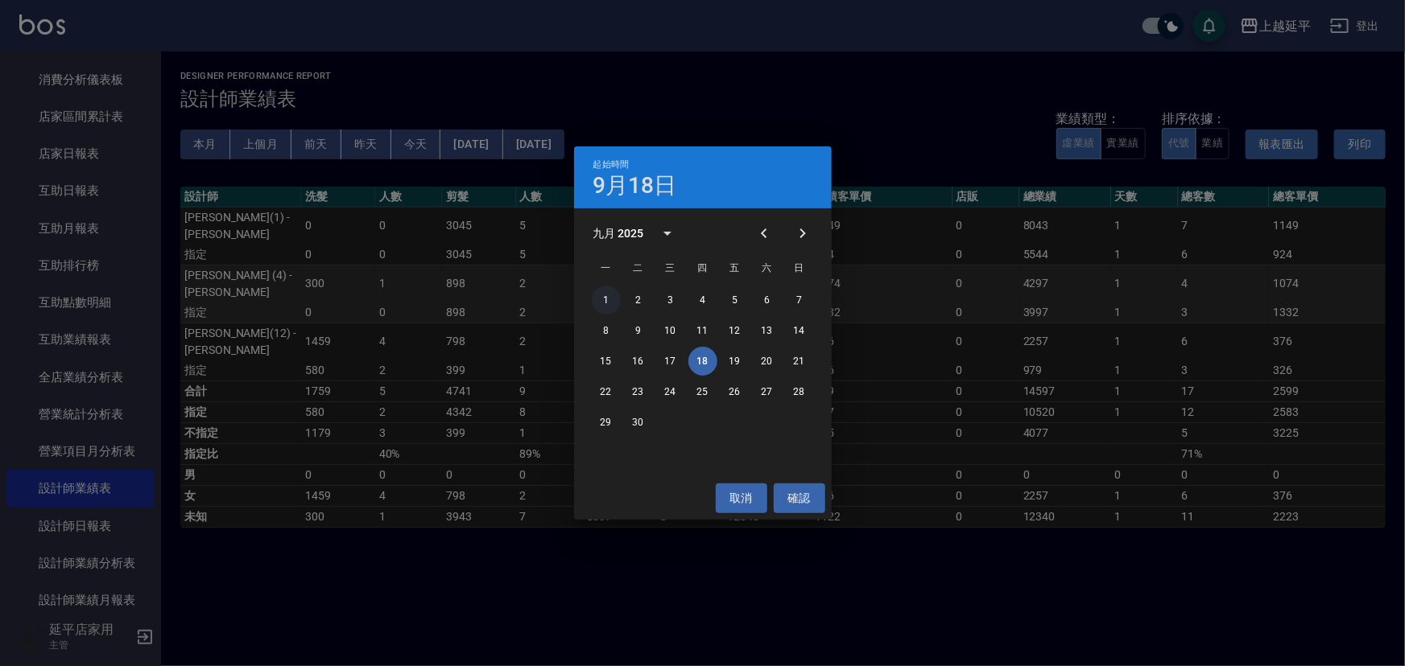
click at [602, 300] on button "1" at bounding box center [606, 300] width 29 height 29
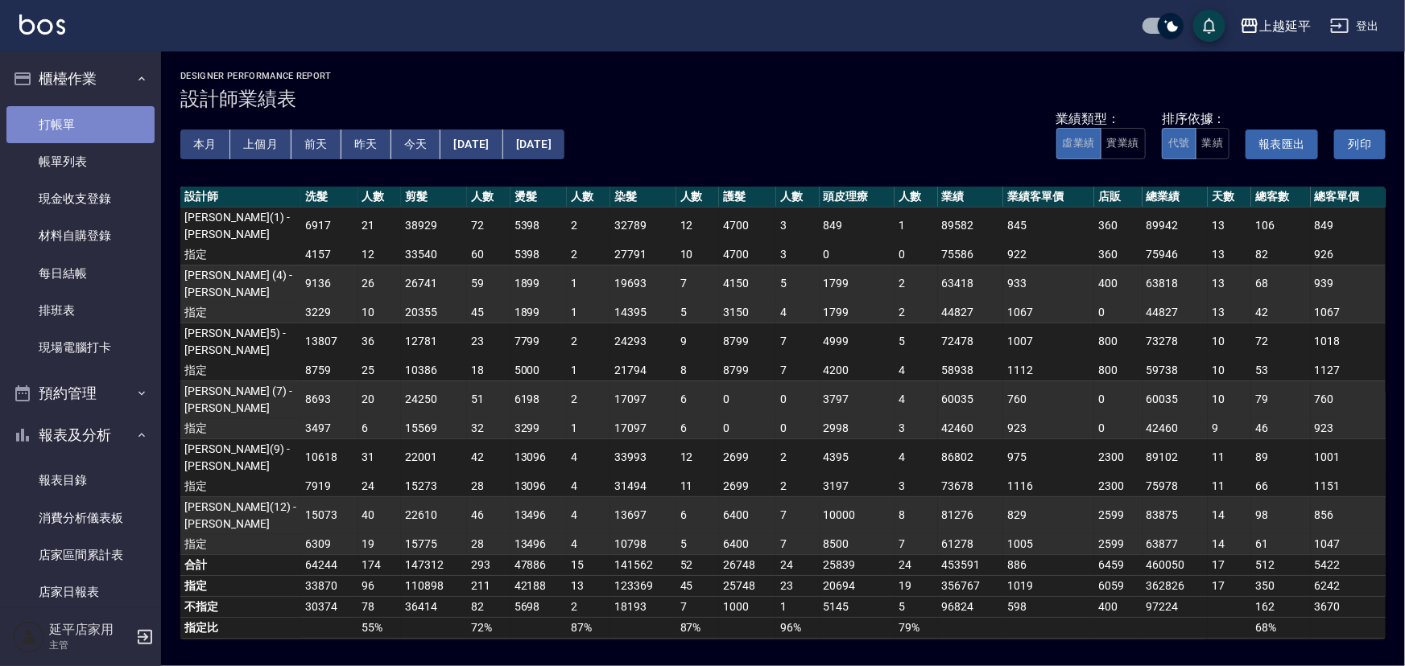
click at [80, 118] on link "打帳單" at bounding box center [80, 124] width 148 height 37
